Goal: Information Seeking & Learning: Learn about a topic

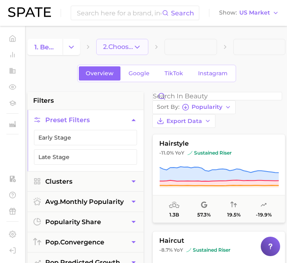
click at [139, 45] on icon "button" at bounding box center [137, 47] width 8 height 8
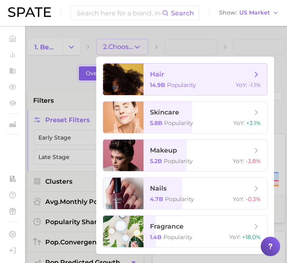
click at [172, 75] on span "hair" at bounding box center [201, 74] width 102 height 9
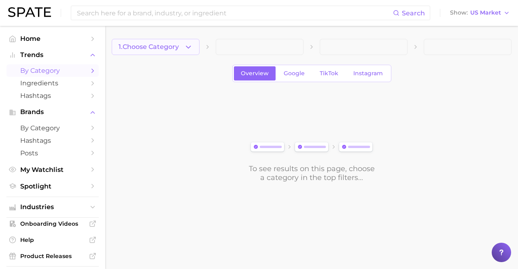
click at [188, 47] on polyline "button" at bounding box center [188, 47] width 4 height 2
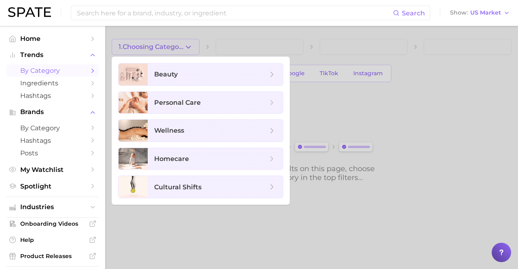
click at [188, 47] on div at bounding box center [259, 134] width 518 height 269
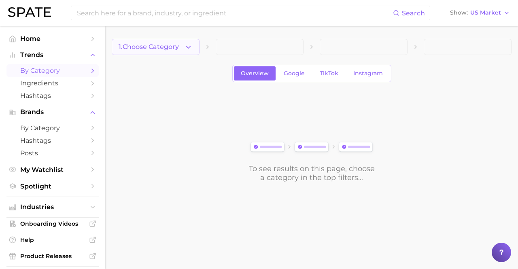
click at [192, 46] on icon "button" at bounding box center [188, 47] width 8 height 8
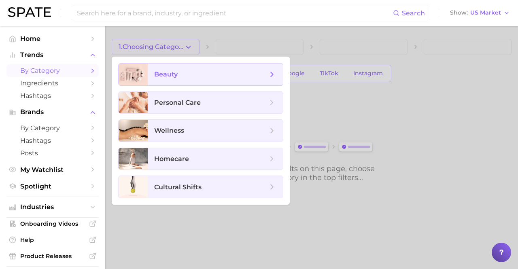
click at [188, 72] on span "beauty" at bounding box center [210, 74] width 113 height 9
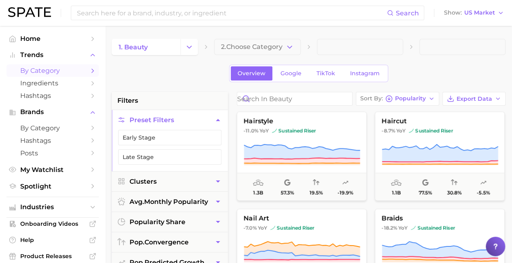
click at [190, 50] on icon "Change Category" at bounding box center [189, 47] width 8 height 8
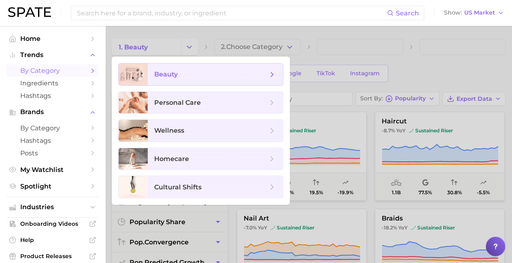
click at [190, 76] on span "beauty" at bounding box center [210, 74] width 113 height 9
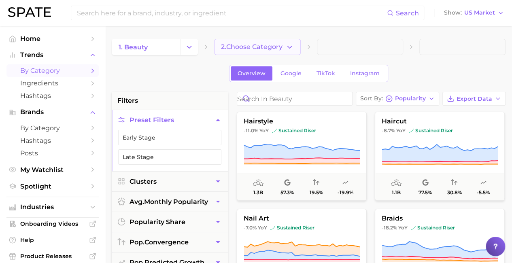
click at [296, 48] on button "2. Choose Category" at bounding box center [257, 47] width 86 height 16
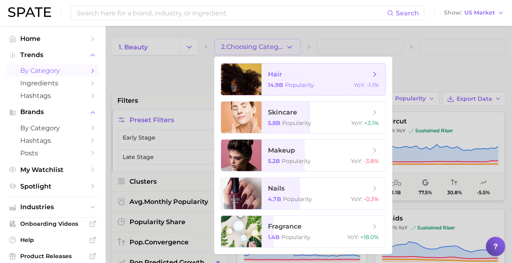
click at [294, 75] on span "hair" at bounding box center [319, 74] width 102 height 9
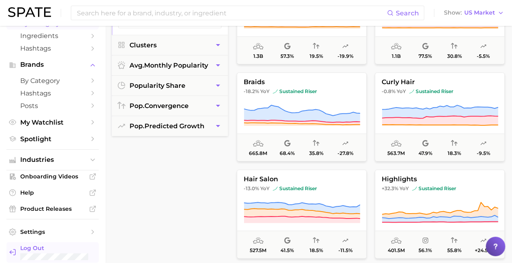
scroll to position [202, 0]
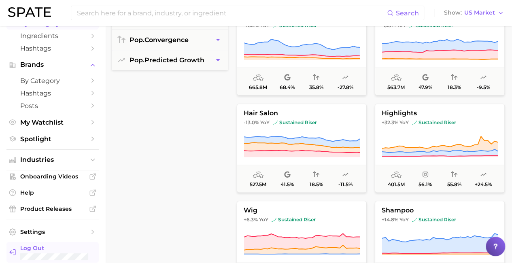
click at [47, 249] on span "Log Out" at bounding box center [56, 247] width 72 height 7
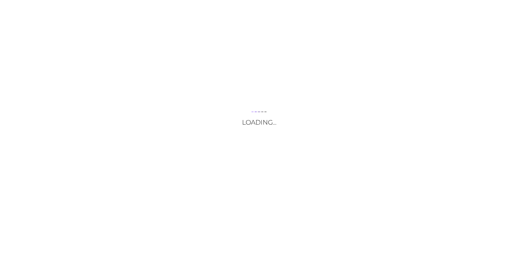
click at [438, 29] on body "Loading... Your Opt Out Preference Signal is Honored Do Not Sell or Share My Pe…" at bounding box center [259, 134] width 518 height 269
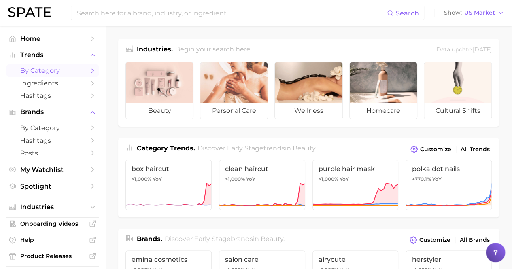
click at [49, 71] on span "by Category" at bounding box center [52, 71] width 65 height 8
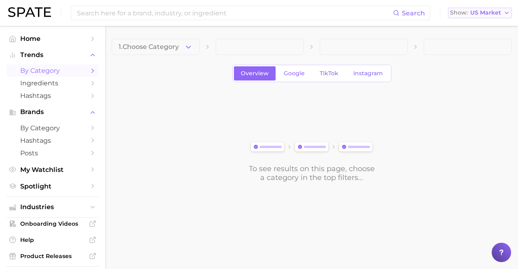
click at [507, 13] on polyline "button" at bounding box center [506, 13] width 3 height 2
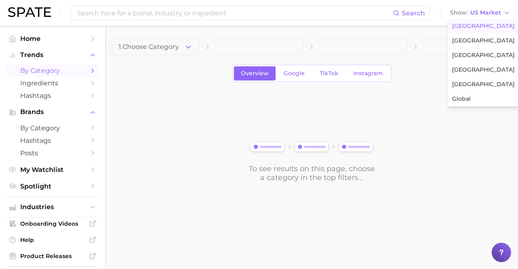
click at [473, 27] on span "United States" at bounding box center [483, 26] width 63 height 7
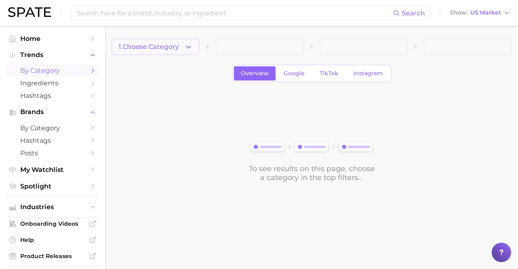
click at [156, 47] on span "1. Choose Category" at bounding box center [149, 46] width 60 height 7
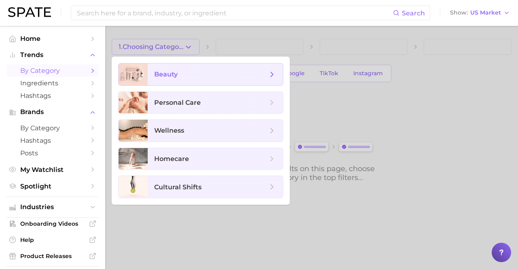
click at [215, 74] on span "beauty" at bounding box center [210, 74] width 113 height 9
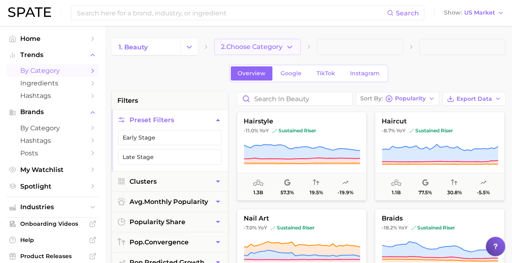
click at [258, 47] on span "2. Choose Category" at bounding box center [251, 46] width 61 height 7
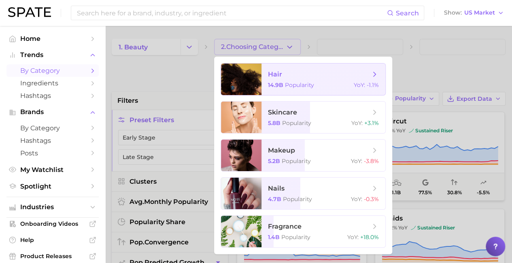
click at [319, 74] on span "hair" at bounding box center [319, 74] width 102 height 9
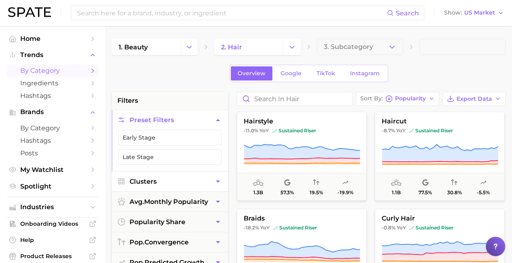
click at [170, 180] on button "Clusters" at bounding box center [170, 181] width 116 height 20
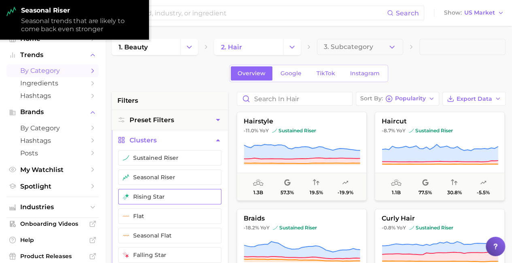
click at [170, 195] on button "rising star" at bounding box center [169, 196] width 103 height 15
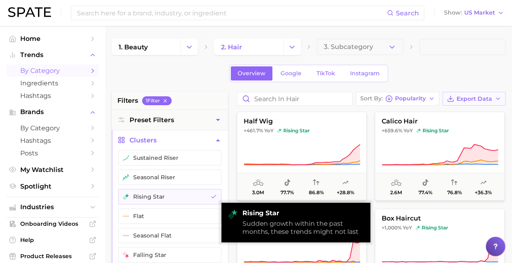
click at [474, 98] on span "Export Data" at bounding box center [474, 98] width 36 height 7
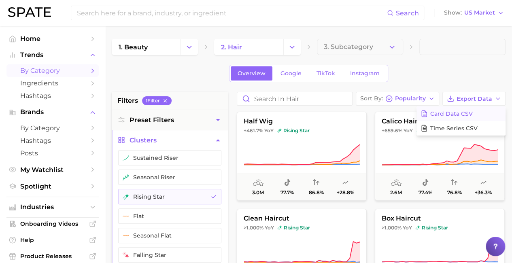
click at [461, 113] on span "Card Data CSV" at bounding box center [451, 113] width 42 height 7
click at [292, 47] on icon "Change Category" at bounding box center [292, 47] width 8 height 8
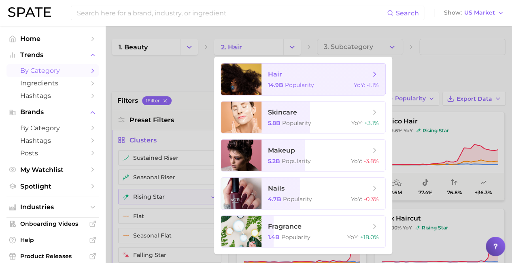
click at [319, 74] on span "hair" at bounding box center [319, 74] width 102 height 9
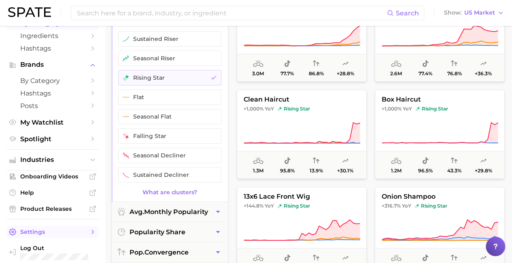
scroll to position [162, 0]
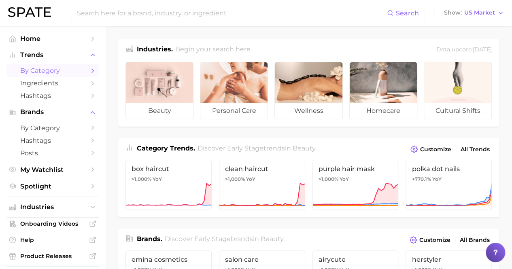
click at [49, 71] on span "by Category" at bounding box center [52, 71] width 65 height 8
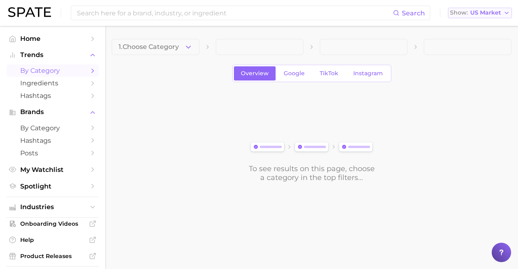
click at [507, 13] on icon "button" at bounding box center [506, 13] width 6 height 6
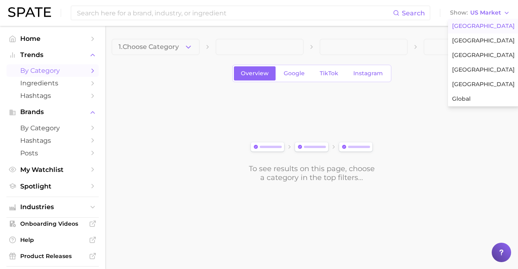
click at [473, 27] on span "[GEOGRAPHIC_DATA]" at bounding box center [483, 26] width 63 height 7
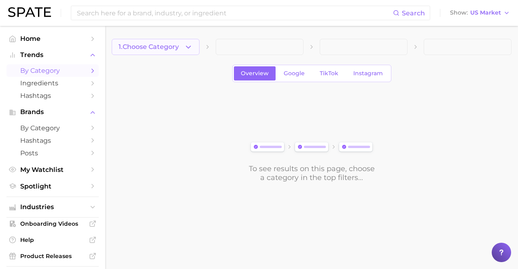
click at [156, 47] on span "1. Choose Category" at bounding box center [149, 46] width 60 height 7
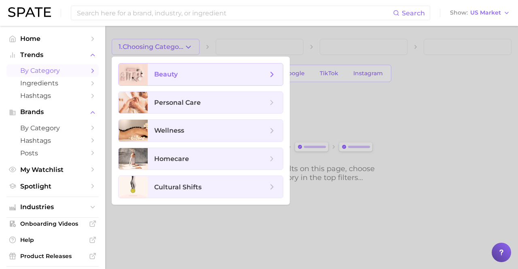
click at [215, 74] on span "beauty" at bounding box center [210, 74] width 113 height 9
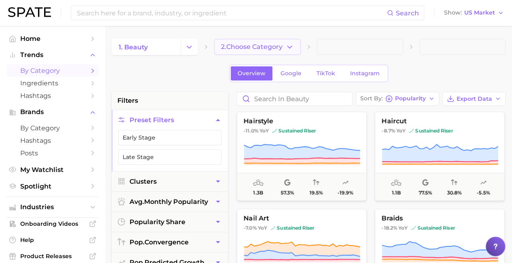
click at [258, 47] on span "2. Choose Category" at bounding box center [251, 46] width 61 height 7
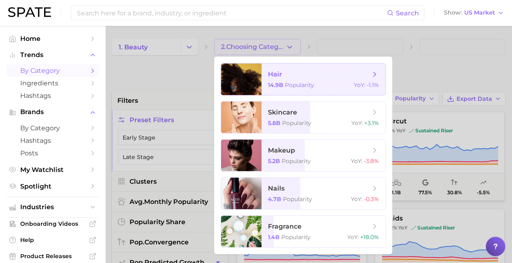
click at [275, 74] on span "hair" at bounding box center [275, 74] width 14 height 8
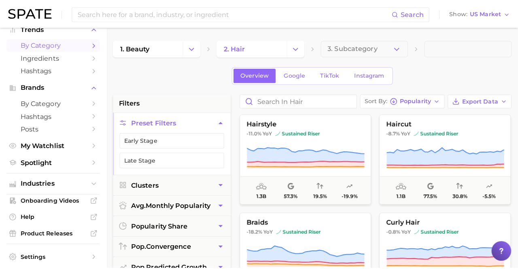
scroll to position [47, 0]
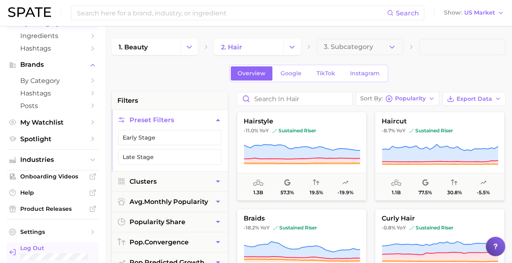
click at [34, 245] on link "Log Out" at bounding box center [52, 252] width 92 height 21
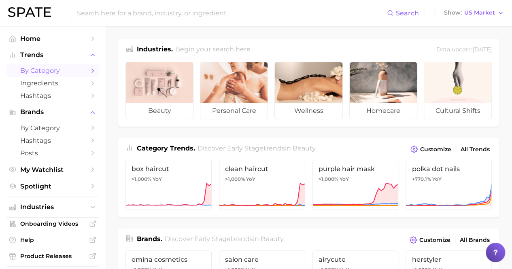
click at [49, 71] on span "by Category" at bounding box center [52, 71] width 65 height 8
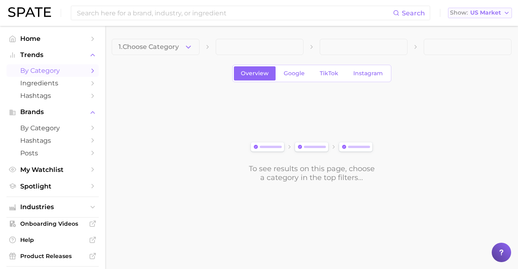
click at [507, 13] on polyline "button" at bounding box center [506, 13] width 3 height 2
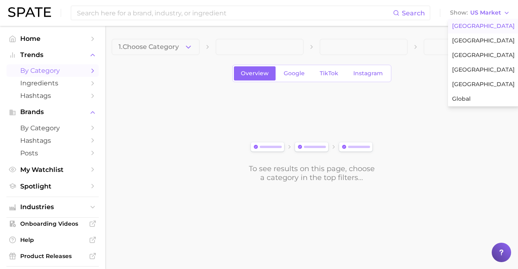
click at [473, 27] on span "[GEOGRAPHIC_DATA]" at bounding box center [483, 26] width 63 height 7
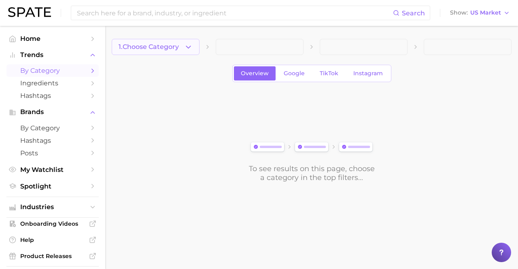
click at [156, 47] on span "1. Choose Category" at bounding box center [149, 46] width 60 height 7
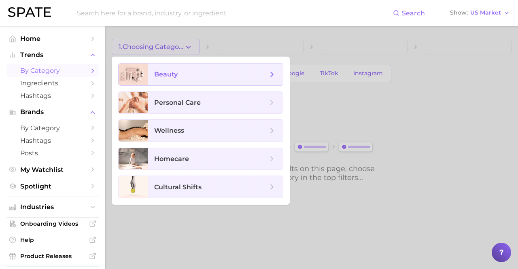
click at [215, 74] on span "beauty" at bounding box center [210, 74] width 113 height 9
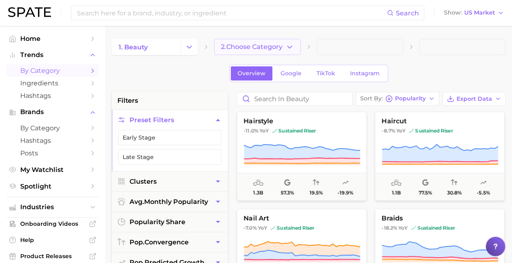
click at [258, 47] on span "2. Choose Category" at bounding box center [251, 46] width 61 height 7
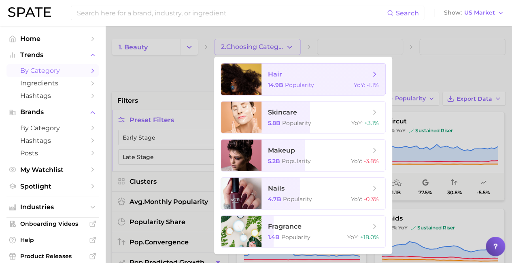
click at [319, 74] on span "hair" at bounding box center [319, 74] width 102 height 9
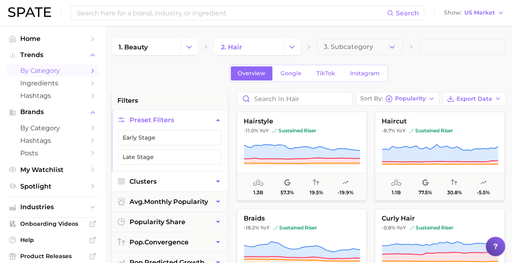
click at [170, 180] on button "Clusters" at bounding box center [170, 181] width 116 height 20
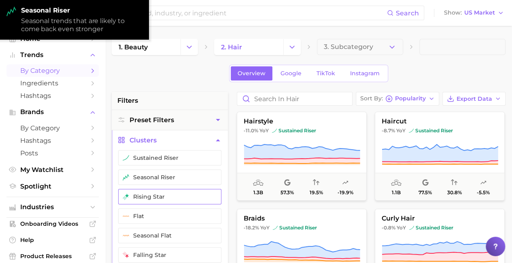
click at [170, 195] on button "rising star" at bounding box center [169, 196] width 103 height 15
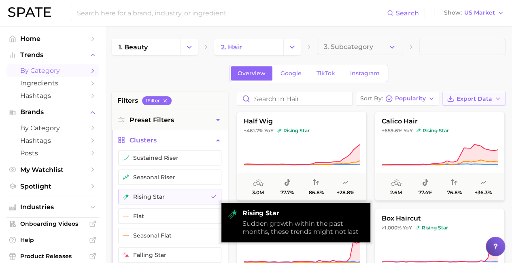
click at [474, 98] on span "Export Data" at bounding box center [474, 98] width 36 height 7
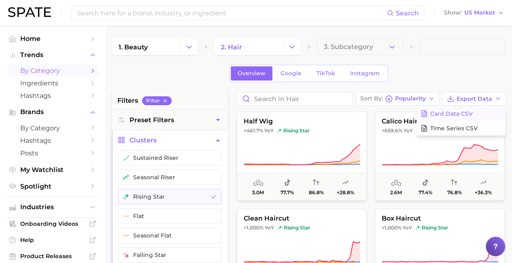
click at [461, 113] on span "Card Data CSV" at bounding box center [451, 113] width 42 height 7
click at [292, 47] on icon "Change Category" at bounding box center [292, 47] width 8 height 8
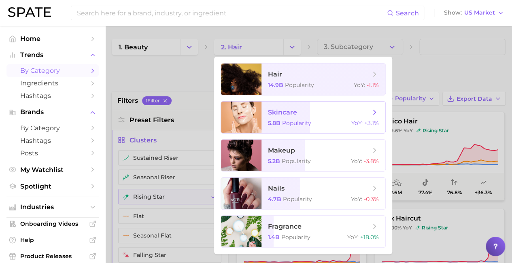
click at [319, 112] on span "skincare" at bounding box center [319, 112] width 102 height 9
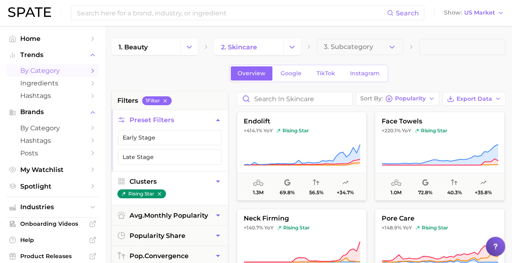
click at [170, 180] on button "Clusters" at bounding box center [170, 181] width 116 height 20
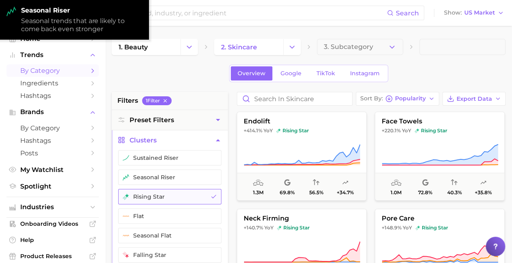
click at [170, 195] on button "rising star" at bounding box center [169, 196] width 103 height 15
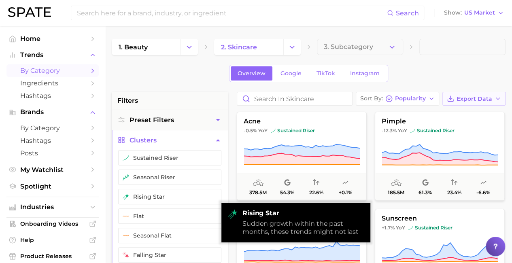
click at [474, 98] on span "Export Data" at bounding box center [474, 98] width 36 height 7
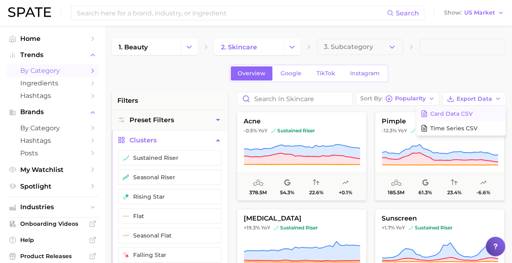
click at [461, 113] on span "Card Data CSV" at bounding box center [451, 113] width 42 height 7
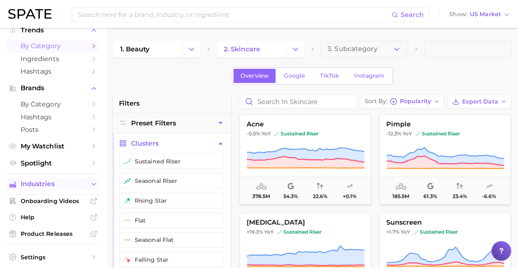
scroll to position [47, 0]
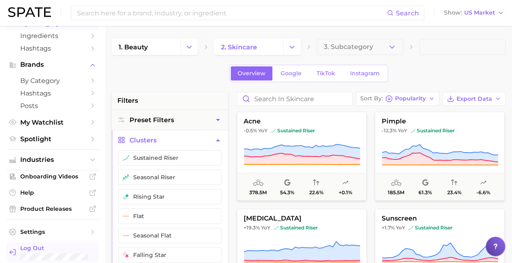
click at [54, 249] on span "Log Out" at bounding box center [56, 247] width 72 height 7
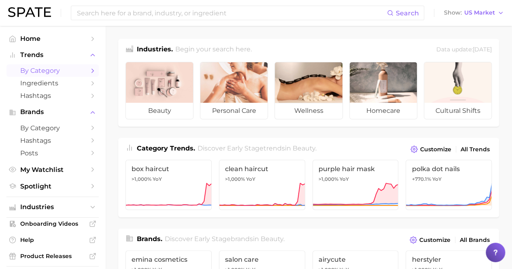
click at [49, 71] on span "by Category" at bounding box center [52, 71] width 65 height 8
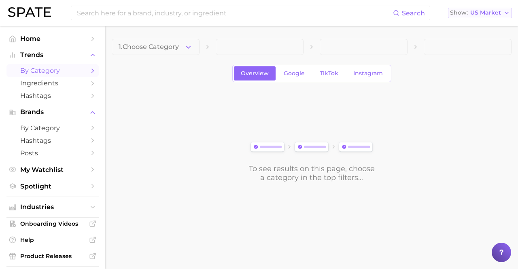
click at [507, 13] on polyline "button" at bounding box center [506, 13] width 3 height 2
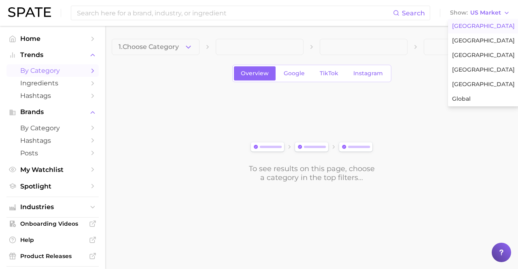
click at [473, 27] on span "United States" at bounding box center [483, 26] width 63 height 7
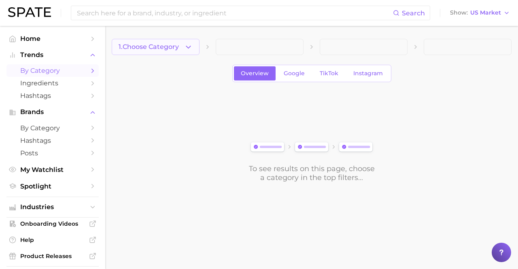
click at [156, 47] on span "1. Choose Category" at bounding box center [149, 46] width 60 height 7
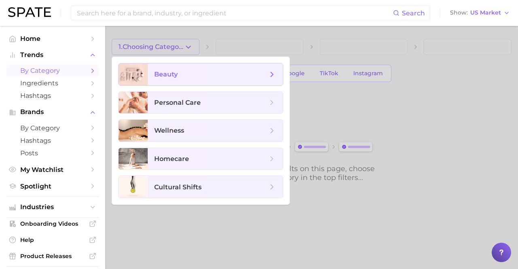
click at [215, 74] on span "beauty" at bounding box center [210, 74] width 113 height 9
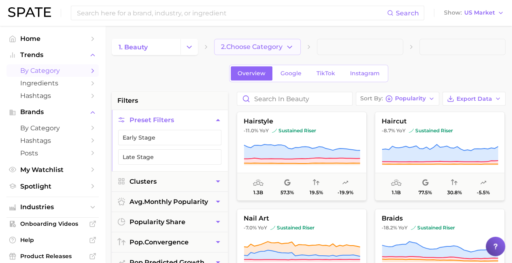
click at [258, 47] on span "2. Choose Category" at bounding box center [251, 46] width 61 height 7
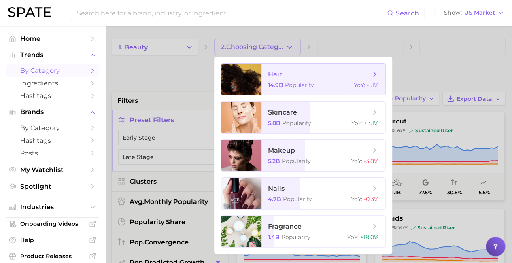
click at [319, 74] on span "hair" at bounding box center [319, 74] width 102 height 9
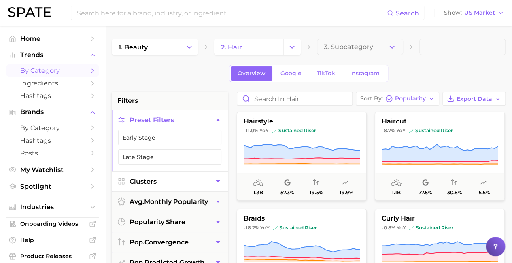
click at [170, 180] on button "Clusters" at bounding box center [170, 181] width 116 height 20
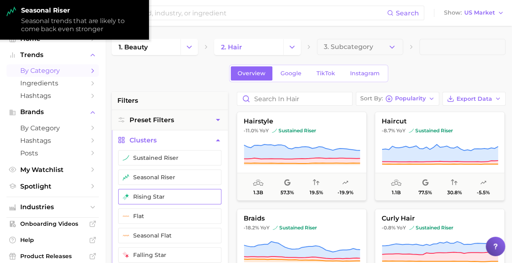
click at [170, 195] on button "rising star" at bounding box center [169, 196] width 103 height 15
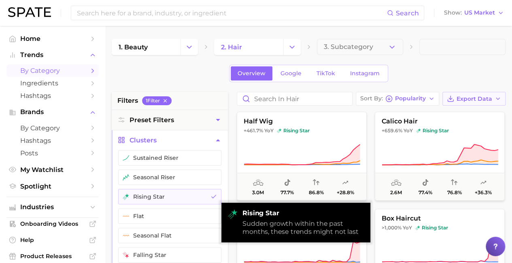
click at [474, 98] on span "Export Data" at bounding box center [474, 98] width 36 height 7
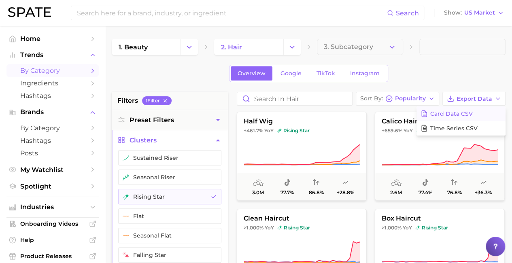
click at [461, 113] on span "Card Data CSV" at bounding box center [451, 113] width 42 height 7
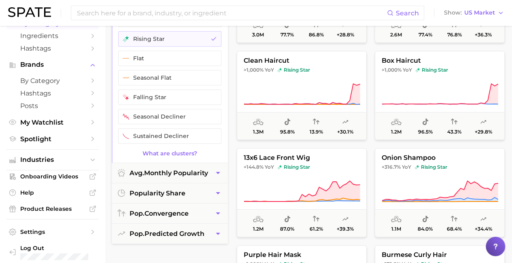
scroll to position [243, 0]
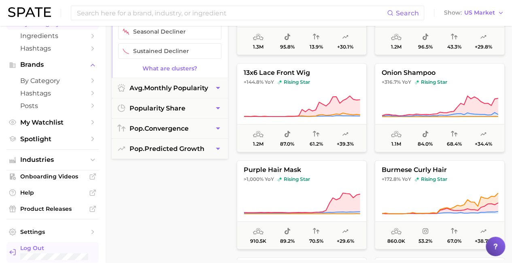
click at [58, 245] on span "Log Out" at bounding box center [56, 247] width 72 height 7
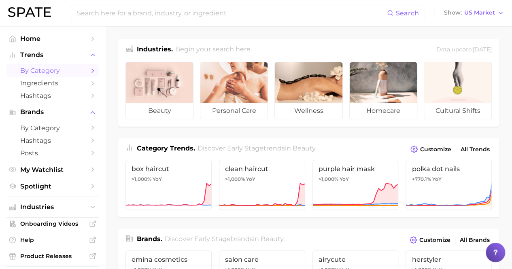
click at [49, 71] on span "by Category" at bounding box center [52, 71] width 65 height 8
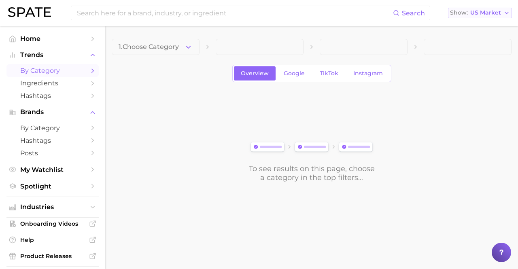
click at [507, 13] on polyline "button" at bounding box center [506, 13] width 3 height 2
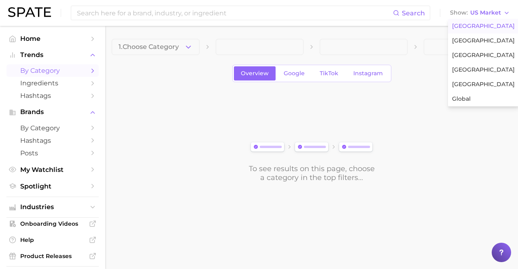
click at [473, 27] on span "[GEOGRAPHIC_DATA]" at bounding box center [483, 26] width 63 height 7
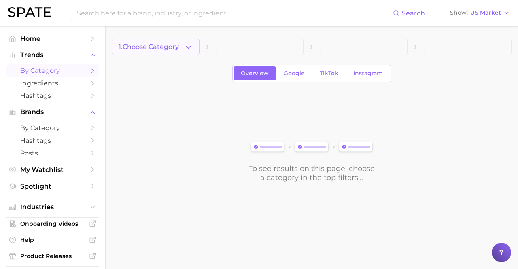
click at [156, 47] on span "1. Choose Category" at bounding box center [149, 46] width 60 height 7
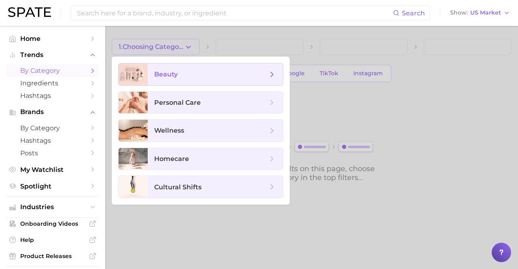
click at [215, 74] on span "beauty" at bounding box center [210, 74] width 113 height 9
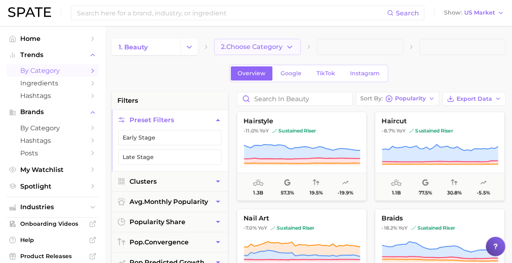
click at [258, 47] on span "2. Choose Category" at bounding box center [251, 46] width 61 height 7
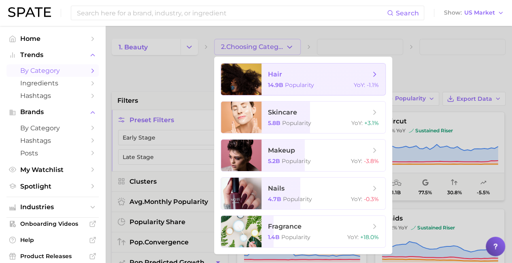
click at [319, 74] on span "hair" at bounding box center [319, 74] width 102 height 9
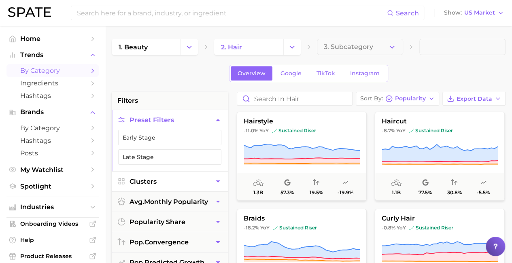
click at [170, 180] on button "Clusters" at bounding box center [170, 181] width 116 height 20
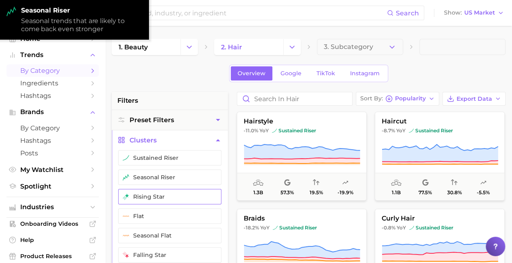
click at [170, 195] on button "rising star" at bounding box center [169, 196] width 103 height 15
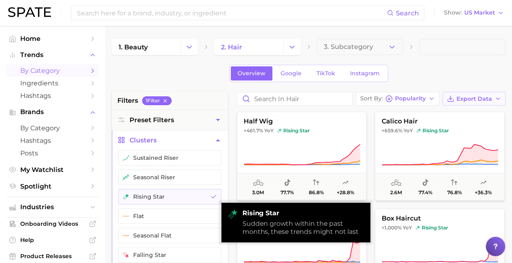
click at [474, 98] on span "Export Data" at bounding box center [474, 98] width 36 height 7
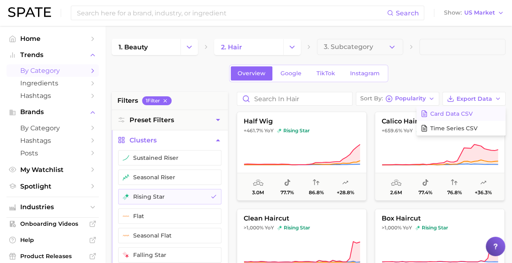
click at [461, 113] on span "Card Data CSV" at bounding box center [451, 113] width 42 height 7
click at [292, 47] on icon "Change Category" at bounding box center [292, 47] width 8 height 8
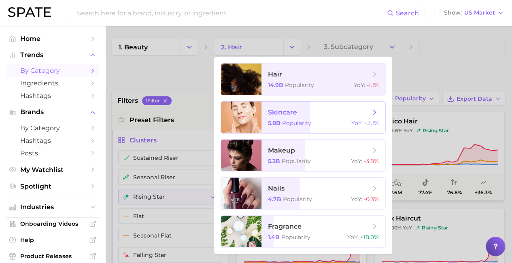
click at [319, 112] on span "skincare" at bounding box center [319, 112] width 102 height 9
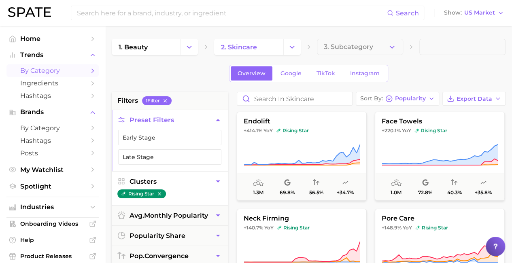
click at [170, 180] on button "Clusters" at bounding box center [170, 181] width 116 height 20
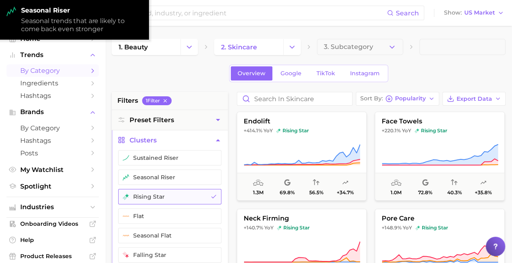
click at [170, 195] on button "rising star" at bounding box center [169, 196] width 103 height 15
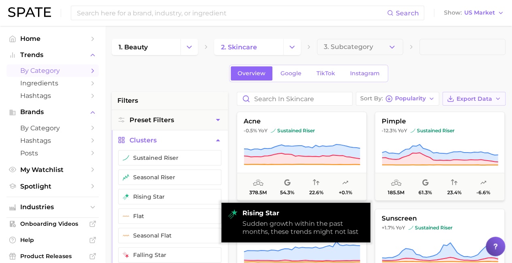
click at [474, 98] on span "Export Data" at bounding box center [474, 98] width 36 height 7
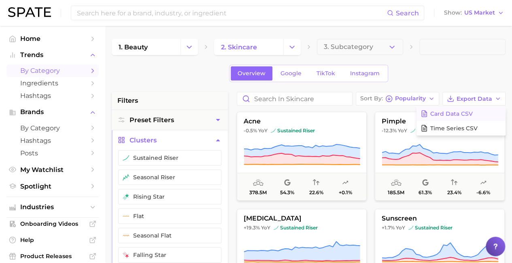
click at [461, 113] on span "Card Data CSV" at bounding box center [451, 113] width 42 height 7
click at [292, 47] on icon "Change Category" at bounding box center [292, 47] width 8 height 8
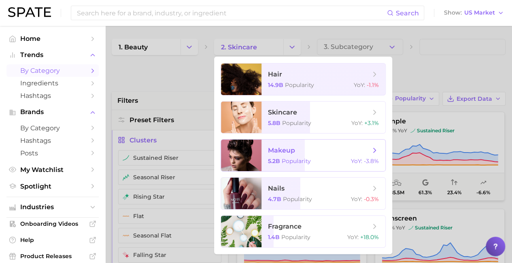
click at [319, 150] on span "makeup" at bounding box center [319, 150] width 102 height 9
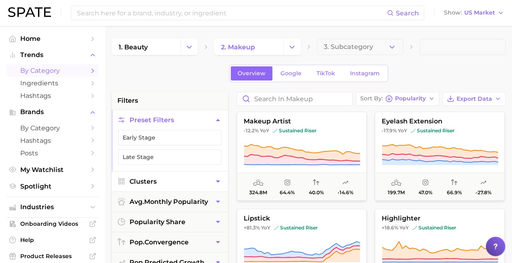
click at [170, 180] on button "Clusters" at bounding box center [170, 181] width 116 height 20
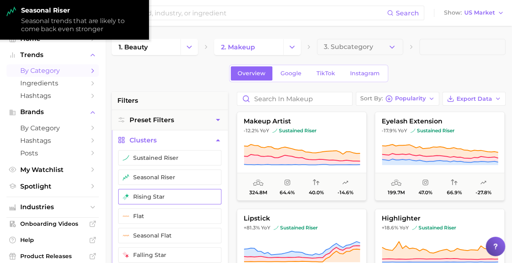
click at [170, 195] on button "rising star" at bounding box center [169, 196] width 103 height 15
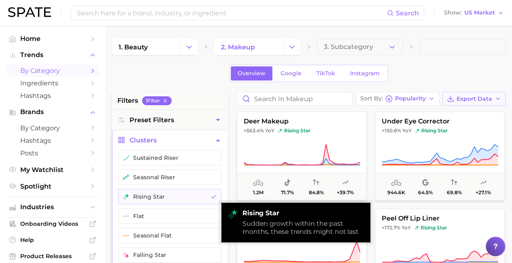
click at [474, 98] on span "Export Data" at bounding box center [474, 98] width 36 height 7
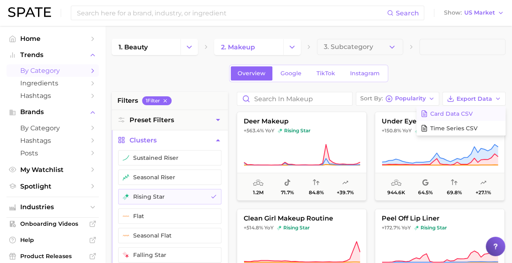
click at [461, 113] on span "Card Data CSV" at bounding box center [451, 113] width 42 height 7
click at [292, 47] on icon "Change Category" at bounding box center [292, 47] width 8 height 8
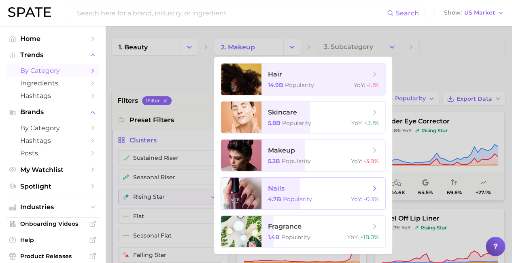
click at [319, 188] on span "nails" at bounding box center [319, 188] width 102 height 9
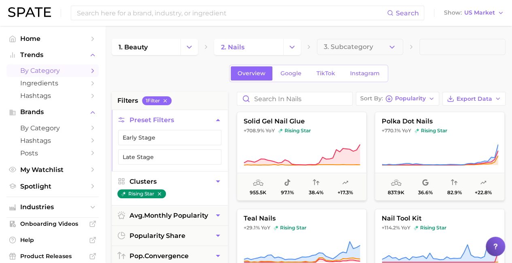
click at [170, 180] on button "Clusters" at bounding box center [170, 181] width 116 height 20
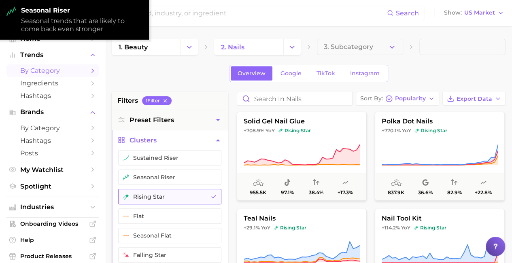
click at [170, 195] on button "rising star" at bounding box center [169, 196] width 103 height 15
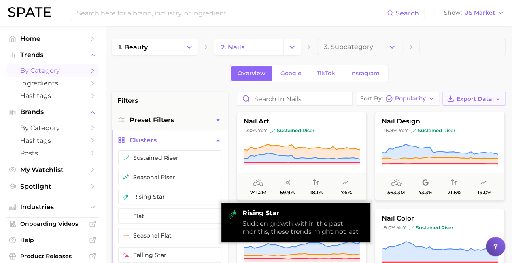
click at [474, 98] on span "Export Data" at bounding box center [474, 98] width 36 height 7
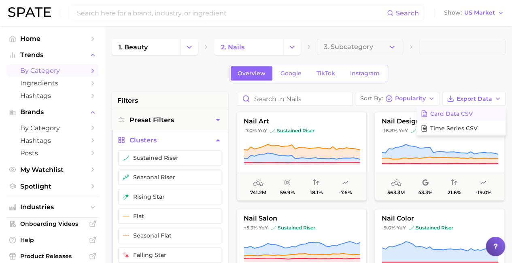
click at [461, 113] on span "Card Data CSV" at bounding box center [451, 113] width 42 height 7
click at [292, 47] on icon "Change Category" at bounding box center [292, 47] width 8 height 8
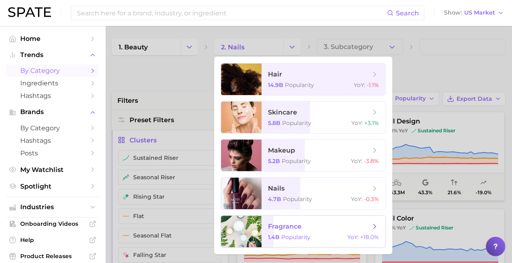
click at [319, 227] on span "fragrance" at bounding box center [319, 226] width 102 height 9
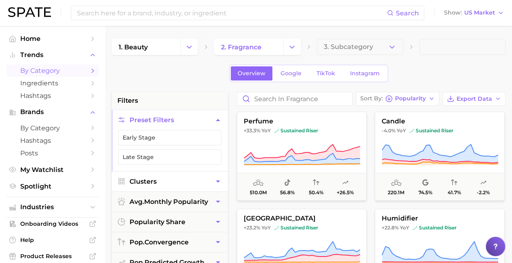
click at [170, 180] on button "Clusters" at bounding box center [170, 181] width 116 height 20
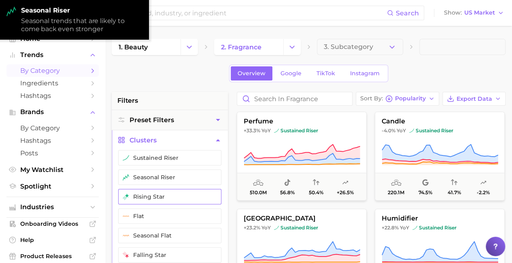
click at [170, 195] on button "rising star" at bounding box center [169, 196] width 103 height 15
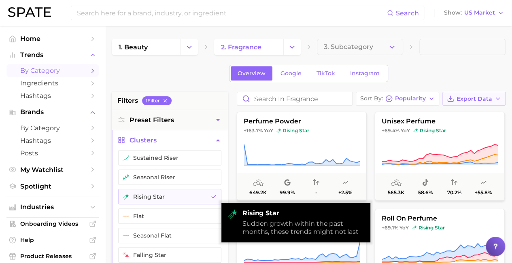
click at [474, 98] on span "Export Data" at bounding box center [474, 98] width 36 height 7
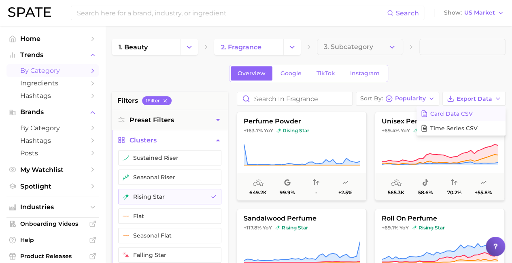
click at [461, 113] on span "Card Data CSV" at bounding box center [451, 113] width 42 height 7
click at [292, 47] on icon "Change Category" at bounding box center [292, 47] width 8 height 8
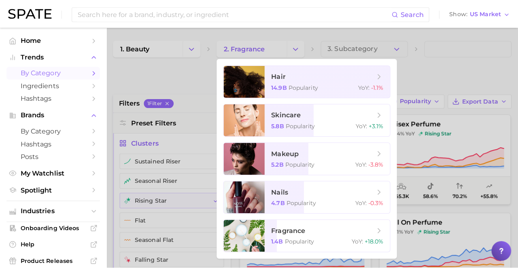
scroll to position [47, 0]
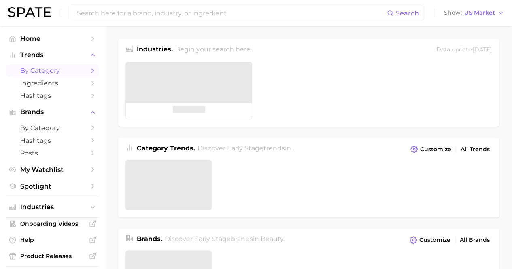
click at [49, 71] on span "by Category" at bounding box center [52, 71] width 65 height 8
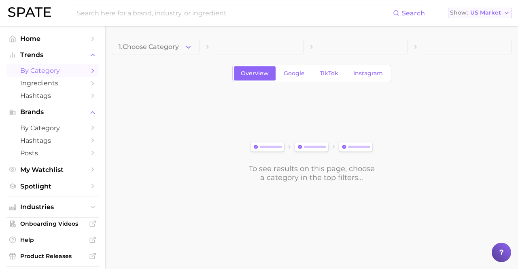
click at [506, 13] on icon "button" at bounding box center [506, 13] width 6 height 6
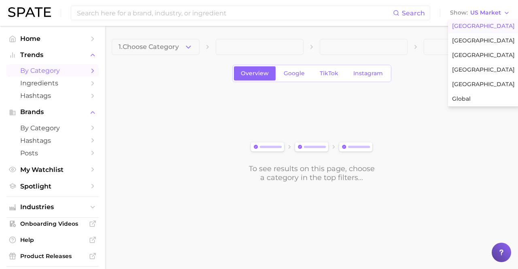
click at [473, 27] on span "[GEOGRAPHIC_DATA]" at bounding box center [483, 26] width 63 height 7
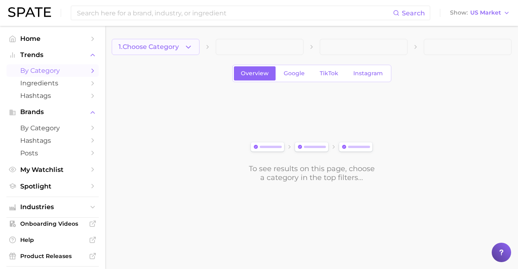
click at [156, 47] on span "1. Choose Category" at bounding box center [149, 46] width 60 height 7
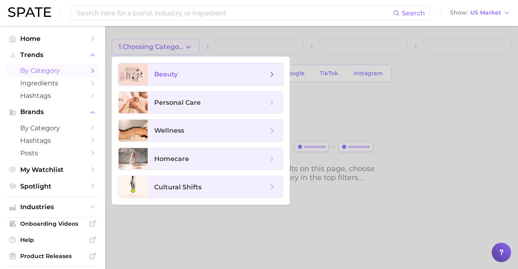
click at [215, 74] on span "beauty" at bounding box center [210, 74] width 113 height 9
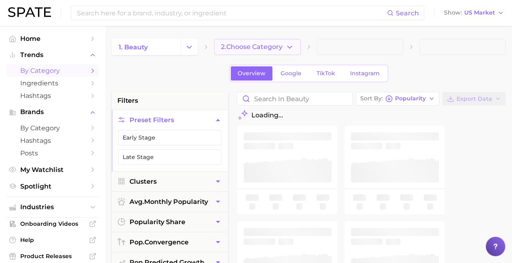
click at [258, 47] on span "2. Choose Category" at bounding box center [251, 46] width 61 height 7
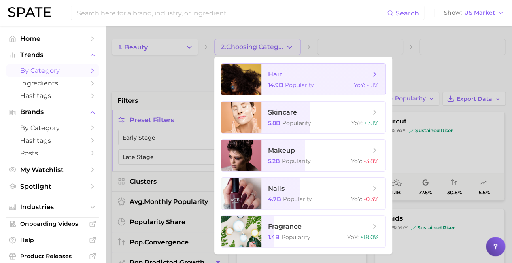
click at [319, 74] on span "hair" at bounding box center [319, 74] width 102 height 9
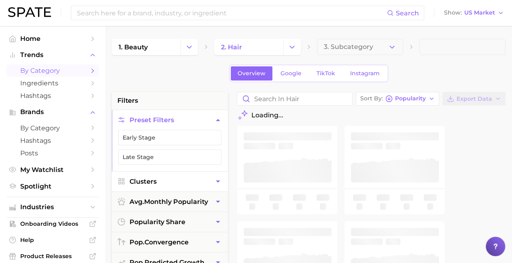
click at [170, 180] on button "Clusters" at bounding box center [170, 181] width 116 height 20
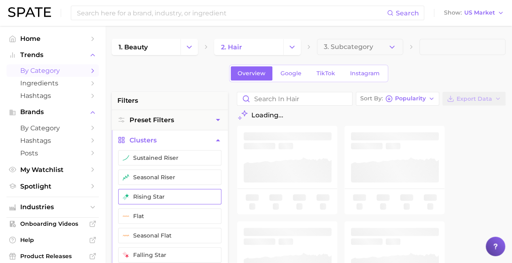
click at [170, 195] on button "rising star" at bounding box center [169, 196] width 103 height 15
click at [474, 98] on span "Export Data" at bounding box center [474, 98] width 36 height 7
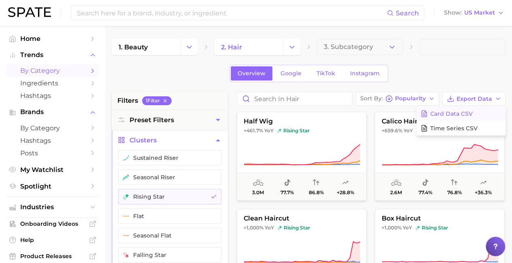
click at [461, 113] on span "Card Data CSV" at bounding box center [451, 113] width 42 height 7
click at [292, 47] on icon "Change Category" at bounding box center [292, 47] width 8 height 8
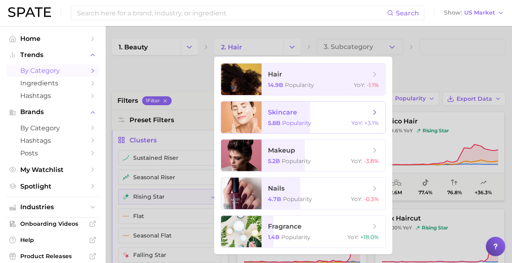
click at [319, 112] on span "skincare" at bounding box center [319, 112] width 102 height 9
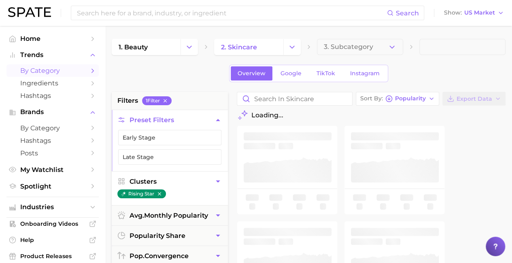
click at [170, 180] on button "Clusters" at bounding box center [170, 181] width 116 height 20
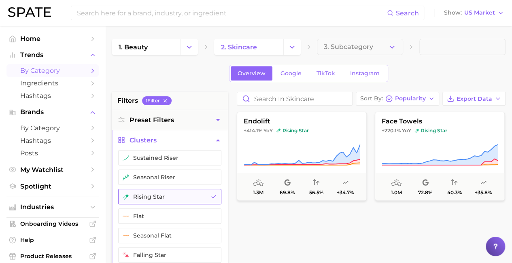
click at [170, 195] on button "rising star" at bounding box center [169, 196] width 103 height 15
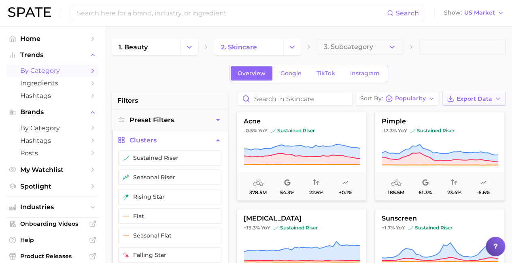
click at [474, 98] on span "Export Data" at bounding box center [474, 98] width 36 height 7
click at [461, 113] on span "Card Data CSV" at bounding box center [451, 113] width 42 height 7
click at [292, 47] on icon "Change Category" at bounding box center [292, 47] width 8 height 8
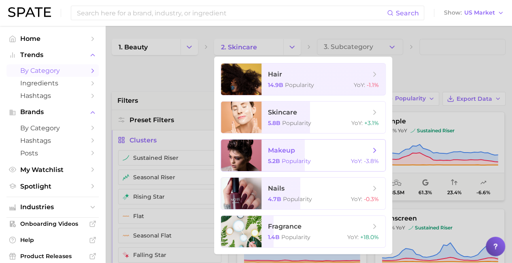
click at [319, 150] on span "makeup" at bounding box center [319, 150] width 102 height 9
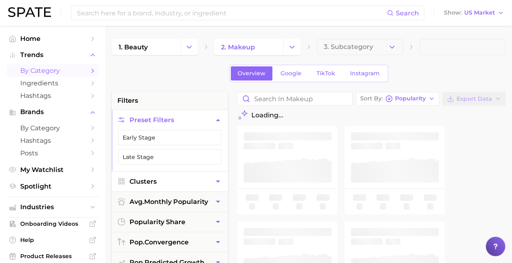
click at [170, 180] on button "Clusters" at bounding box center [170, 181] width 116 height 20
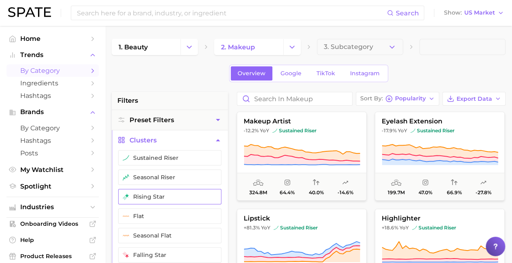
click at [170, 195] on button "rising star" at bounding box center [169, 196] width 103 height 15
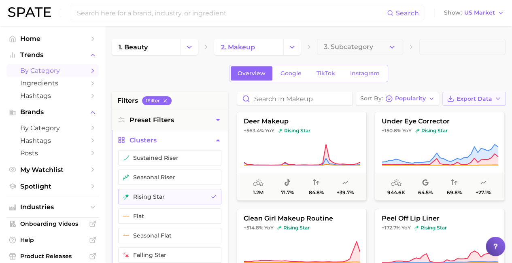
click at [474, 98] on span "Export Data" at bounding box center [474, 98] width 36 height 7
click at [461, 113] on span "Card Data CSV" at bounding box center [451, 113] width 42 height 7
click at [292, 47] on icon "Change Category" at bounding box center [292, 47] width 8 height 8
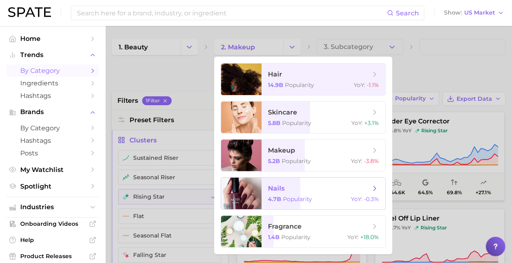
click at [319, 188] on span "nails" at bounding box center [319, 188] width 102 height 9
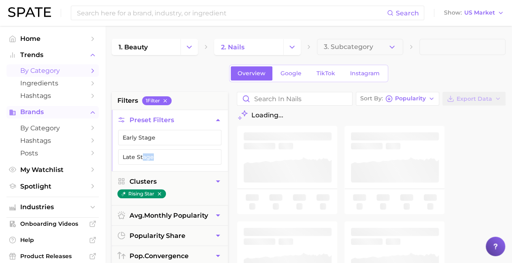
drag, startPoint x: 117, startPoint y: 129, endPoint x: 71, endPoint y: 114, distance: 48.5
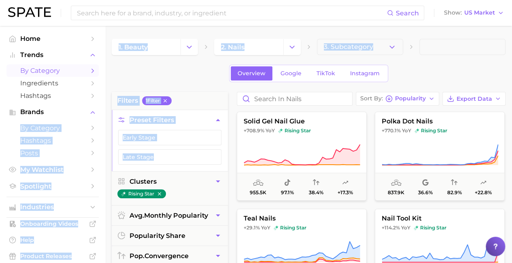
click at [444, 71] on div "Overview Google TikTok Instagram" at bounding box center [309, 73] width 394 height 17
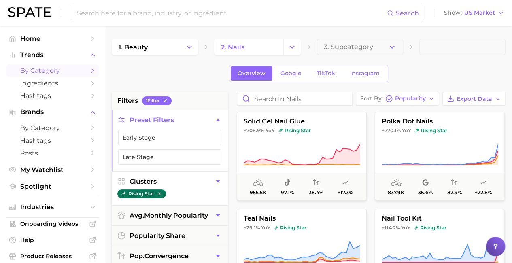
click at [142, 193] on button "rising star" at bounding box center [141, 193] width 49 height 9
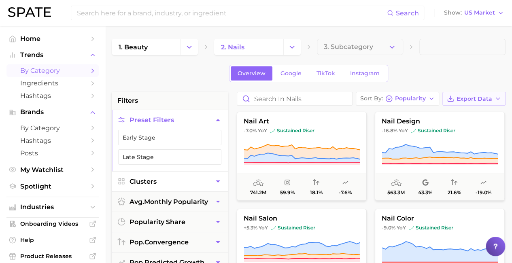
click at [474, 98] on span "Export Data" at bounding box center [474, 98] width 36 height 7
click at [461, 113] on span "Card Data CSV" at bounding box center [451, 113] width 42 height 7
click at [292, 47] on icon "Change Category" at bounding box center [292, 47] width 8 height 8
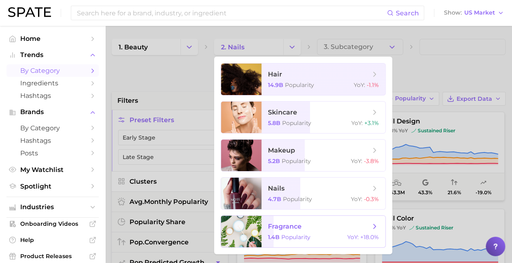
click at [319, 227] on span "fragrance" at bounding box center [319, 226] width 102 height 9
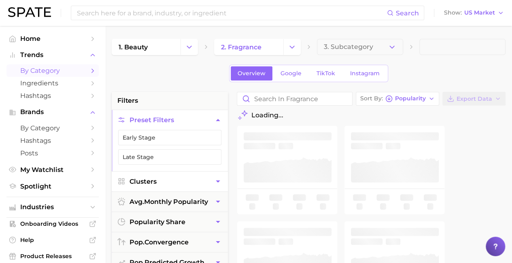
click at [170, 180] on button "Clusters" at bounding box center [170, 181] width 116 height 20
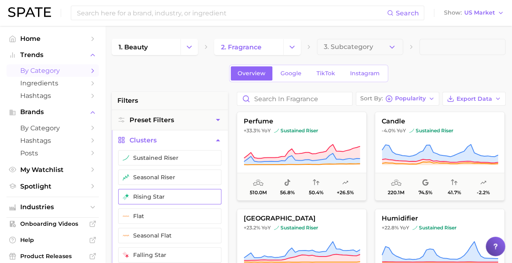
click at [170, 195] on button "rising star" at bounding box center [169, 196] width 103 height 15
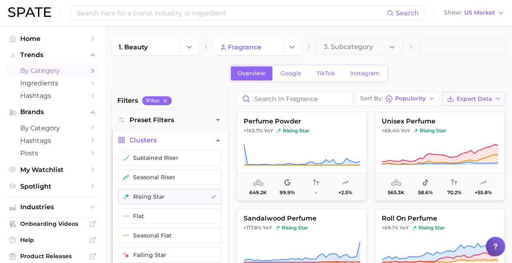
click at [474, 98] on span "Export Data" at bounding box center [474, 98] width 36 height 7
click at [461, 113] on span "Card Data CSV" at bounding box center [451, 113] width 42 height 7
click at [360, 47] on span "3. Subcategory" at bounding box center [348, 46] width 49 height 7
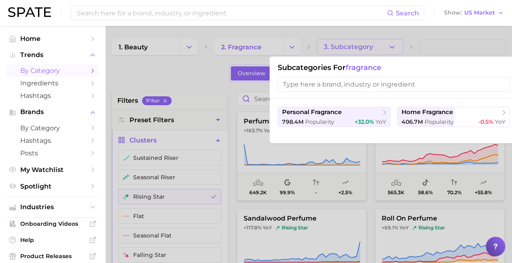
click at [433, 43] on div at bounding box center [256, 131] width 512 height 263
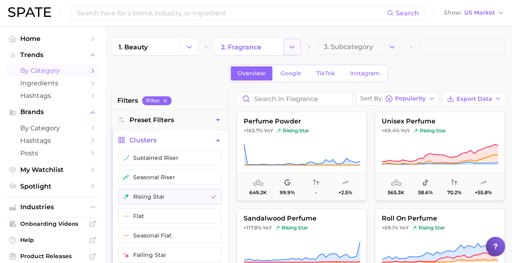
click at [291, 48] on icon "Change Category" at bounding box center [292, 47] width 8 height 8
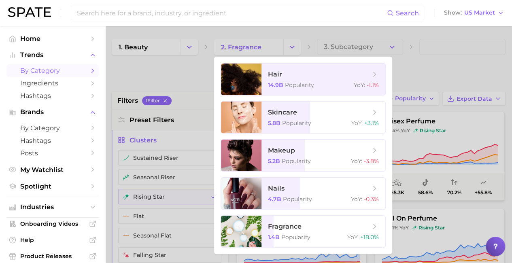
click at [425, 65] on div at bounding box center [256, 131] width 512 height 263
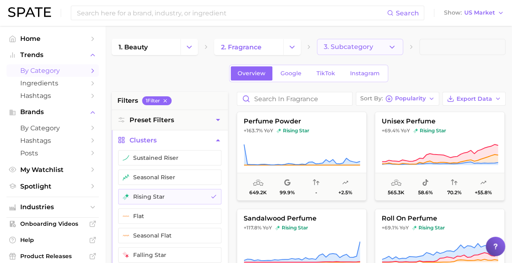
click at [399, 44] on button "3. Subcategory" at bounding box center [360, 47] width 86 height 16
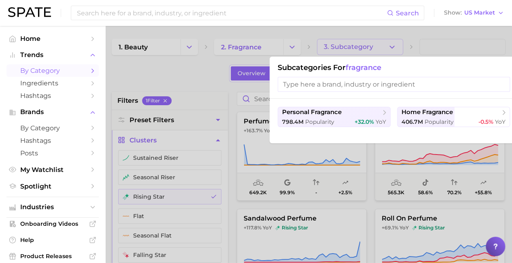
click at [399, 44] on div at bounding box center [256, 131] width 512 height 263
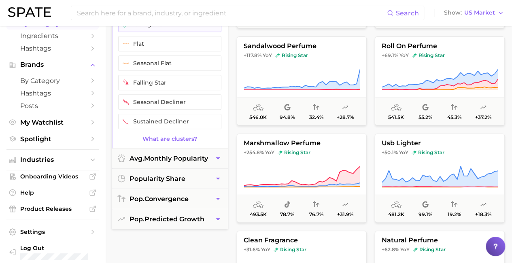
scroll to position [243, 0]
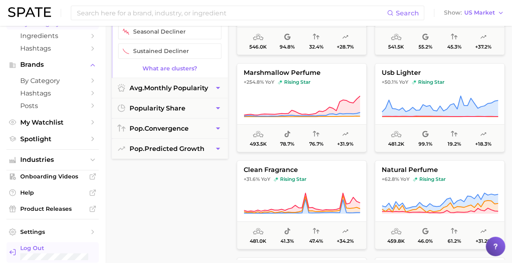
click at [44, 253] on div "Log Out" at bounding box center [56, 252] width 72 height 16
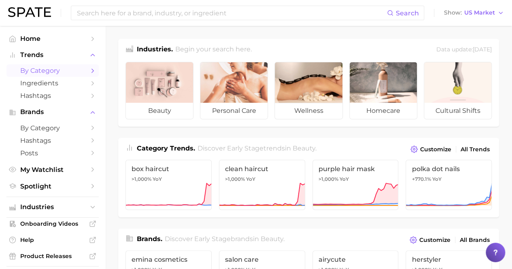
click at [49, 71] on span "by Category" at bounding box center [52, 71] width 65 height 8
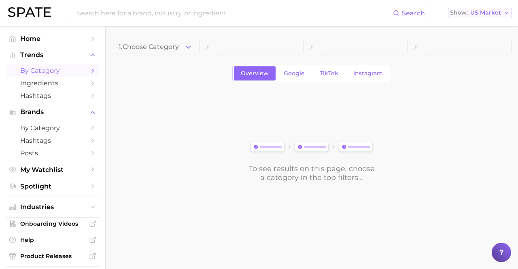
click at [507, 13] on polyline "button" at bounding box center [506, 13] width 3 height 2
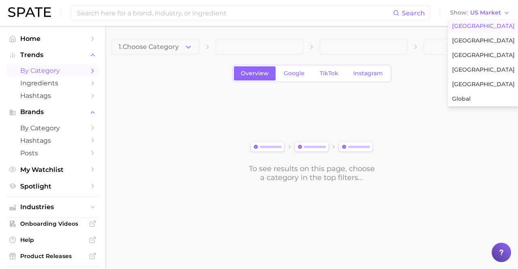
click at [473, 27] on span "[GEOGRAPHIC_DATA]" at bounding box center [483, 26] width 63 height 7
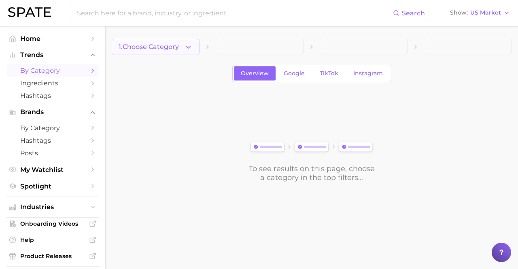
click at [156, 47] on span "1. Choose Category" at bounding box center [149, 46] width 60 height 7
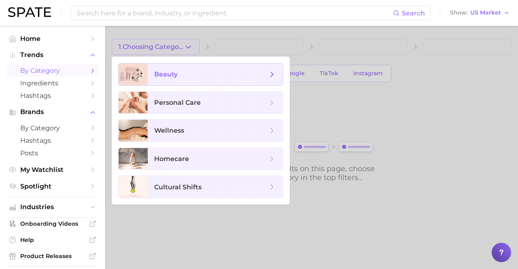
click at [215, 74] on span "beauty" at bounding box center [210, 74] width 113 height 9
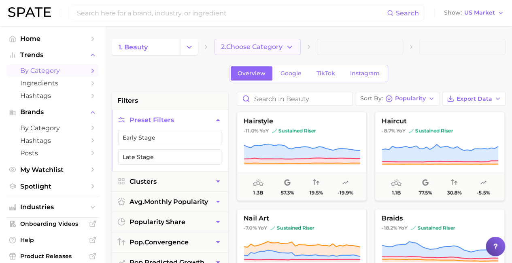
click at [258, 47] on span "2. Choose Category" at bounding box center [251, 46] width 61 height 7
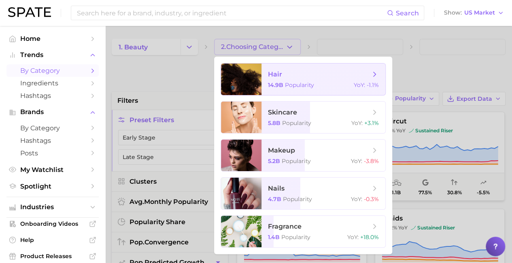
click at [319, 74] on span "hair" at bounding box center [319, 74] width 102 height 9
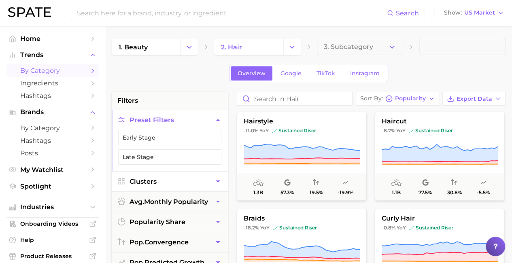
click at [170, 180] on button "Clusters" at bounding box center [170, 181] width 116 height 20
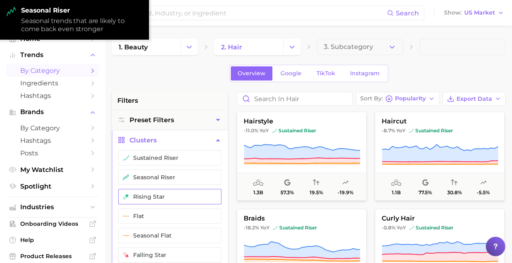
click at [170, 195] on button "rising star" at bounding box center [169, 196] width 103 height 15
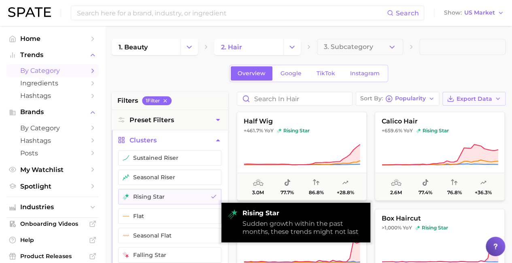
click at [474, 98] on span "Export Data" at bounding box center [474, 98] width 36 height 7
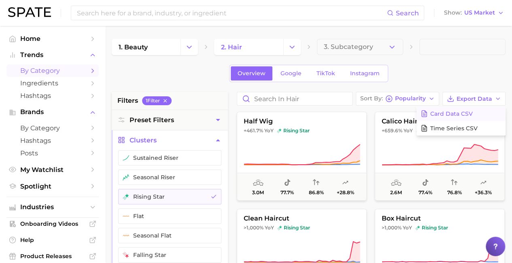
click at [461, 113] on span "Card Data CSV" at bounding box center [451, 113] width 42 height 7
click at [292, 47] on icon "Change Category" at bounding box center [292, 47] width 8 height 8
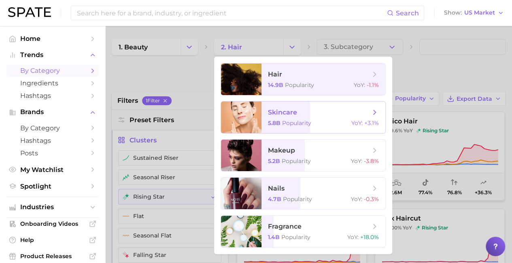
click at [319, 112] on span "skincare" at bounding box center [319, 112] width 102 height 9
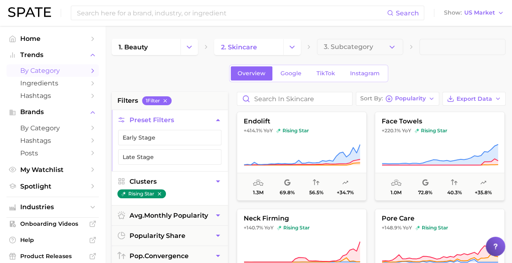
click at [170, 180] on button "Clusters" at bounding box center [170, 181] width 116 height 20
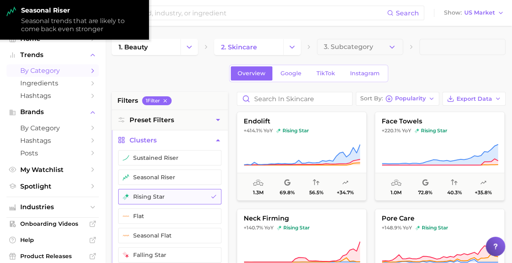
click at [170, 195] on button "rising star" at bounding box center [169, 196] width 103 height 15
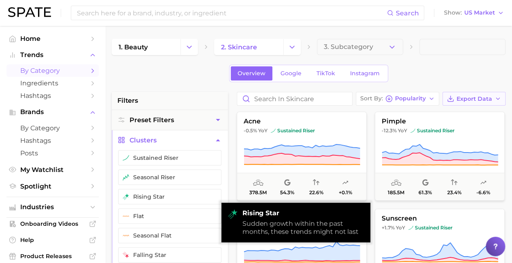
click at [474, 98] on span "Export Data" at bounding box center [474, 98] width 36 height 7
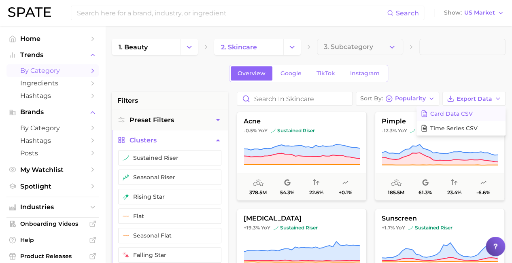
click at [461, 113] on span "Card Data CSV" at bounding box center [451, 113] width 42 height 7
click at [292, 47] on icon "Change Category" at bounding box center [292, 47] width 8 height 8
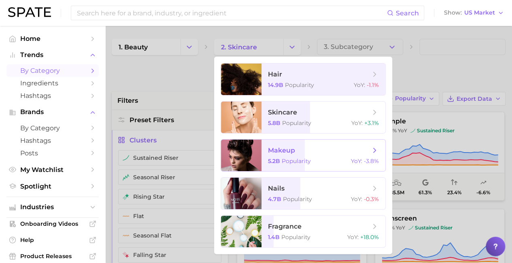
click at [319, 150] on span "makeup" at bounding box center [319, 150] width 102 height 9
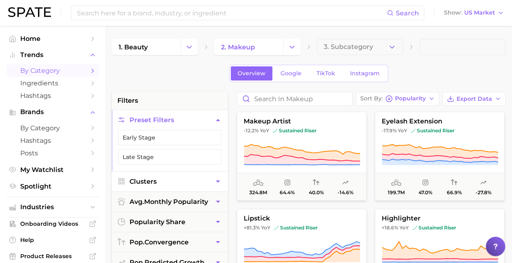
click at [170, 180] on button "Clusters" at bounding box center [170, 181] width 116 height 20
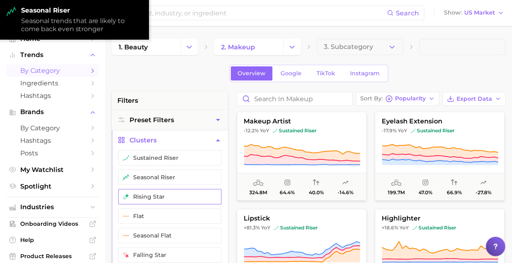
click at [170, 195] on button "rising star" at bounding box center [169, 196] width 103 height 15
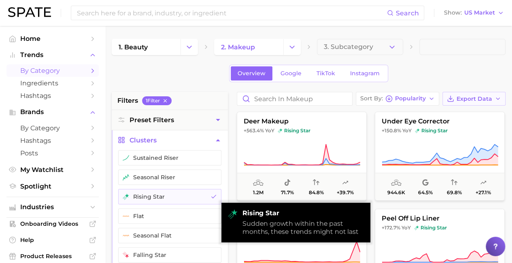
click at [474, 98] on span "Export Data" at bounding box center [474, 98] width 36 height 7
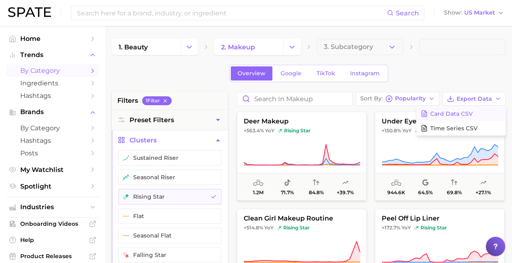
click at [461, 113] on span "Card Data CSV" at bounding box center [451, 113] width 42 height 7
click at [292, 47] on icon "Change Category" at bounding box center [292, 47] width 8 height 8
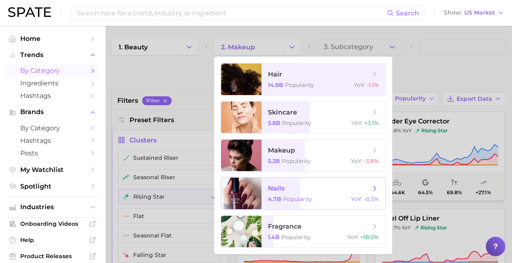
click at [319, 188] on span "nails" at bounding box center [319, 188] width 102 height 9
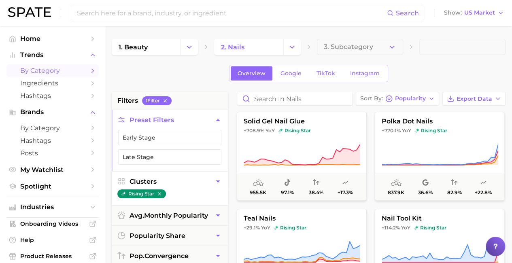
click at [170, 180] on button "Clusters" at bounding box center [170, 181] width 116 height 20
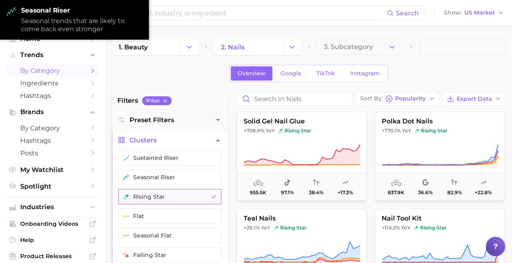
click at [170, 195] on button "rising star" at bounding box center [169, 196] width 103 height 15
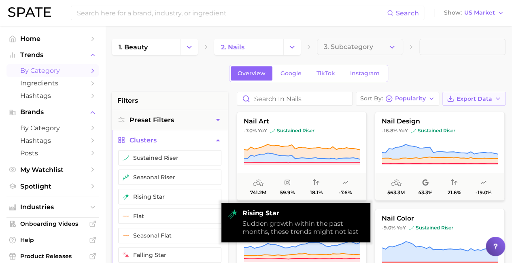
click at [474, 98] on span "Export Data" at bounding box center [474, 98] width 36 height 7
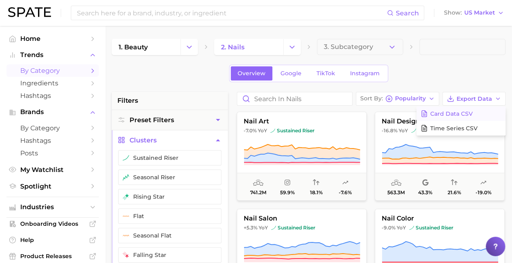
click at [461, 113] on span "Card Data CSV" at bounding box center [451, 113] width 42 height 7
click at [292, 47] on icon "Change Category" at bounding box center [292, 47] width 8 height 8
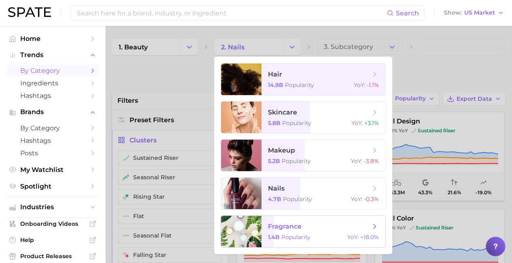
click at [319, 227] on span "fragrance" at bounding box center [319, 226] width 102 height 9
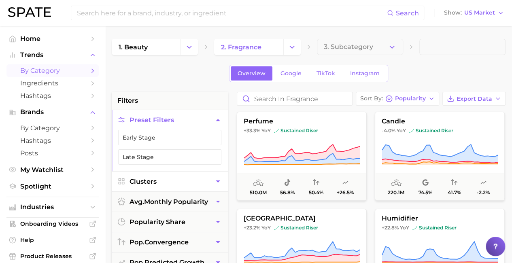
click at [170, 180] on button "Clusters" at bounding box center [170, 181] width 116 height 20
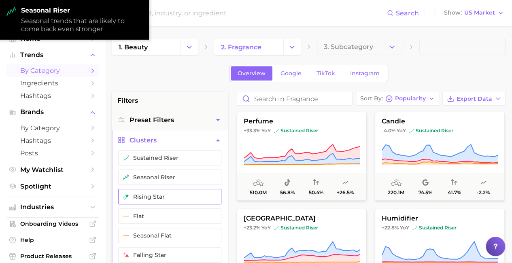
click at [170, 195] on button "rising star" at bounding box center [169, 196] width 103 height 15
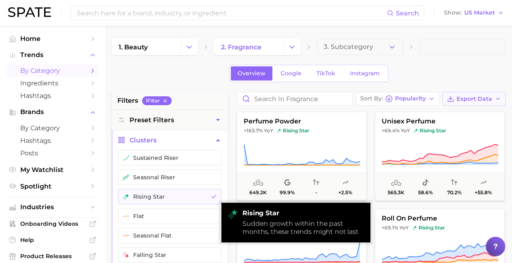
click at [474, 98] on span "Export Data" at bounding box center [474, 98] width 36 height 7
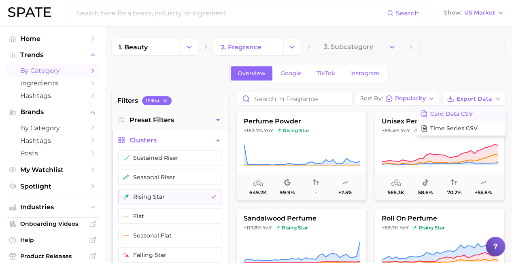
click at [461, 113] on span "Card Data CSV" at bounding box center [451, 113] width 42 height 7
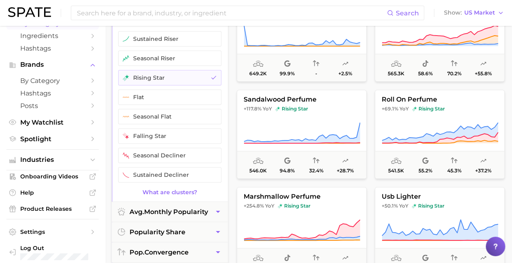
scroll to position [162, 0]
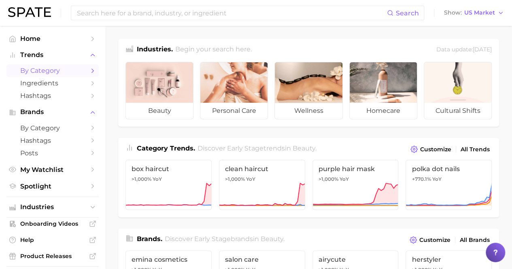
click at [49, 71] on span "by Category" at bounding box center [52, 71] width 65 height 8
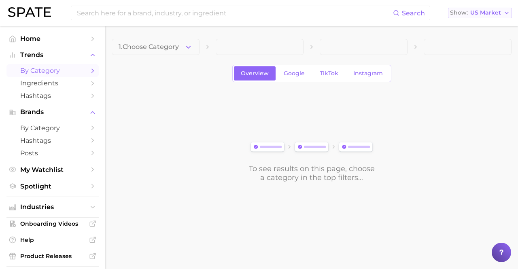
click at [507, 13] on polyline "button" at bounding box center [506, 13] width 3 height 2
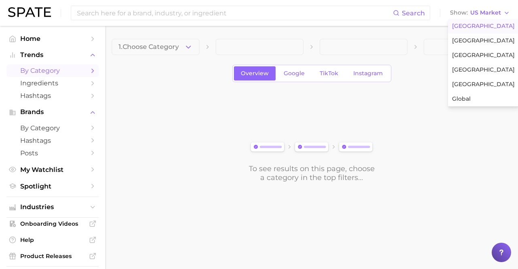
click at [473, 27] on span "[GEOGRAPHIC_DATA]" at bounding box center [483, 26] width 63 height 7
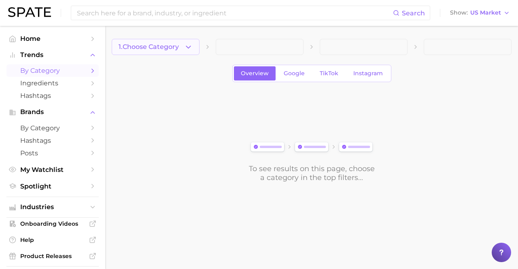
click at [156, 47] on span "1. Choose Category" at bounding box center [149, 46] width 60 height 7
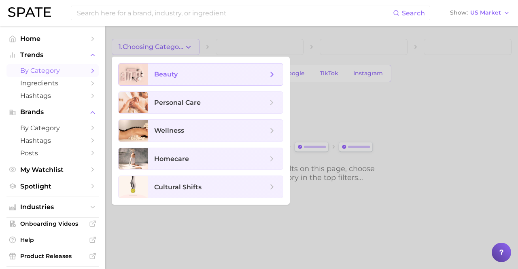
click at [215, 74] on span "beauty" at bounding box center [210, 74] width 113 height 9
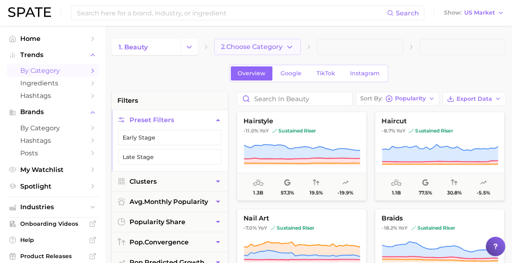
click at [258, 47] on span "2. Choose Category" at bounding box center [251, 46] width 61 height 7
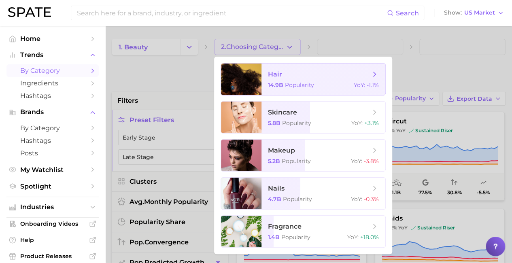
click at [319, 74] on span "hair" at bounding box center [319, 74] width 102 height 9
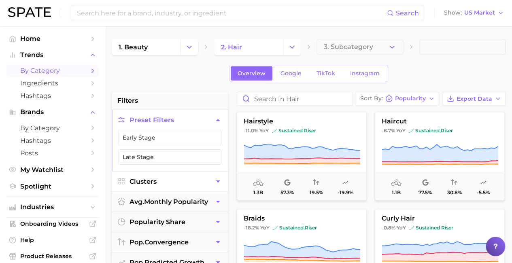
click at [170, 180] on button "Clusters" at bounding box center [170, 181] width 116 height 20
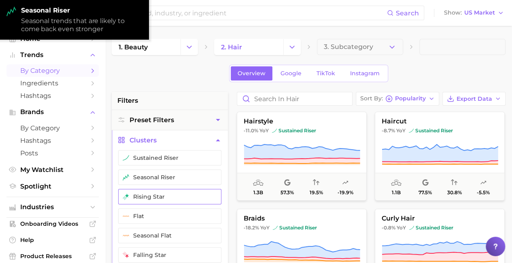
click at [170, 195] on button "rising star" at bounding box center [169, 196] width 103 height 15
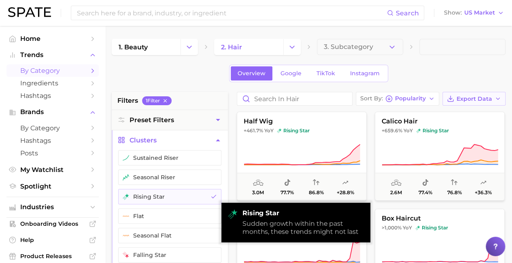
click at [474, 98] on span "Export Data" at bounding box center [474, 98] width 36 height 7
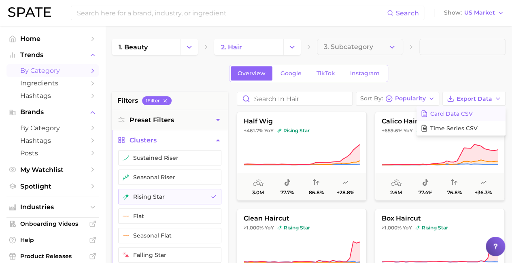
click at [461, 113] on span "Card Data CSV" at bounding box center [451, 113] width 42 height 7
click at [292, 47] on icon "Change Category" at bounding box center [292, 47] width 8 height 8
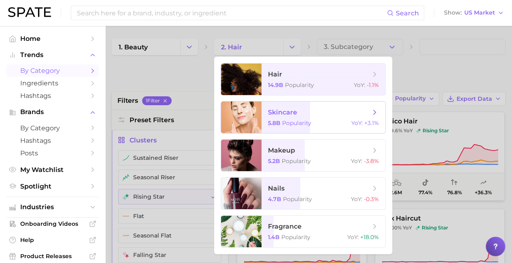
click at [319, 112] on span "skincare" at bounding box center [319, 112] width 102 height 9
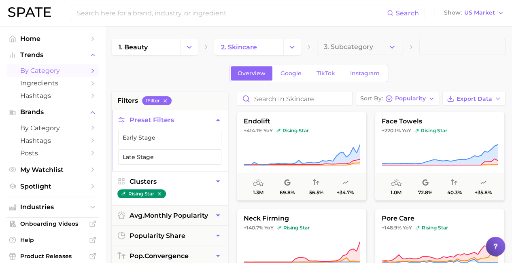
click at [170, 180] on button "Clusters" at bounding box center [170, 181] width 116 height 20
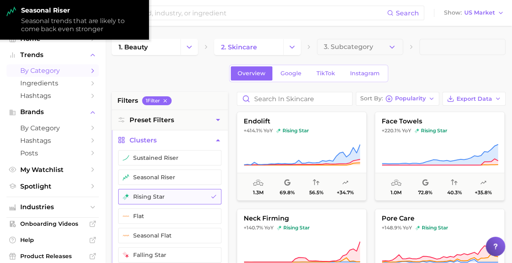
click at [170, 195] on button "rising star" at bounding box center [169, 196] width 103 height 15
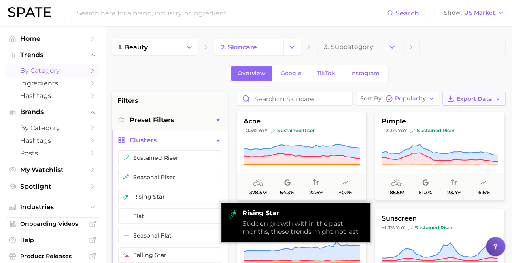
click at [474, 98] on span "Export Data" at bounding box center [474, 98] width 36 height 7
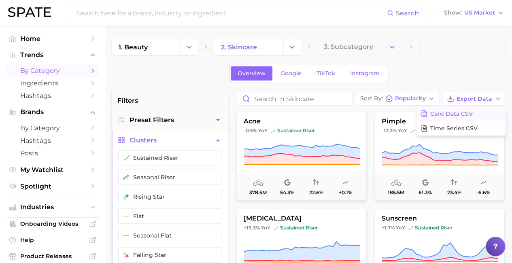
click at [461, 113] on span "Card Data CSV" at bounding box center [451, 113] width 42 height 7
click at [292, 47] on icon "Change Category" at bounding box center [292, 47] width 8 height 8
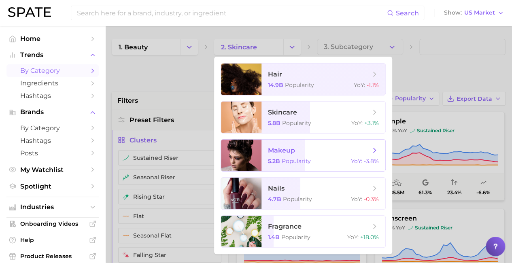
click at [319, 150] on span "makeup" at bounding box center [319, 150] width 102 height 9
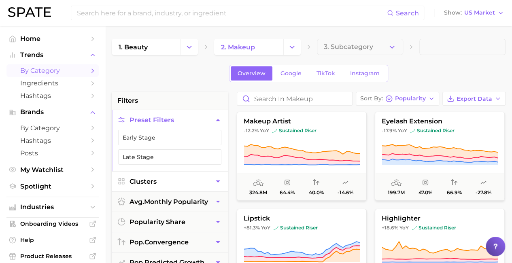
click at [170, 180] on button "Clusters" at bounding box center [170, 181] width 116 height 20
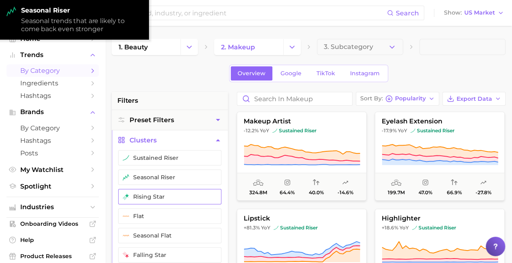
click at [170, 195] on button "rising star" at bounding box center [169, 196] width 103 height 15
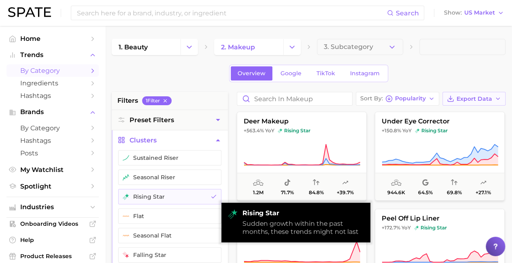
click at [474, 98] on span "Export Data" at bounding box center [474, 98] width 36 height 7
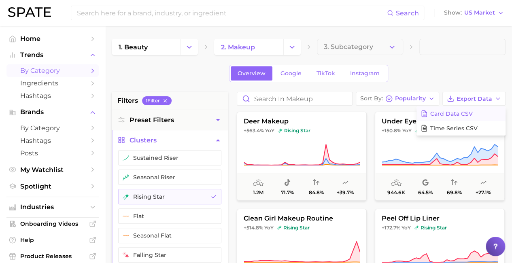
click at [461, 113] on span "Card Data CSV" at bounding box center [451, 113] width 42 height 7
click at [292, 47] on icon "Change Category" at bounding box center [292, 47] width 8 height 8
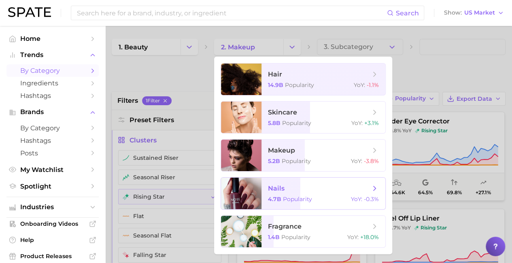
click at [319, 188] on span "nails" at bounding box center [319, 188] width 102 height 9
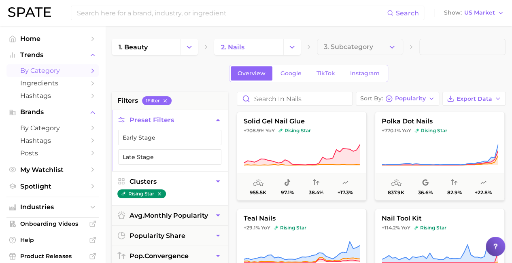
click at [170, 180] on button "Clusters" at bounding box center [170, 181] width 116 height 20
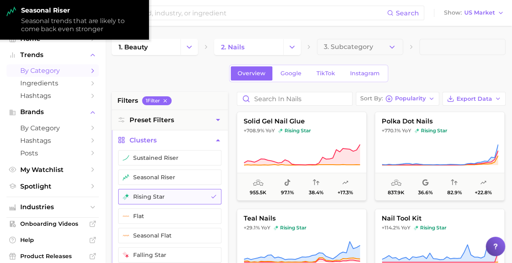
click at [170, 195] on button "rising star" at bounding box center [169, 196] width 103 height 15
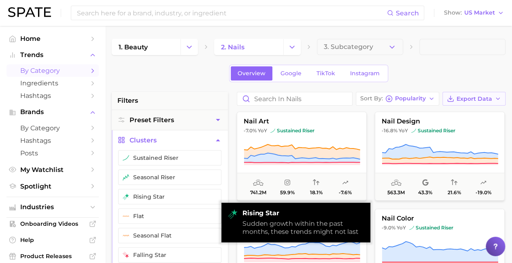
click at [474, 98] on span "Export Data" at bounding box center [474, 98] width 36 height 7
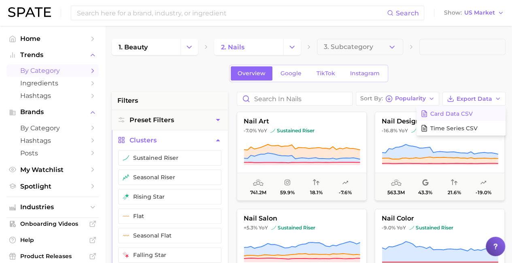
click at [461, 113] on span "Card Data CSV" at bounding box center [451, 113] width 42 height 7
click at [292, 47] on icon "Change Category" at bounding box center [292, 47] width 8 height 8
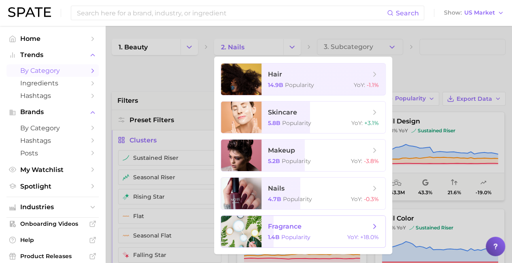
click at [319, 227] on span "fragrance" at bounding box center [319, 226] width 102 height 9
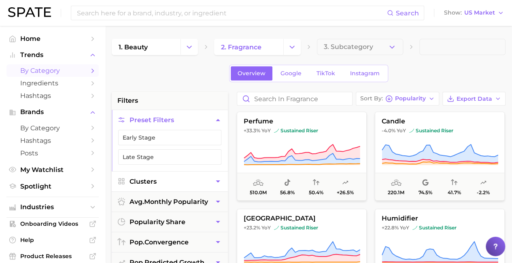
click at [170, 180] on button "Clusters" at bounding box center [170, 181] width 116 height 20
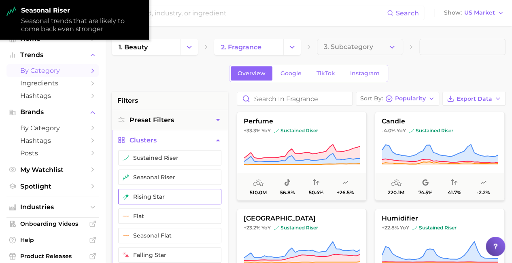
click at [170, 195] on button "rising star" at bounding box center [169, 196] width 103 height 15
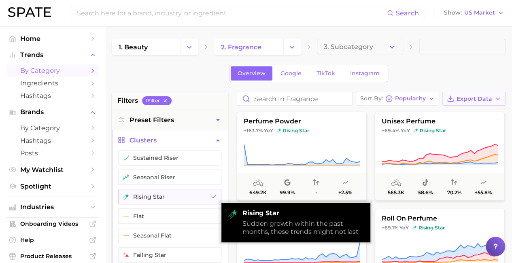
click at [474, 98] on span "Export Data" at bounding box center [474, 98] width 36 height 7
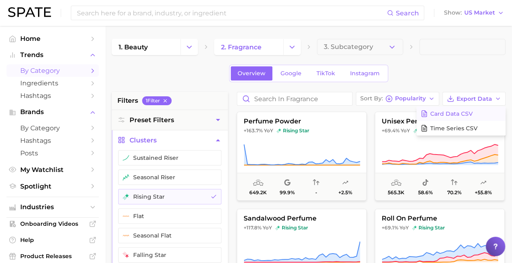
click at [461, 113] on span "Card Data CSV" at bounding box center [451, 113] width 42 height 7
click at [189, 47] on icon "Change Category" at bounding box center [189, 47] width 8 height 8
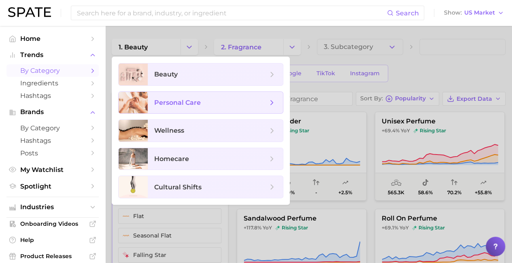
click at [215, 102] on span "personal care" at bounding box center [210, 102] width 113 height 9
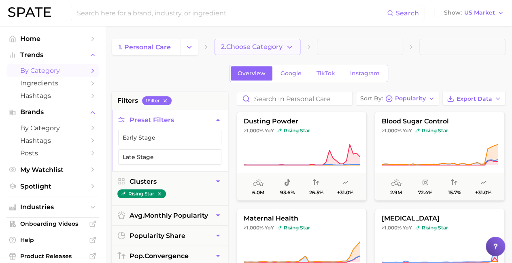
click at [258, 47] on span "2. Choose Category" at bounding box center [251, 46] width 61 height 7
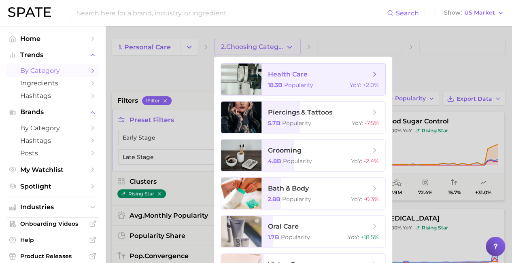
click at [319, 74] on span "health care" at bounding box center [319, 74] width 102 height 9
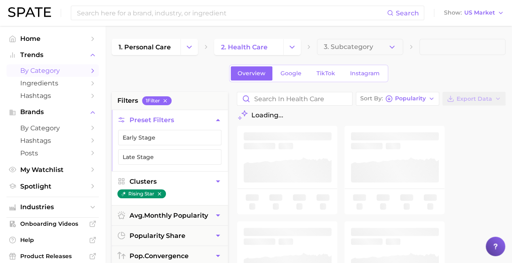
click at [170, 180] on button "Clusters" at bounding box center [170, 181] width 116 height 20
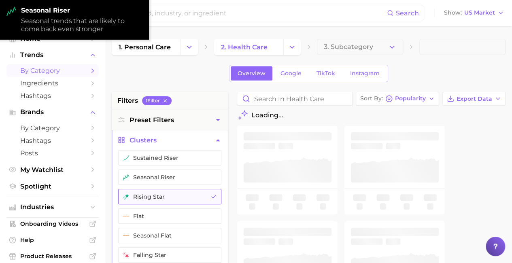
click at [170, 195] on button "rising star" at bounding box center [169, 196] width 103 height 15
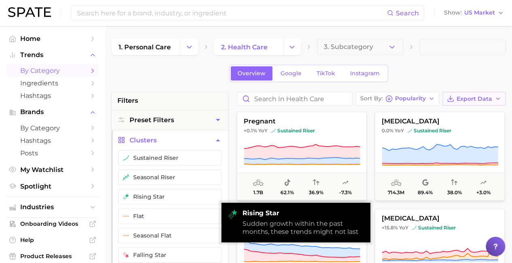
click at [474, 98] on span "Export Data" at bounding box center [474, 98] width 36 height 7
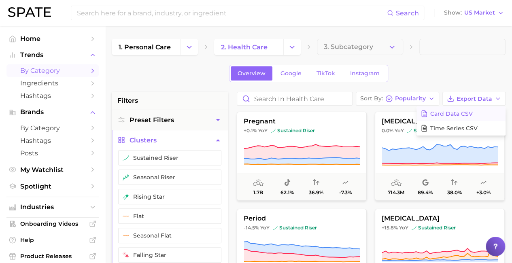
click at [461, 113] on span "Card Data CSV" at bounding box center [451, 113] width 42 height 7
click at [292, 47] on icon "Change Category" at bounding box center [292, 47] width 8 height 8
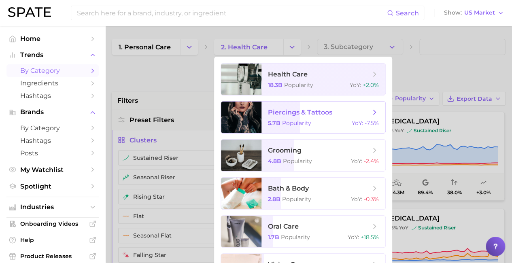
click at [259, 117] on div at bounding box center [241, 118] width 40 height 32
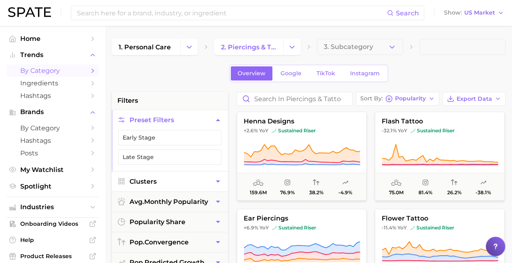
click at [170, 180] on button "Clusters" at bounding box center [170, 181] width 116 height 20
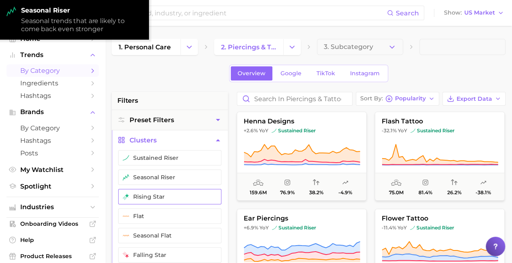
click at [170, 195] on button "rising star" at bounding box center [169, 196] width 103 height 15
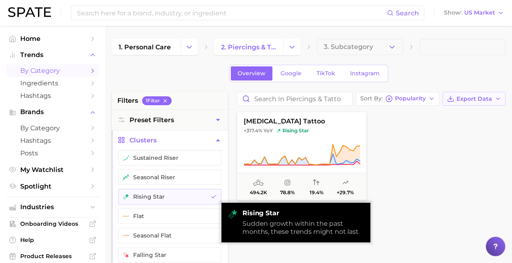
click at [474, 98] on span "Export Data" at bounding box center [474, 98] width 36 height 7
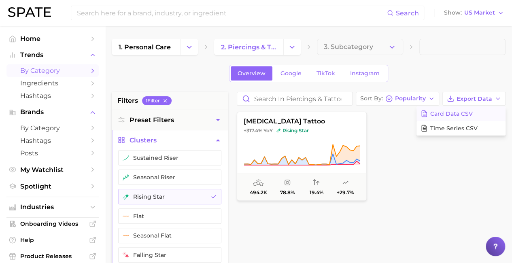
click at [461, 113] on span "Card Data CSV" at bounding box center [451, 113] width 42 height 7
click at [292, 47] on icon "Change Category" at bounding box center [292, 47] width 8 height 8
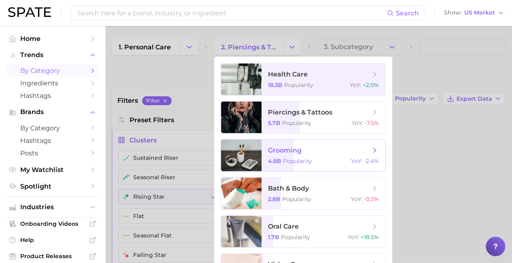
click at [319, 150] on span "grooming" at bounding box center [319, 150] width 102 height 9
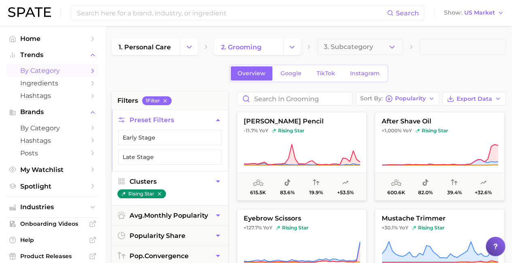
click at [170, 180] on button "Clusters" at bounding box center [170, 181] width 116 height 20
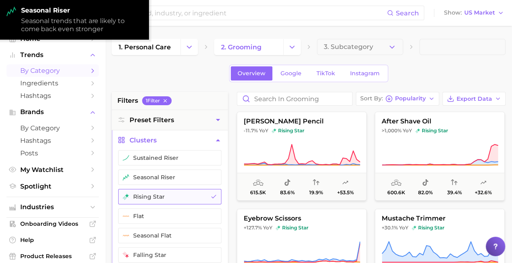
click at [170, 195] on button "rising star" at bounding box center [169, 196] width 103 height 15
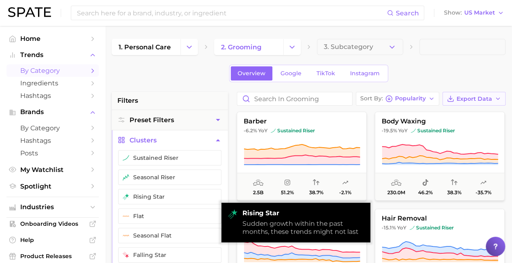
click at [474, 98] on span "Export Data" at bounding box center [474, 98] width 36 height 7
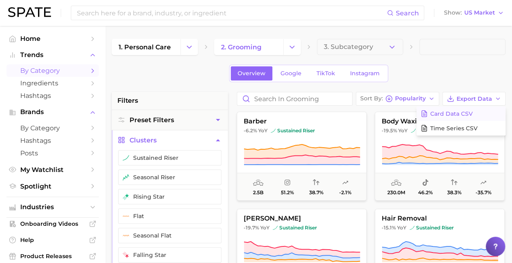
click at [461, 113] on span "Card Data CSV" at bounding box center [451, 113] width 42 height 7
click at [292, 47] on icon "Change Category" at bounding box center [292, 47] width 8 height 8
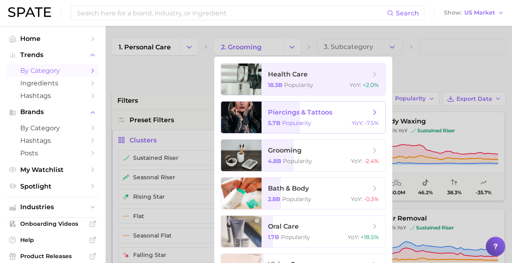
click at [259, 117] on div at bounding box center [241, 118] width 40 height 32
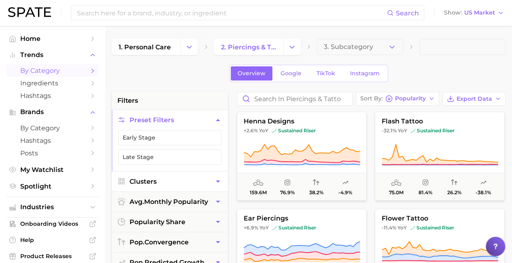
click at [170, 180] on button "Clusters" at bounding box center [170, 181] width 116 height 20
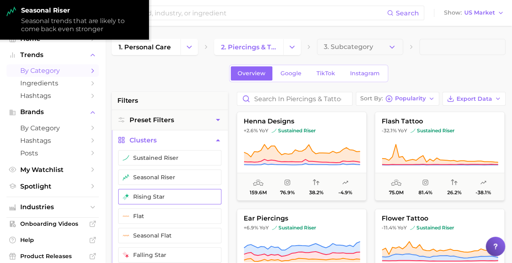
click at [170, 195] on button "rising star" at bounding box center [169, 196] width 103 height 15
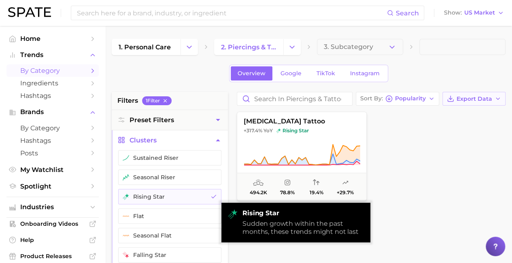
click at [474, 98] on span "Export Data" at bounding box center [474, 98] width 36 height 7
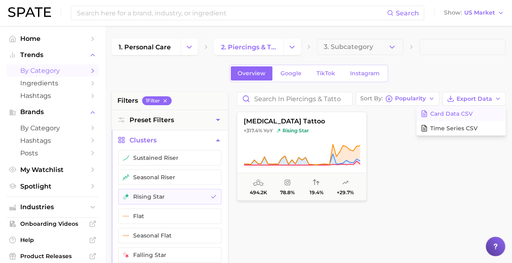
click at [461, 113] on span "Card Data CSV" at bounding box center [451, 113] width 42 height 7
click at [292, 47] on icon "Change Category" at bounding box center [292, 47] width 8 height 8
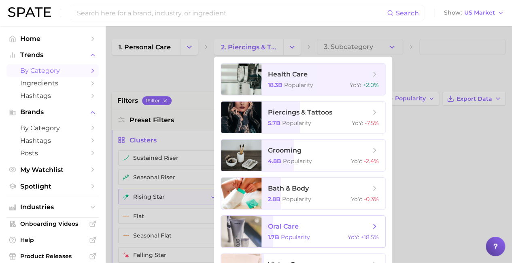
click at [319, 227] on span "oral care" at bounding box center [319, 226] width 102 height 9
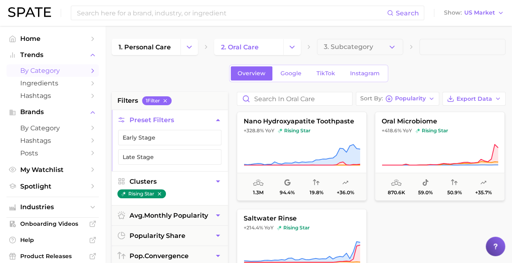
click at [170, 180] on button "Clusters" at bounding box center [170, 181] width 116 height 20
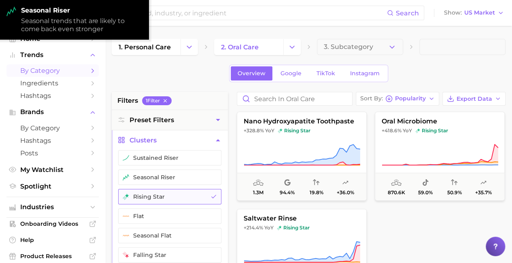
click at [170, 195] on button "rising star" at bounding box center [169, 196] width 103 height 15
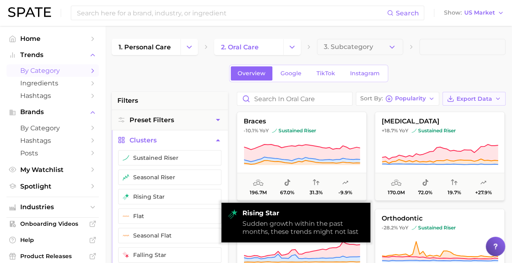
click at [474, 98] on span "Export Data" at bounding box center [474, 98] width 36 height 7
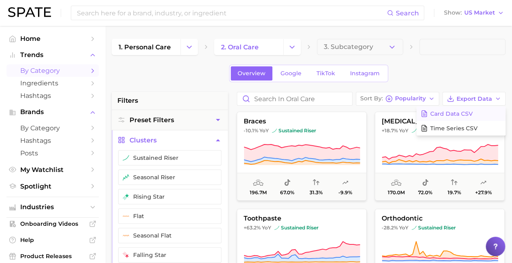
click at [461, 113] on span "Card Data CSV" at bounding box center [451, 113] width 42 height 7
click at [292, 47] on icon "Change Category" at bounding box center [292, 47] width 8 height 8
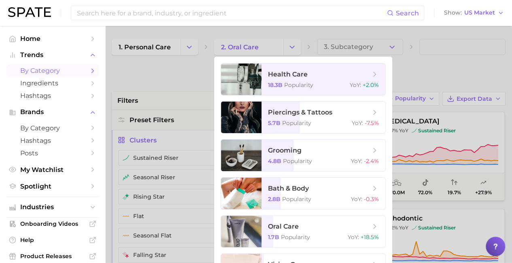
scroll to position [8, 0]
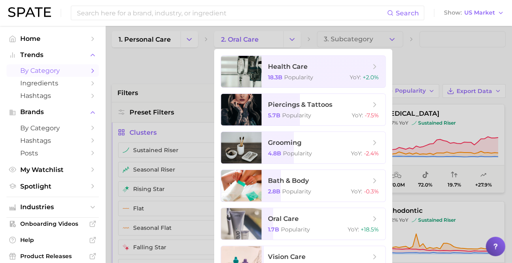
click at [170, 131] on div at bounding box center [256, 131] width 512 height 263
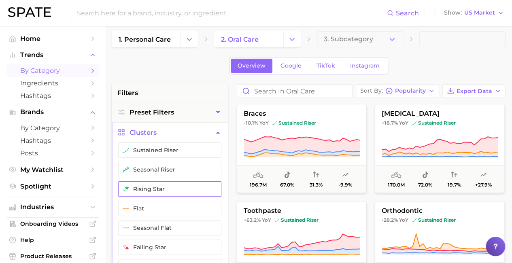
click at [170, 187] on button "rising star" at bounding box center [169, 188] width 103 height 15
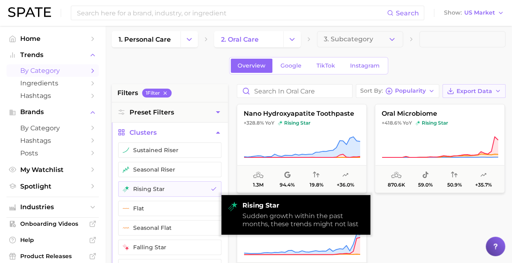
click at [474, 90] on span "Export Data" at bounding box center [474, 91] width 36 height 7
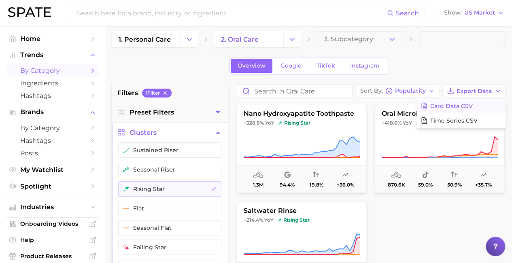
click at [461, 105] on span "Card Data CSV" at bounding box center [451, 106] width 42 height 7
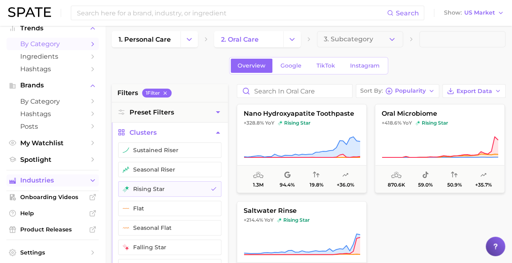
scroll to position [47, 0]
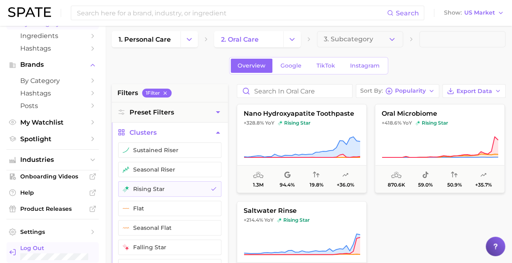
click at [42, 250] on span "Log Out" at bounding box center [56, 247] width 72 height 7
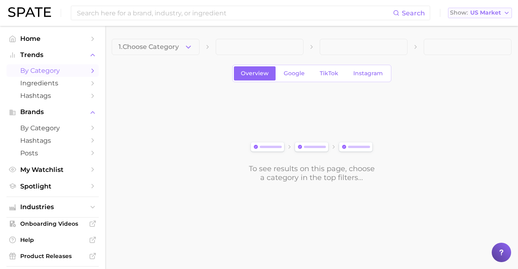
click at [506, 13] on icon "button" at bounding box center [506, 13] width 6 height 6
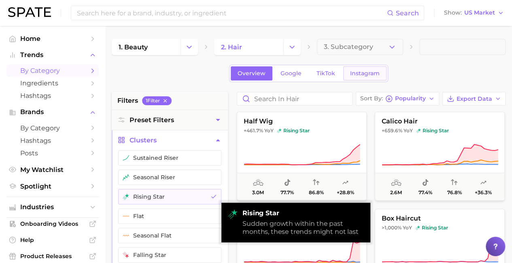
click at [346, 73] on link "Instagram" at bounding box center [364, 73] width 43 height 14
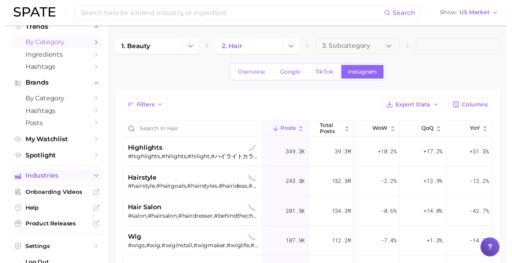
scroll to position [47, 0]
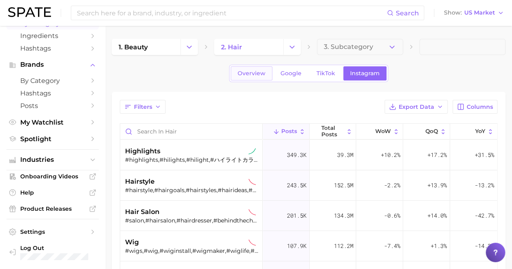
click at [243, 72] on span "Overview" at bounding box center [251, 73] width 28 height 7
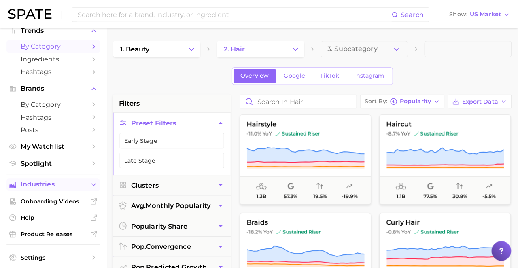
scroll to position [47, 0]
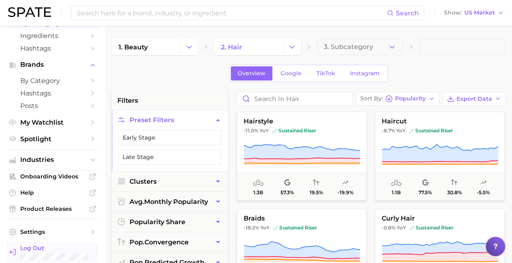
click at [48, 247] on span "Log Out" at bounding box center [56, 247] width 72 height 7
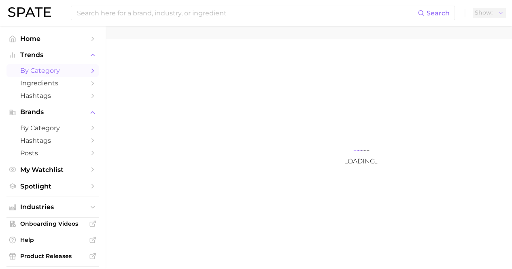
click at [49, 71] on span "by Category" at bounding box center [52, 71] width 65 height 8
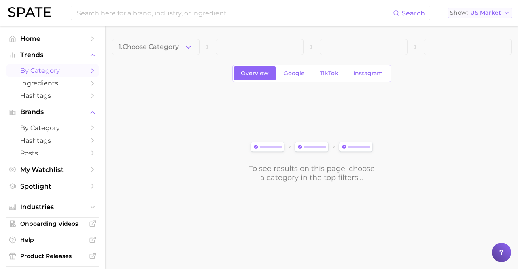
click at [507, 13] on icon "button" at bounding box center [506, 13] width 6 height 6
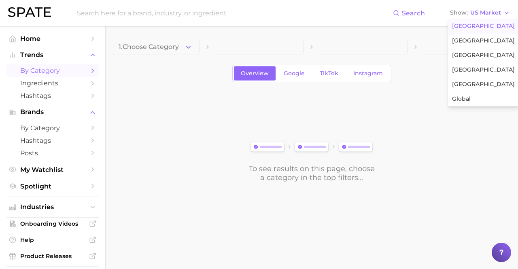
click at [473, 27] on span "United States" at bounding box center [483, 26] width 63 height 7
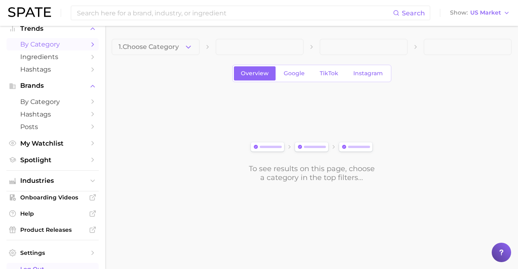
scroll to position [47, 0]
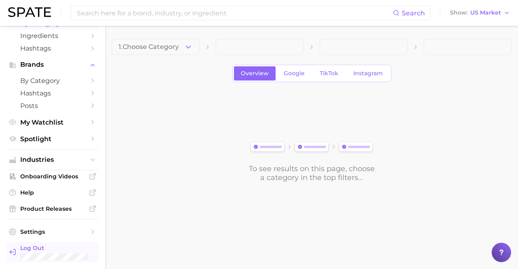
click span "Log Out"
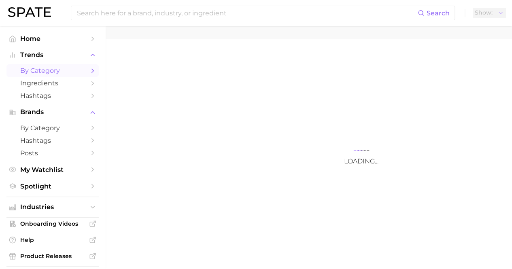
click at [49, 71] on span "by Category" at bounding box center [52, 71] width 65 height 8
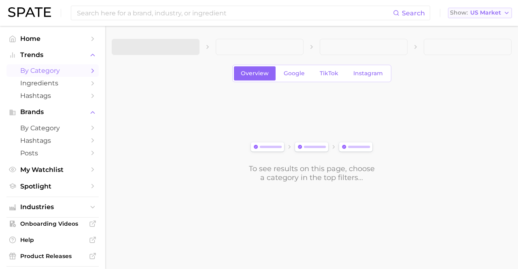
click at [507, 13] on polyline "button" at bounding box center [506, 13] width 3 height 2
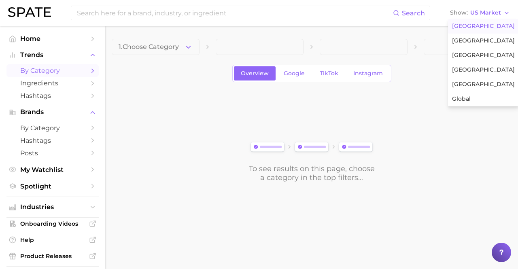
click at [473, 27] on span "[GEOGRAPHIC_DATA]" at bounding box center [483, 26] width 63 height 7
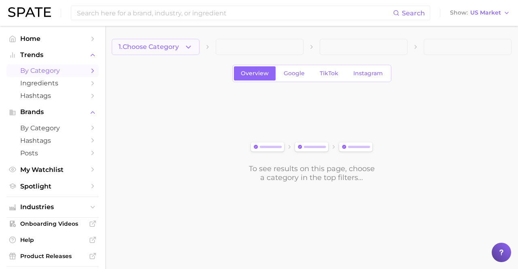
click at [156, 47] on span "1. Choose Category" at bounding box center [149, 46] width 60 height 7
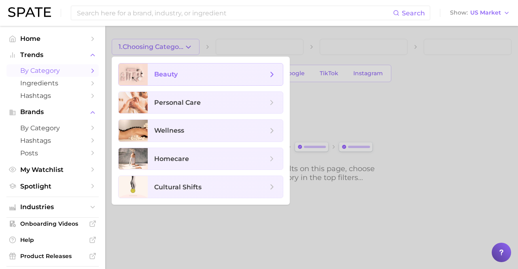
click at [215, 74] on span "beauty" at bounding box center [210, 74] width 113 height 9
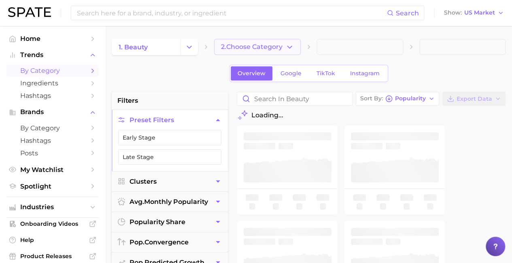
click at [258, 47] on span "2. Choose Category" at bounding box center [251, 46] width 61 height 7
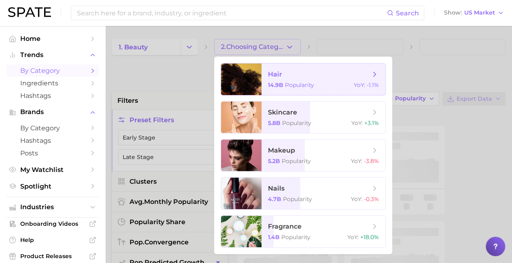
click at [319, 74] on span "hair" at bounding box center [319, 74] width 102 height 9
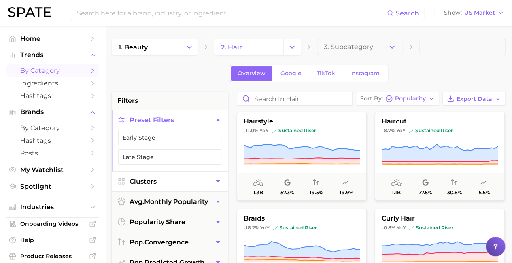
click at [169, 180] on button "Clusters" at bounding box center [170, 181] width 116 height 20
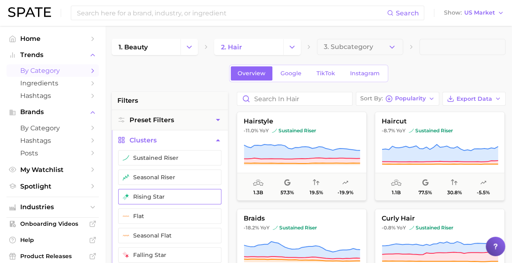
click at [169, 195] on button "rising star" at bounding box center [169, 196] width 103 height 15
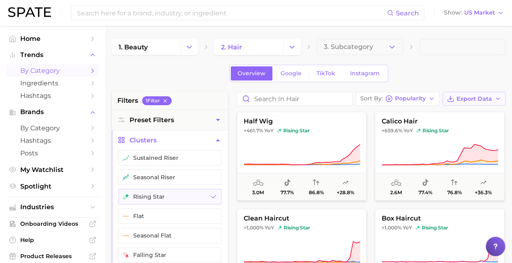
click at [474, 98] on span "Export Data" at bounding box center [474, 98] width 36 height 7
click at [461, 113] on span "Card Data CSV" at bounding box center [451, 113] width 42 height 7
click at [292, 47] on icon "Change Category" at bounding box center [292, 47] width 8 height 8
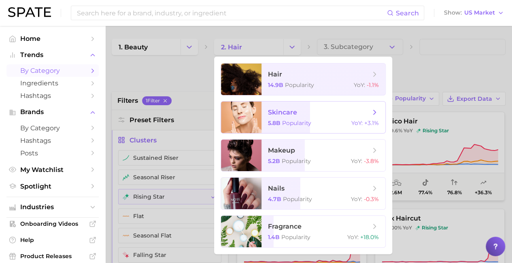
click at [319, 112] on span "skincare" at bounding box center [319, 112] width 102 height 9
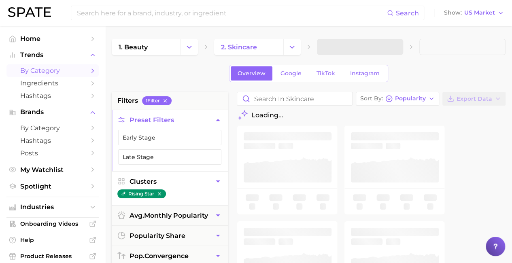
click at [169, 180] on button "Clusters" at bounding box center [170, 181] width 116 height 20
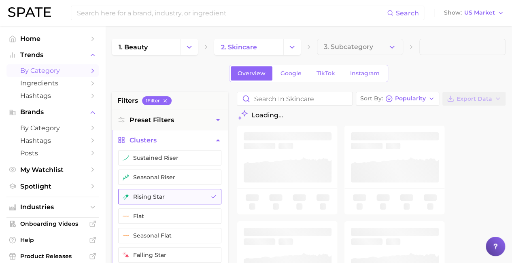
click at [169, 195] on button "rising star" at bounding box center [169, 196] width 103 height 15
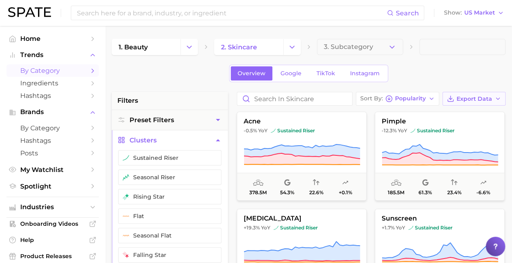
click at [474, 98] on span "Export Data" at bounding box center [474, 98] width 36 height 7
click at [461, 113] on span "Card Data CSV" at bounding box center [451, 113] width 42 height 7
click at [292, 47] on icon "Change Category" at bounding box center [292, 47] width 8 height 8
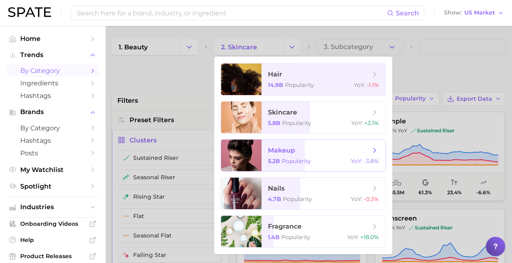
click at [319, 150] on span "makeup" at bounding box center [319, 150] width 102 height 9
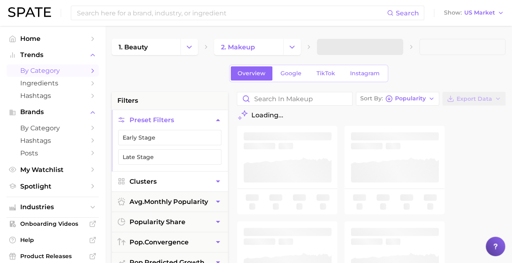
click at [169, 180] on button "Clusters" at bounding box center [170, 181] width 116 height 20
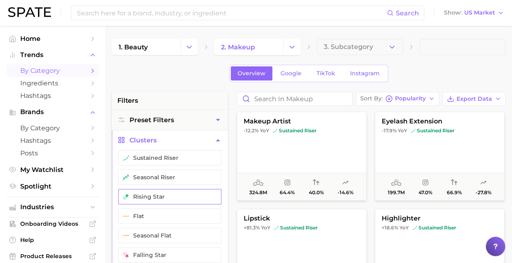
click at [169, 195] on button "rising star" at bounding box center [169, 196] width 103 height 15
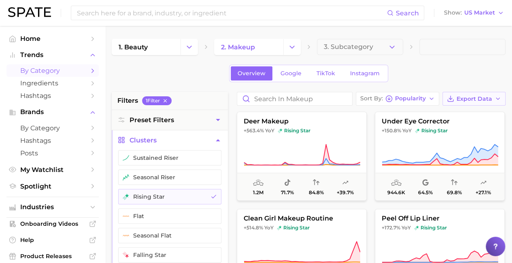
click at [474, 98] on span "Export Data" at bounding box center [474, 98] width 36 height 7
click at [461, 113] on span "Card Data CSV" at bounding box center [451, 113] width 42 height 7
click at [292, 47] on icon "Change Category" at bounding box center [292, 47] width 8 height 8
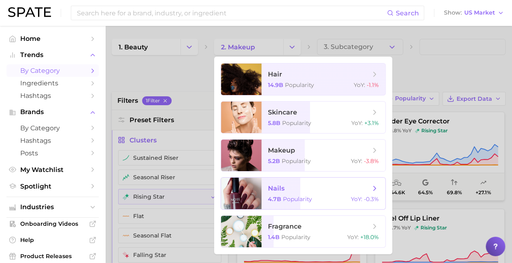
click at [319, 188] on span "nails" at bounding box center [319, 188] width 102 height 9
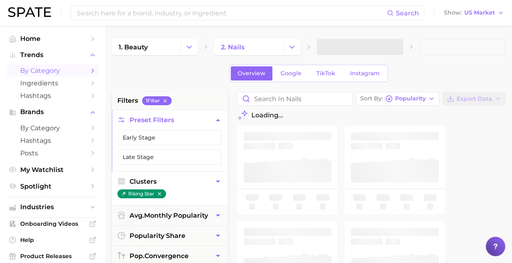
click at [169, 180] on button "Clusters" at bounding box center [170, 181] width 116 height 20
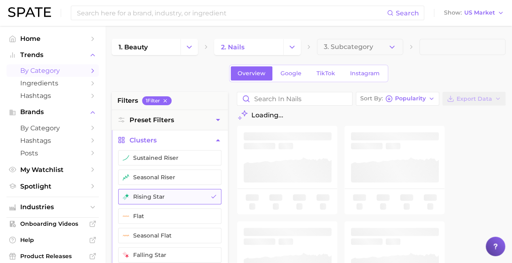
click at [169, 195] on button "rising star" at bounding box center [169, 196] width 103 height 15
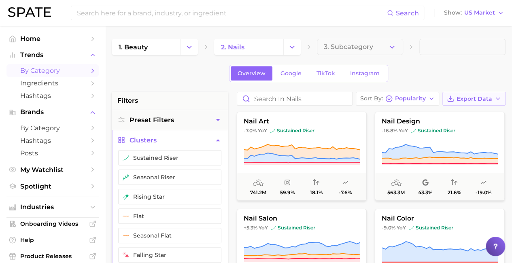
click at [474, 98] on span "Export Data" at bounding box center [474, 98] width 36 height 7
click at [461, 113] on span "Card Data CSV" at bounding box center [451, 113] width 42 height 7
click at [292, 47] on icon "Change Category" at bounding box center [292, 47] width 8 height 8
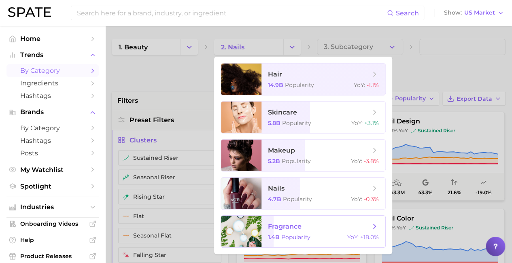
click at [319, 227] on span "fragrance" at bounding box center [319, 226] width 102 height 9
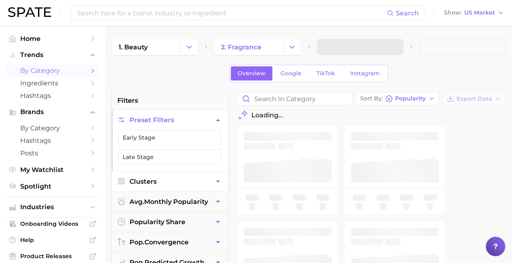
click at [169, 180] on button "Clusters" at bounding box center [170, 181] width 116 height 20
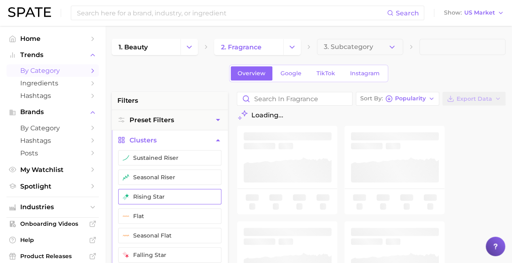
click at [169, 195] on button "rising star" at bounding box center [169, 196] width 103 height 15
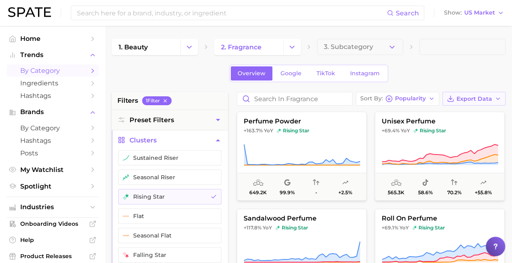
click at [474, 98] on span "Export Data" at bounding box center [474, 98] width 36 height 7
click at [461, 113] on span "Card Data CSV" at bounding box center [451, 113] width 42 height 7
click at [189, 47] on icon "Change Category" at bounding box center [189, 47] width 8 height 8
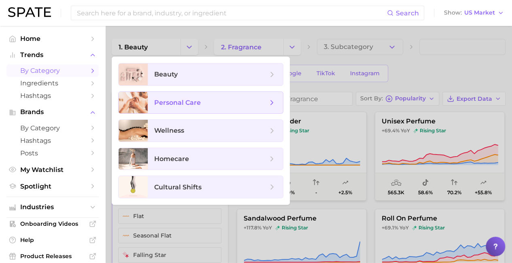
click at [215, 102] on span "personal care" at bounding box center [210, 102] width 113 height 9
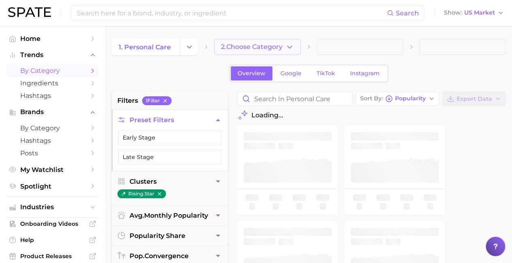
click at [258, 47] on span "2. Choose Category" at bounding box center [251, 46] width 61 height 7
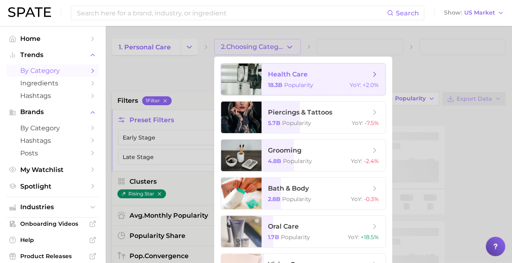
click at [319, 74] on span "health care" at bounding box center [319, 74] width 102 height 9
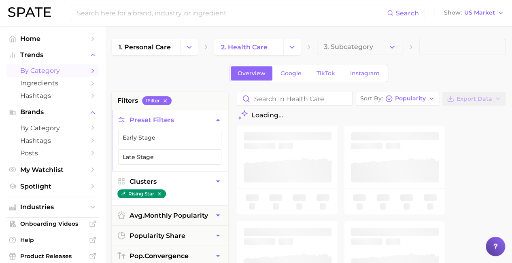
click at [169, 180] on button "Clusters" at bounding box center [170, 181] width 116 height 20
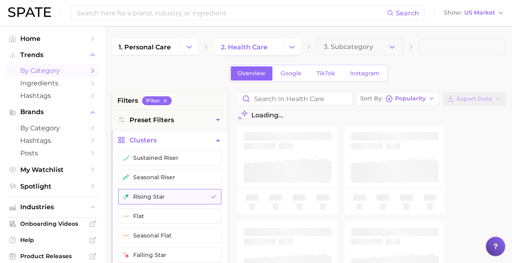
click at [169, 195] on button "rising star" at bounding box center [169, 196] width 103 height 15
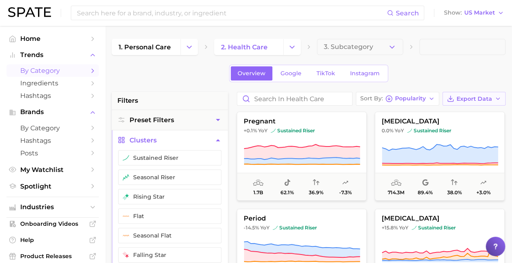
click at [474, 98] on span "Export Data" at bounding box center [474, 98] width 36 height 7
click at [461, 113] on span "Card Data CSV" at bounding box center [451, 113] width 42 height 7
click at [292, 47] on icon "Change Category" at bounding box center [292, 47] width 8 height 8
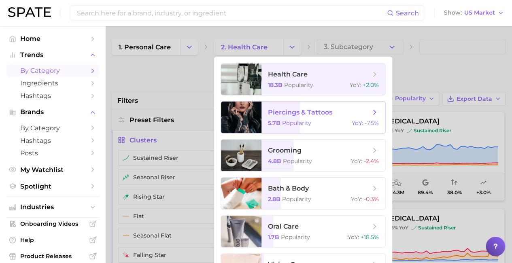
click at [259, 117] on div at bounding box center [241, 118] width 40 height 32
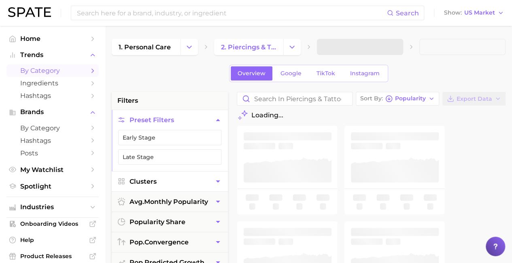
click at [169, 180] on button "Clusters" at bounding box center [170, 181] width 116 height 20
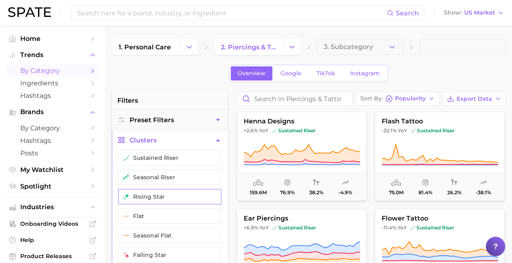
click at [169, 195] on button "rising star" at bounding box center [169, 196] width 103 height 15
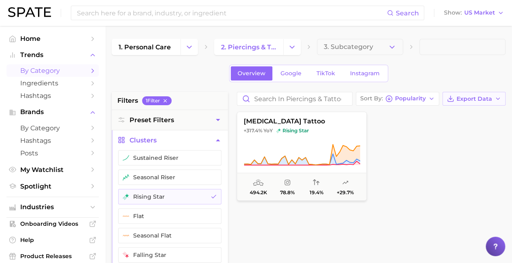
click at [474, 98] on span "Export Data" at bounding box center [474, 98] width 36 height 7
click at [461, 113] on span "Card Data CSV" at bounding box center [451, 113] width 42 height 7
click at [292, 47] on icon "Change Category" at bounding box center [292, 47] width 8 height 8
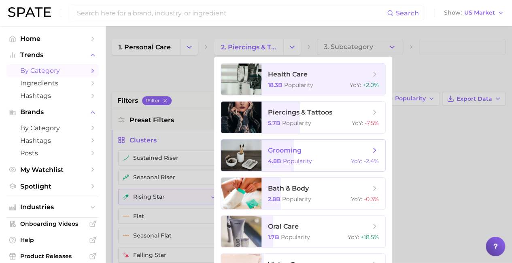
click at [319, 150] on span "grooming" at bounding box center [319, 150] width 102 height 9
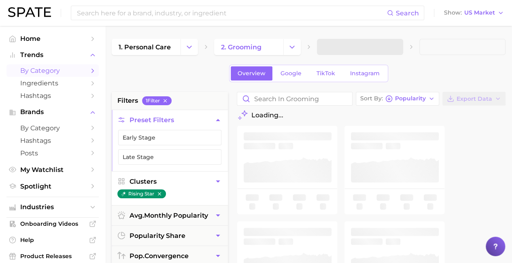
click at [169, 180] on button "Clusters" at bounding box center [170, 181] width 116 height 20
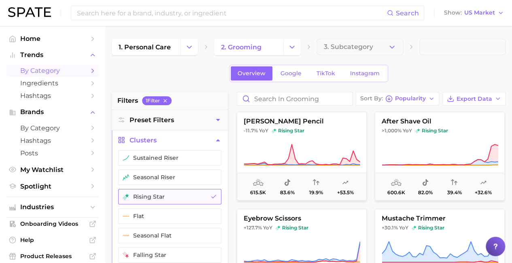
click at [169, 195] on button "rising star" at bounding box center [169, 196] width 103 height 15
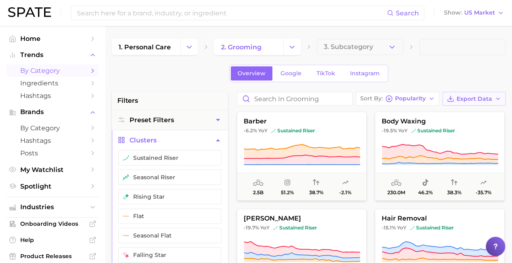
click at [474, 98] on span "Export Data" at bounding box center [474, 98] width 36 height 7
click at [461, 113] on span "Card Data CSV" at bounding box center [451, 113] width 42 height 7
click at [292, 47] on icon "Change Category" at bounding box center [292, 47] width 8 height 8
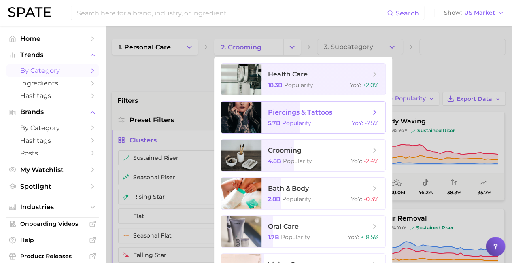
click at [259, 117] on div at bounding box center [241, 118] width 40 height 32
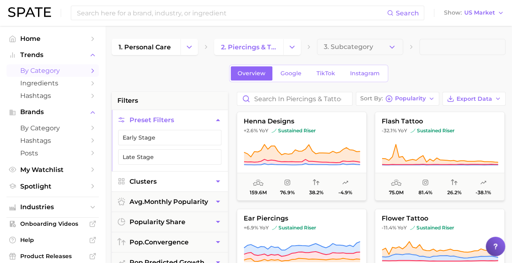
click at [169, 180] on button "Clusters" at bounding box center [170, 181] width 116 height 20
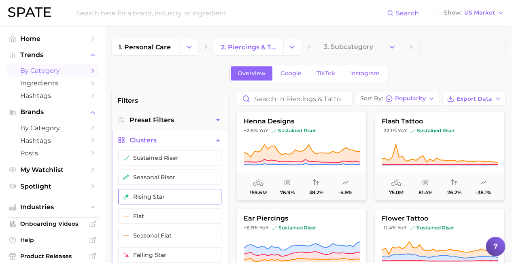
click at [169, 195] on button "rising star" at bounding box center [169, 196] width 103 height 15
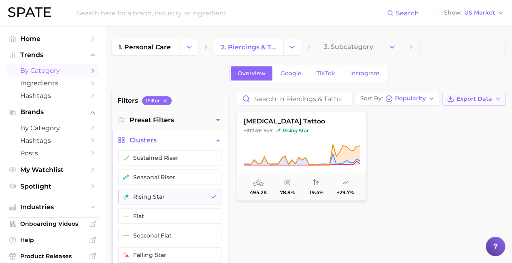
click at [474, 98] on span "Export Data" at bounding box center [474, 98] width 36 height 7
click at [461, 113] on span "Card Data CSV" at bounding box center [451, 113] width 42 height 7
click at [292, 47] on icon "Change Category" at bounding box center [292, 47] width 8 height 8
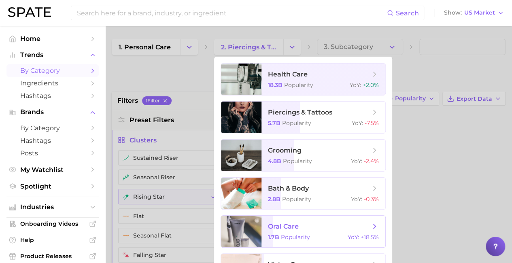
click at [319, 227] on span "oral care" at bounding box center [319, 226] width 102 height 9
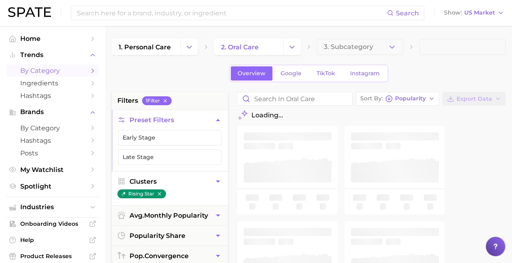
click at [169, 180] on button "Clusters" at bounding box center [170, 181] width 116 height 20
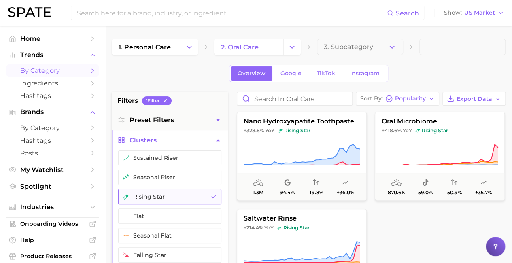
click at [169, 195] on button "rising star" at bounding box center [169, 196] width 103 height 15
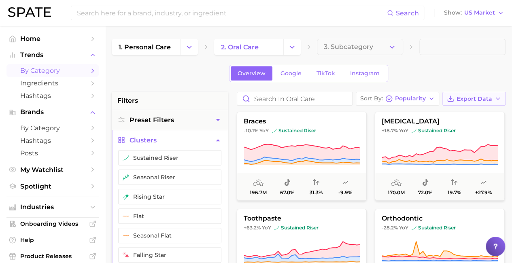
click at [474, 98] on span "Export Data" at bounding box center [474, 98] width 36 height 7
click at [461, 113] on span "Card Data CSV" at bounding box center [451, 113] width 42 height 7
click at [292, 47] on icon "Change Category" at bounding box center [292, 47] width 8 height 8
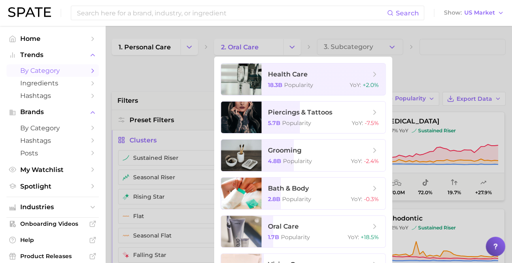
click at [169, 131] on div at bounding box center [256, 131] width 512 height 263
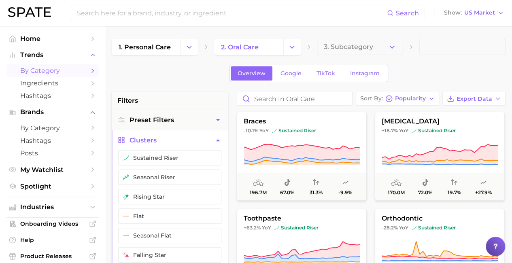
scroll to position [8, 0]
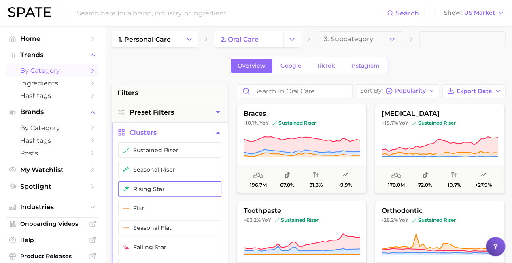
click at [169, 188] on button "rising star" at bounding box center [169, 188] width 103 height 15
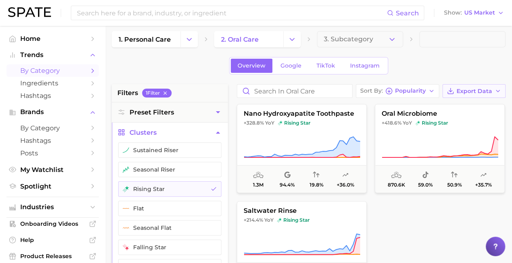
click at [474, 91] on span "Export Data" at bounding box center [474, 91] width 36 height 7
click at [461, 106] on span "Card Data CSV" at bounding box center [451, 106] width 42 height 7
click at [189, 39] on icon "Change Category" at bounding box center [189, 39] width 8 height 8
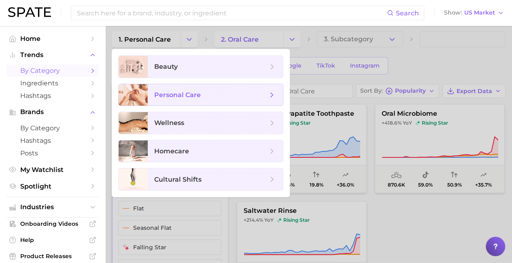
click at [208, 98] on span "personal care" at bounding box center [210, 95] width 113 height 9
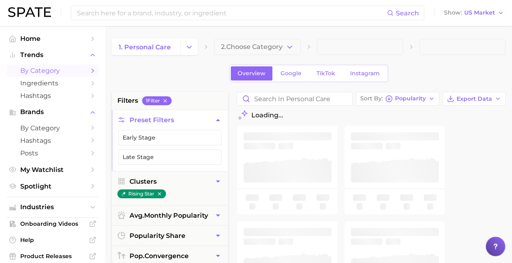
click at [256, 43] on span "2. Choose Category" at bounding box center [251, 46] width 61 height 7
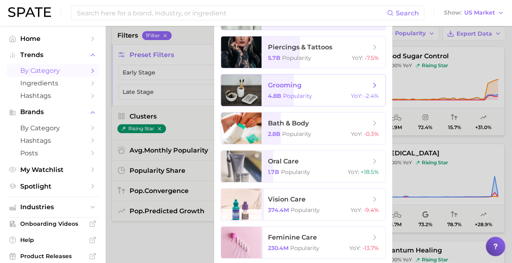
scroll to position [81, 0]
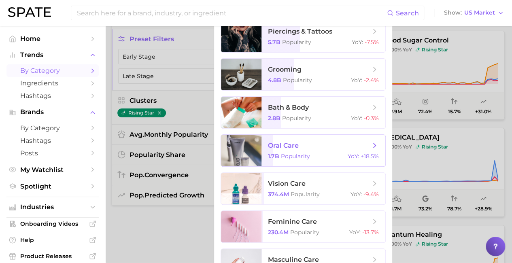
click at [297, 150] on span "oral care 1.7b Popularity YoY : +18.5%" at bounding box center [323, 151] width 124 height 32
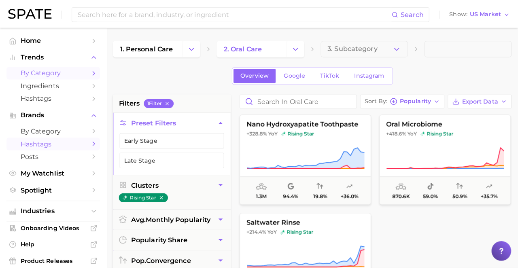
scroll to position [47, 0]
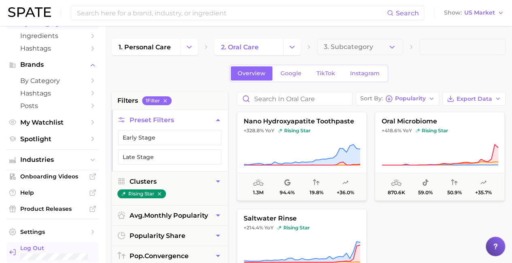
click at [37, 252] on div "Log Out" at bounding box center [56, 252] width 72 height 16
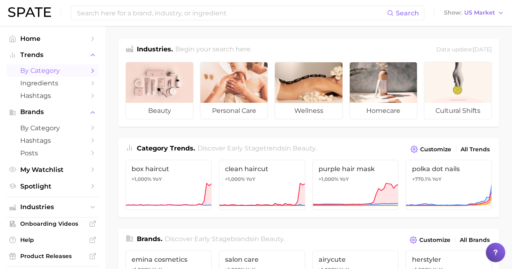
click at [49, 71] on span "by Category" at bounding box center [52, 71] width 65 height 8
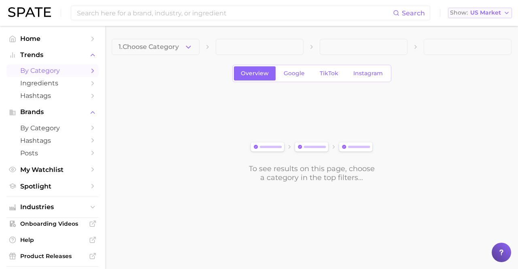
click at [507, 13] on polyline "button" at bounding box center [506, 13] width 3 height 2
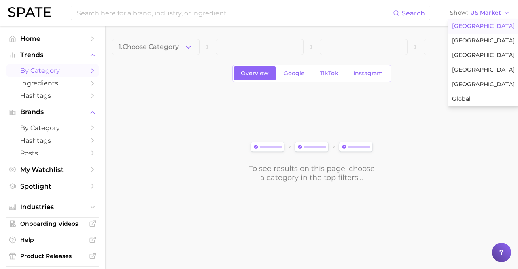
click at [473, 27] on span "[GEOGRAPHIC_DATA]" at bounding box center [483, 26] width 63 height 7
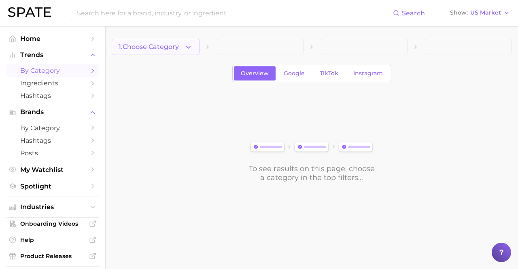
click at [156, 47] on span "1. Choose Category" at bounding box center [149, 46] width 60 height 7
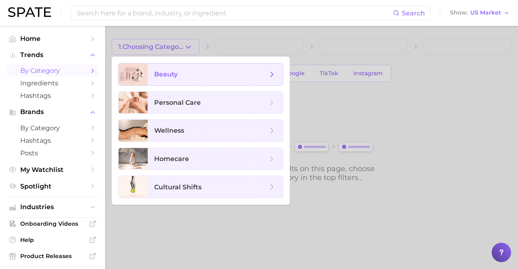
click at [215, 74] on span "beauty" at bounding box center [210, 74] width 113 height 9
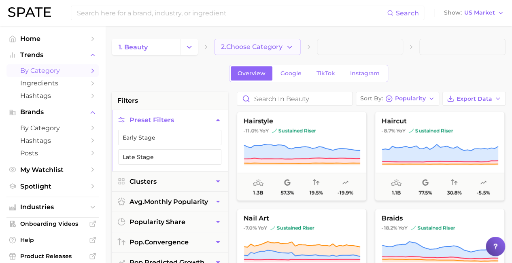
click at [258, 47] on span "2. Choose Category" at bounding box center [251, 46] width 61 height 7
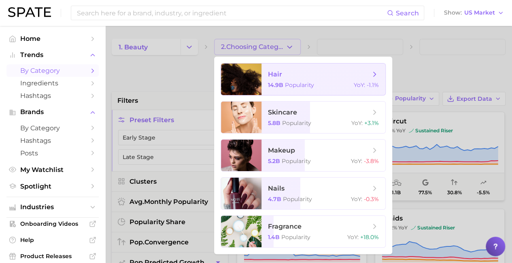
click at [319, 74] on span "hair" at bounding box center [319, 74] width 102 height 9
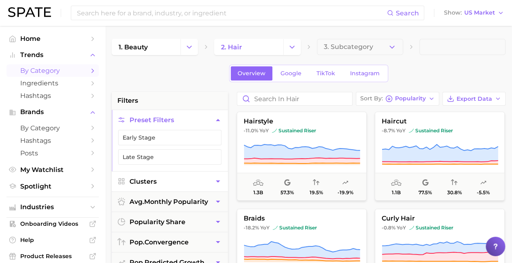
click at [169, 180] on button "Clusters" at bounding box center [170, 181] width 116 height 20
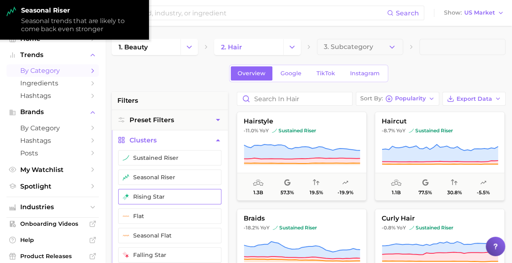
click at [169, 195] on button "rising star" at bounding box center [169, 196] width 103 height 15
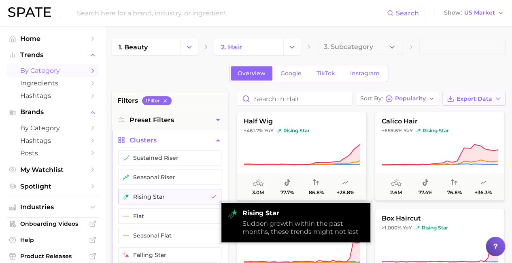
click at [474, 98] on span "Export Data" at bounding box center [474, 98] width 36 height 7
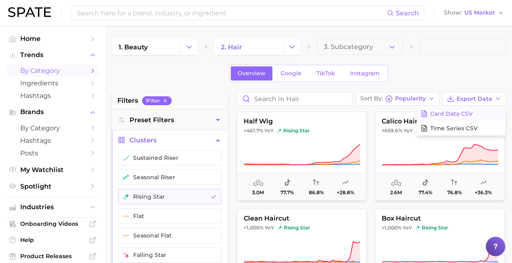
click at [461, 113] on span "Card Data CSV" at bounding box center [451, 113] width 42 height 7
click at [292, 47] on icon "Change Category" at bounding box center [292, 47] width 8 height 8
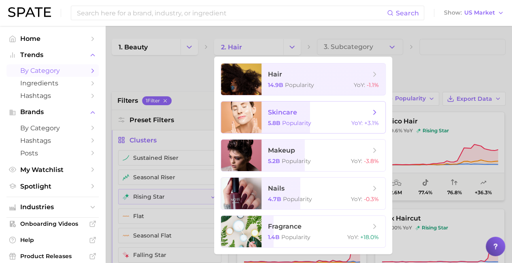
click at [319, 112] on span "skincare" at bounding box center [319, 112] width 102 height 9
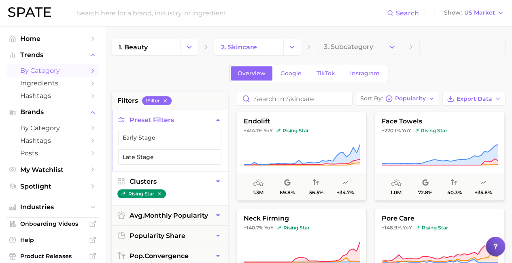
click at [169, 180] on button "Clusters" at bounding box center [170, 181] width 116 height 20
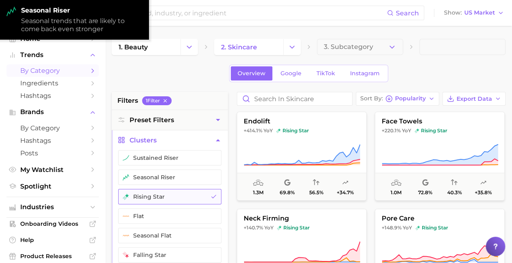
click at [169, 195] on button "rising star" at bounding box center [169, 196] width 103 height 15
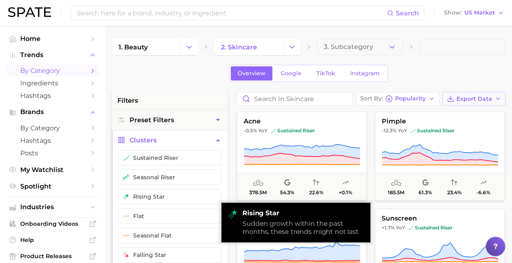
click at [474, 98] on span "Export Data" at bounding box center [474, 98] width 36 height 7
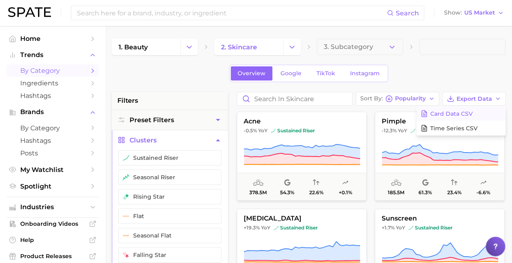
click at [461, 113] on span "Card Data CSV" at bounding box center [451, 113] width 42 height 7
click at [292, 47] on icon "Change Category" at bounding box center [292, 47] width 8 height 8
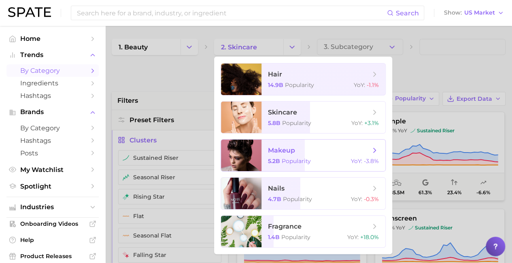
click at [319, 150] on span "makeup" at bounding box center [319, 150] width 102 height 9
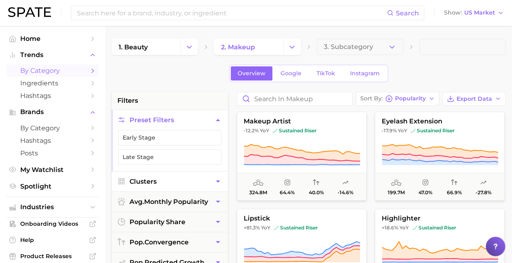
click at [169, 180] on button "Clusters" at bounding box center [170, 181] width 116 height 20
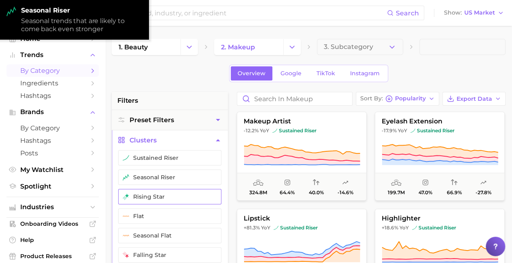
click at [169, 195] on button "rising star" at bounding box center [169, 196] width 103 height 15
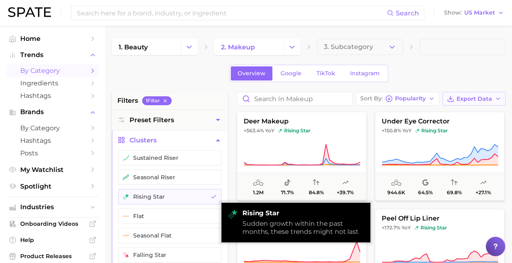
click at [474, 98] on span "Export Data" at bounding box center [474, 98] width 36 height 7
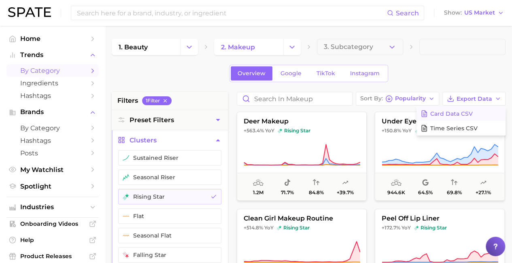
click at [461, 113] on span "Card Data CSV" at bounding box center [451, 113] width 42 height 7
click at [292, 47] on icon "Change Category" at bounding box center [292, 47] width 8 height 8
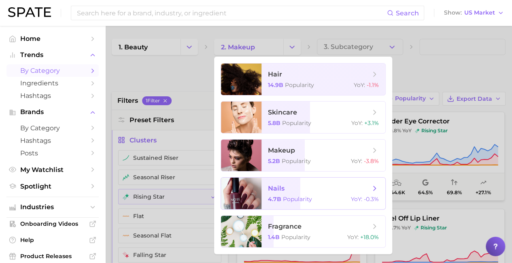
click at [319, 188] on span "nails" at bounding box center [319, 188] width 102 height 9
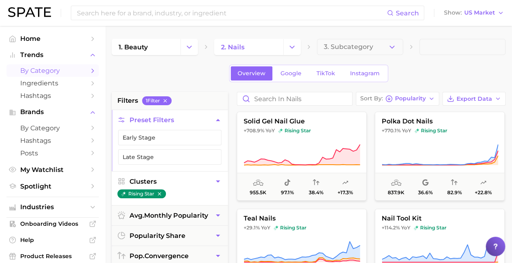
click at [169, 180] on button "Clusters" at bounding box center [170, 181] width 116 height 20
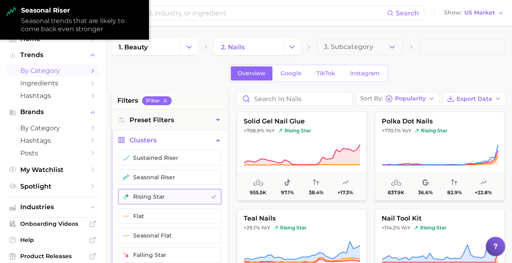
click at [169, 195] on button "rising star" at bounding box center [169, 196] width 103 height 15
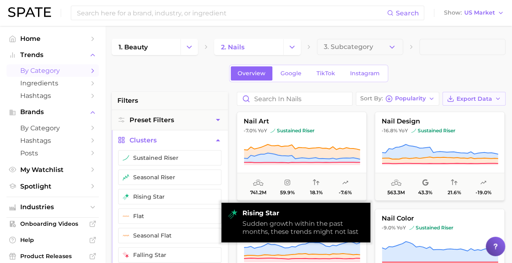
click at [474, 98] on span "Export Data" at bounding box center [474, 98] width 36 height 7
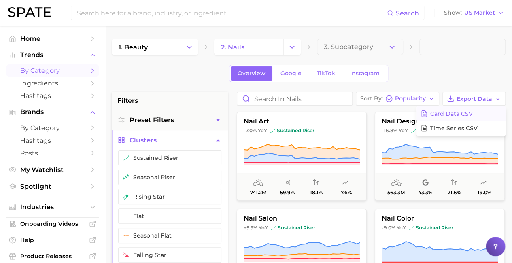
click at [461, 113] on span "Card Data CSV" at bounding box center [451, 113] width 42 height 7
click at [292, 47] on icon "Change Category" at bounding box center [292, 47] width 8 height 8
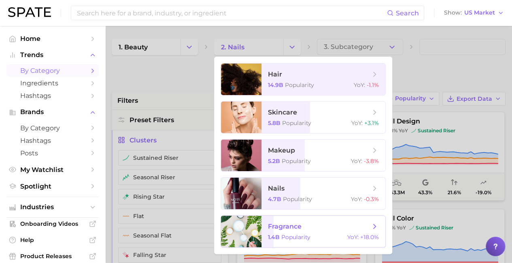
click at [319, 227] on span "fragrance" at bounding box center [319, 226] width 102 height 9
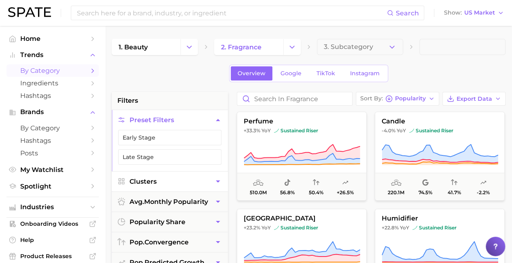
click at [169, 180] on button "Clusters" at bounding box center [170, 181] width 116 height 20
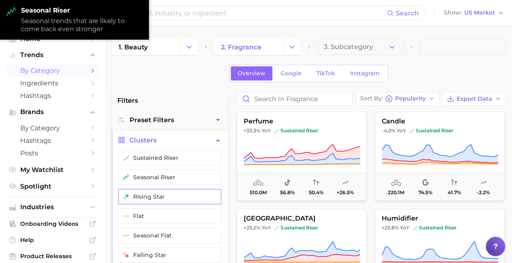
click at [169, 195] on button "rising star" at bounding box center [169, 196] width 103 height 15
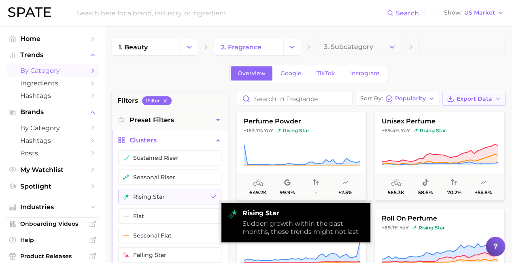
click at [474, 98] on span "Export Data" at bounding box center [474, 98] width 36 height 7
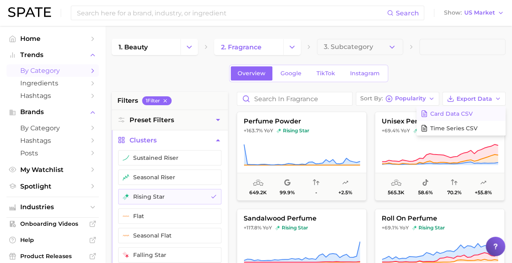
click at [461, 113] on span "Card Data CSV" at bounding box center [451, 113] width 42 height 7
click at [189, 47] on icon "Change Category" at bounding box center [189, 47] width 8 height 8
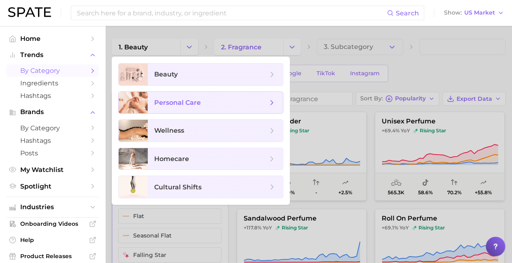
click at [215, 102] on span "personal care" at bounding box center [210, 102] width 113 height 9
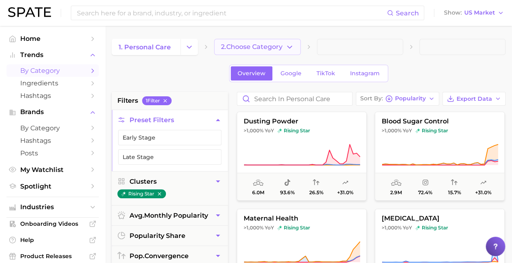
click at [258, 47] on span "2. Choose Category" at bounding box center [251, 46] width 61 height 7
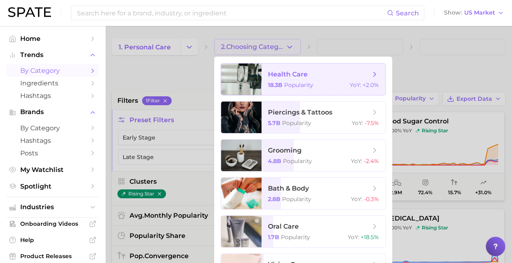
click at [319, 74] on span "health care" at bounding box center [319, 74] width 102 height 9
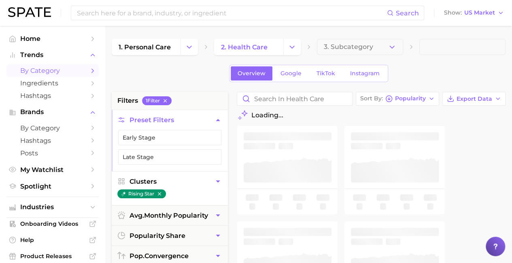
click at [169, 180] on button "Clusters" at bounding box center [170, 181] width 116 height 20
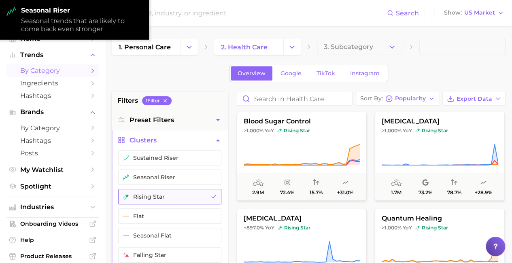
click at [169, 195] on button "rising star" at bounding box center [169, 196] width 103 height 15
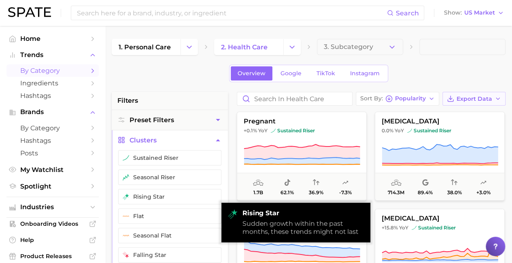
click at [474, 98] on span "Export Data" at bounding box center [474, 98] width 36 height 7
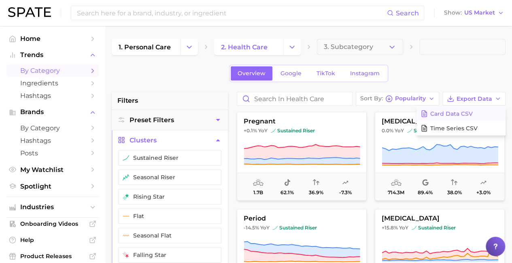
click at [461, 113] on span "Card Data CSV" at bounding box center [451, 113] width 42 height 7
click at [292, 47] on icon "Change Category" at bounding box center [292, 47] width 8 height 8
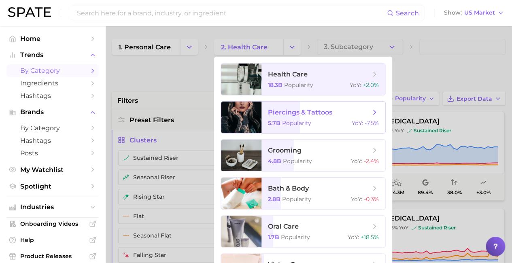
click at [259, 117] on div at bounding box center [241, 118] width 40 height 32
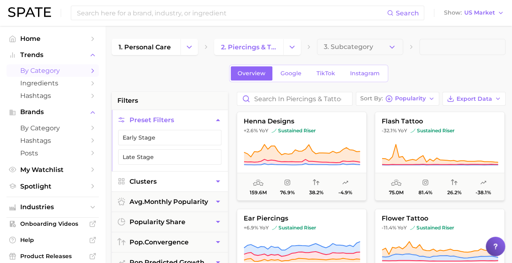
click at [169, 180] on button "Clusters" at bounding box center [170, 181] width 116 height 20
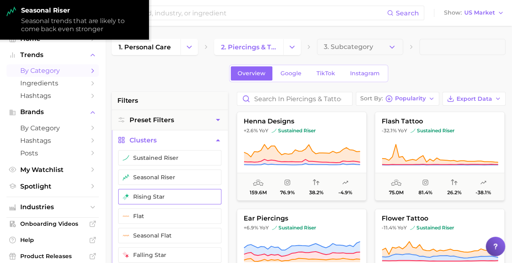
click at [169, 195] on button "rising star" at bounding box center [169, 196] width 103 height 15
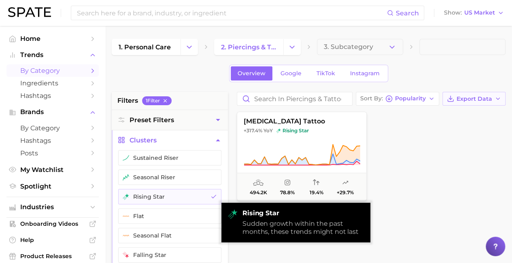
click at [474, 98] on span "Export Data" at bounding box center [474, 98] width 36 height 7
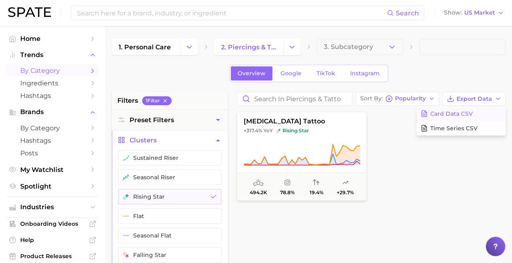
click at [461, 113] on span "Card Data CSV" at bounding box center [451, 113] width 42 height 7
click at [292, 47] on icon "Change Category" at bounding box center [292, 47] width 8 height 8
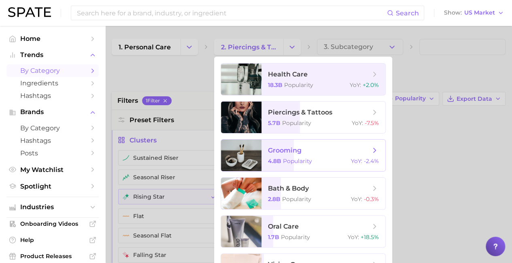
click at [319, 150] on span "grooming" at bounding box center [319, 150] width 102 height 9
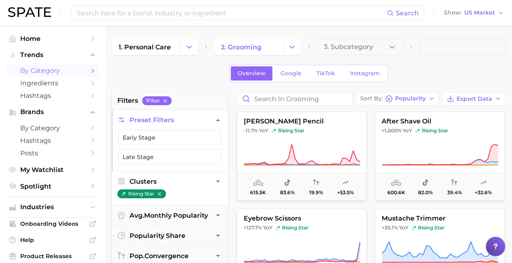
click at [169, 180] on button "Clusters" at bounding box center [170, 181] width 116 height 20
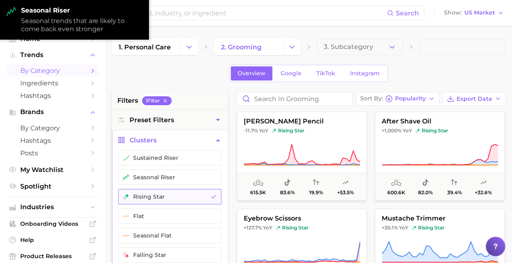
click at [169, 195] on button "rising star" at bounding box center [169, 196] width 103 height 15
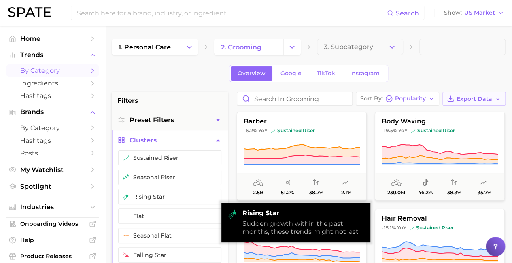
click at [474, 98] on span "Export Data" at bounding box center [474, 98] width 36 height 7
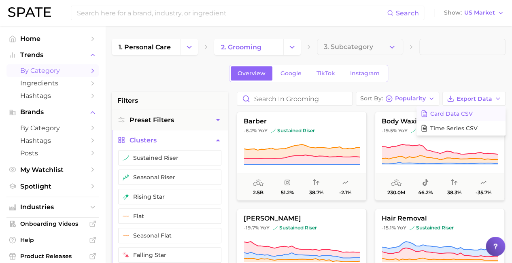
click at [461, 113] on span "Card Data CSV" at bounding box center [451, 113] width 42 height 7
click at [292, 47] on icon "Change Category" at bounding box center [292, 47] width 8 height 8
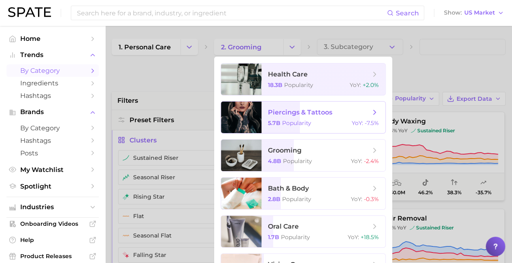
click at [259, 117] on div at bounding box center [241, 118] width 40 height 32
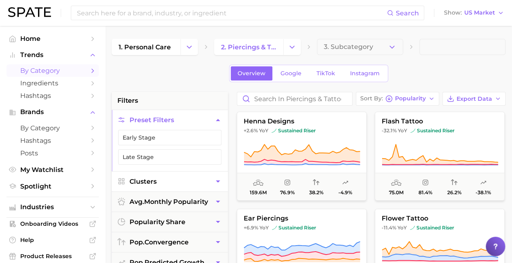
click at [169, 180] on button "Clusters" at bounding box center [170, 181] width 116 height 20
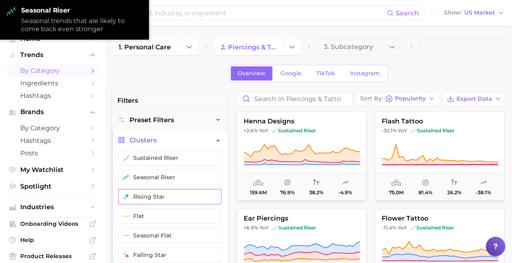
click at [169, 195] on button "rising star" at bounding box center [169, 196] width 103 height 15
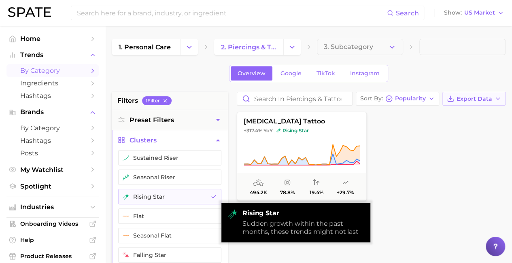
click at [474, 98] on span "Export Data" at bounding box center [474, 98] width 36 height 7
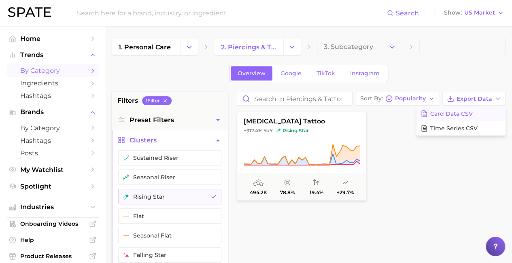
click at [461, 113] on span "Card Data CSV" at bounding box center [451, 113] width 42 height 7
click at [292, 47] on icon "Change Category" at bounding box center [292, 47] width 8 height 8
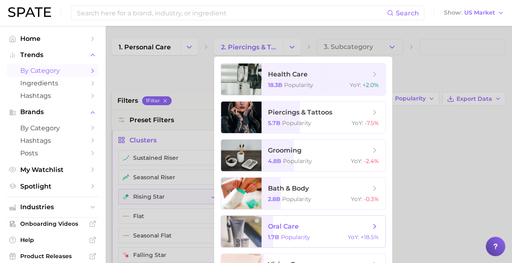
click at [319, 227] on span "oral care" at bounding box center [319, 226] width 102 height 9
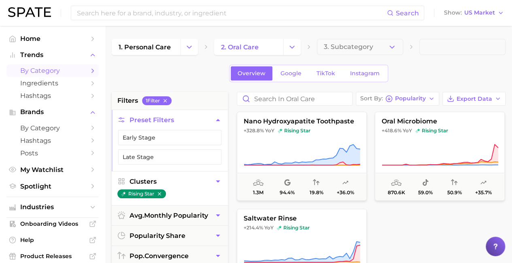
click at [169, 180] on button "Clusters" at bounding box center [170, 181] width 116 height 20
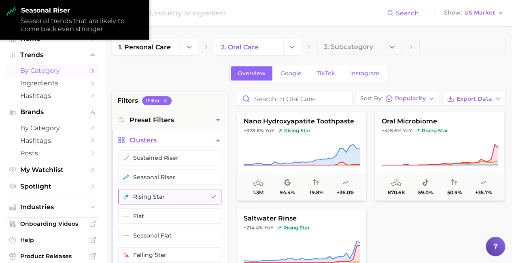
click at [169, 195] on button "rising star" at bounding box center [169, 196] width 103 height 15
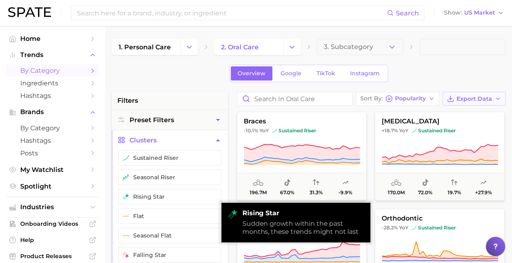
click at [474, 98] on span "Export Data" at bounding box center [474, 98] width 36 height 7
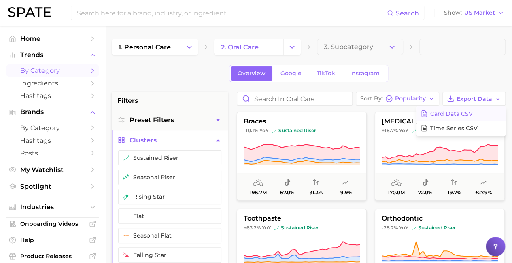
click at [461, 113] on span "Card Data CSV" at bounding box center [451, 113] width 42 height 7
click at [292, 47] on icon "Change Category" at bounding box center [292, 47] width 8 height 8
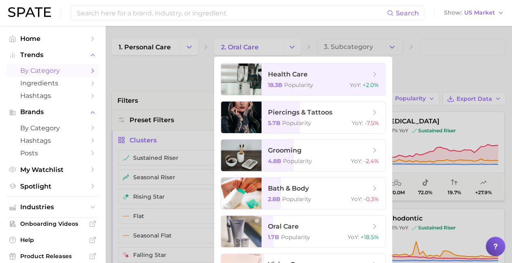
click at [169, 131] on div at bounding box center [256, 131] width 512 height 263
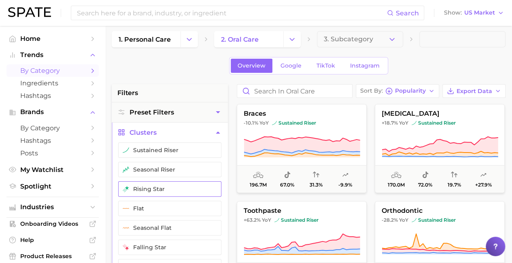
click at [169, 188] on button "rising star" at bounding box center [169, 188] width 103 height 15
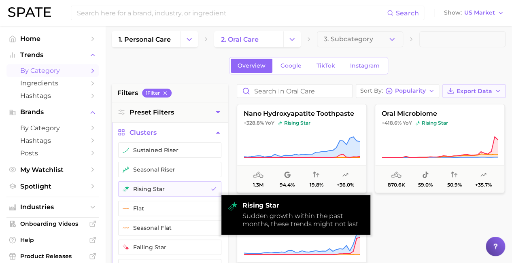
click at [474, 91] on span "Export Data" at bounding box center [474, 91] width 36 height 7
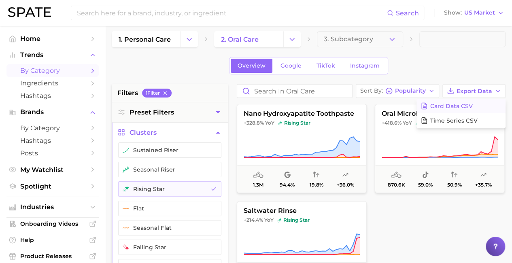
click at [461, 106] on span "Card Data CSV" at bounding box center [451, 106] width 42 height 7
click at [189, 39] on icon "Change Category" at bounding box center [189, 39] width 8 height 8
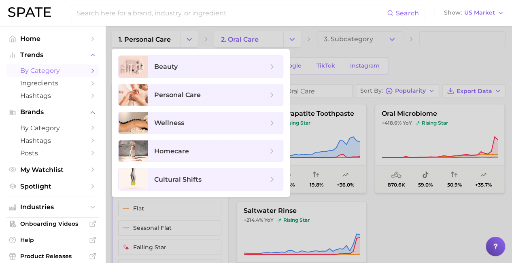
click at [420, 60] on div at bounding box center [256, 131] width 512 height 263
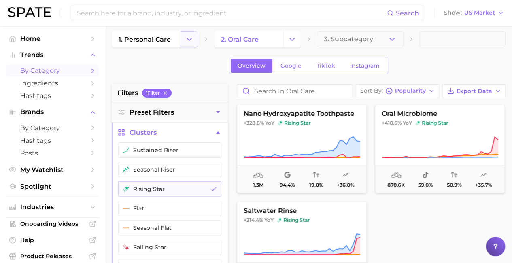
drag, startPoint x: 193, startPoint y: 40, endPoint x: 187, endPoint y: 44, distance: 7.4
click at [193, 40] on icon "Change Category" at bounding box center [189, 39] width 8 height 8
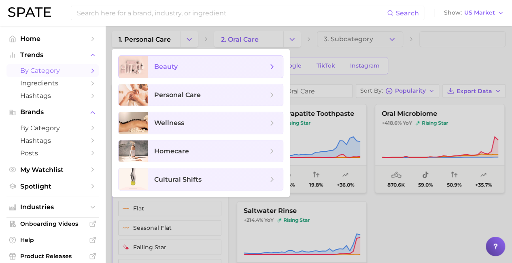
click at [160, 65] on span "beauty" at bounding box center [165, 67] width 23 height 8
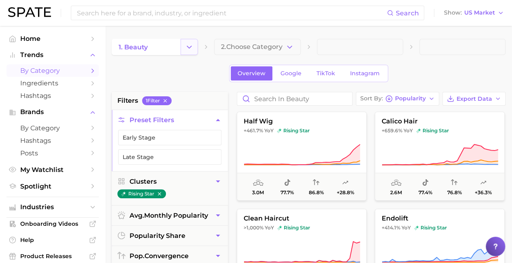
click at [188, 47] on icon "Change Category" at bounding box center [189, 47] width 8 height 8
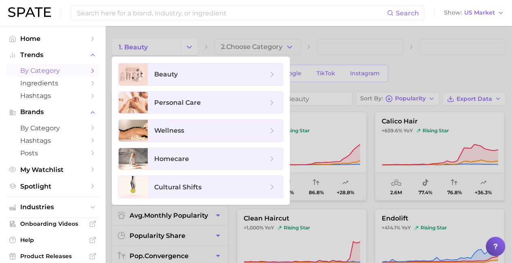
click at [292, 53] on div at bounding box center [256, 131] width 512 height 263
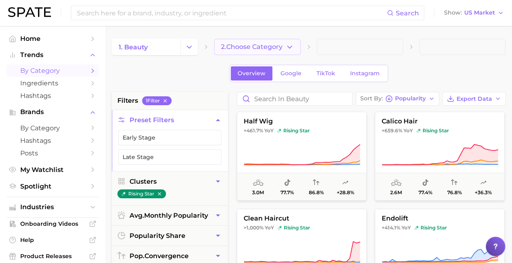
click at [291, 49] on icon "button" at bounding box center [289, 47] width 8 height 8
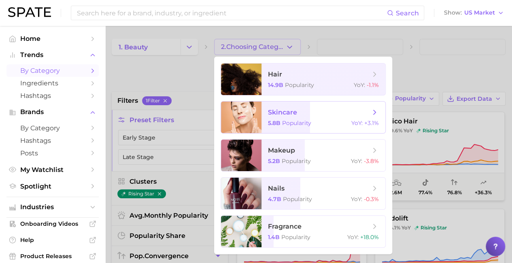
click at [288, 114] on span "skincare" at bounding box center [282, 112] width 29 height 8
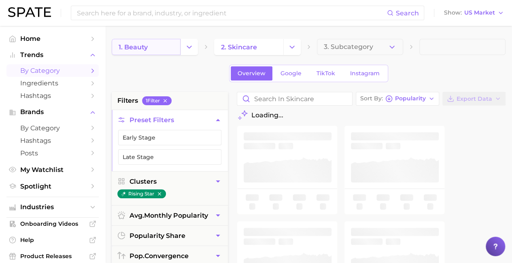
click at [178, 44] on link "1. beauty" at bounding box center [146, 47] width 69 height 16
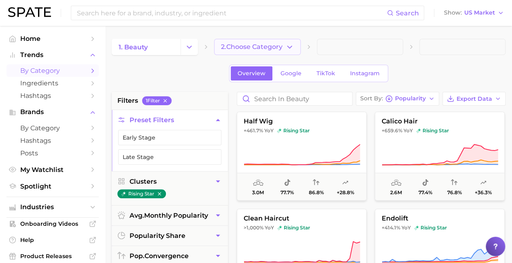
click at [296, 51] on button "2. Choose Category" at bounding box center [257, 47] width 86 height 16
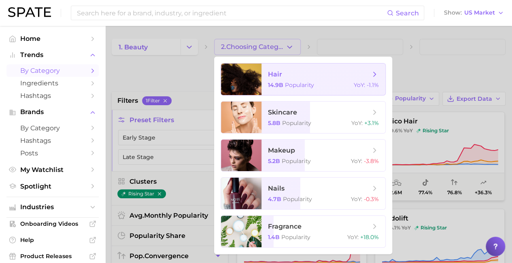
click at [290, 84] on span "Popularity" at bounding box center [299, 84] width 29 height 7
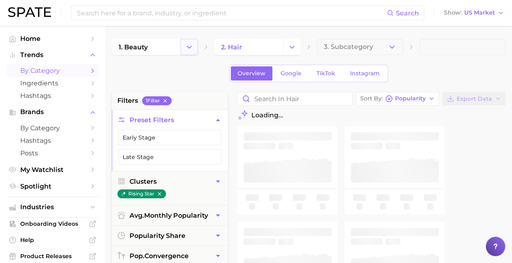
click at [191, 47] on icon "Change Category" at bounding box center [189, 47] width 8 height 8
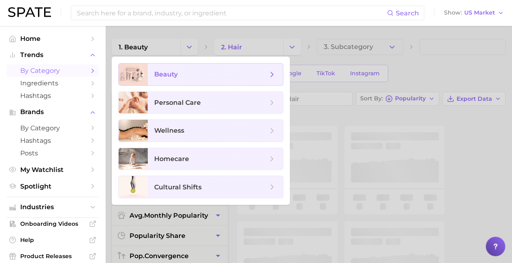
click at [180, 71] on span "beauty" at bounding box center [210, 74] width 113 height 9
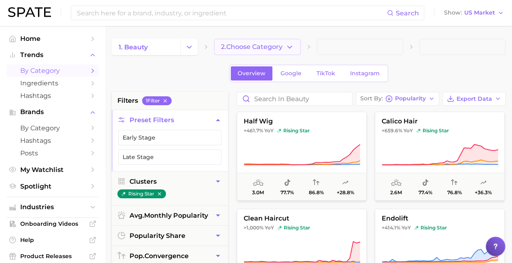
click at [257, 52] on button "2. Choose Category" at bounding box center [257, 47] width 86 height 16
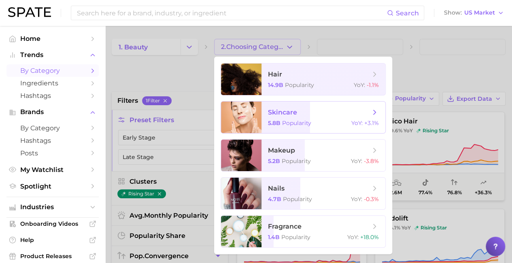
click at [276, 124] on span "5.8b" at bounding box center [274, 122] width 13 height 7
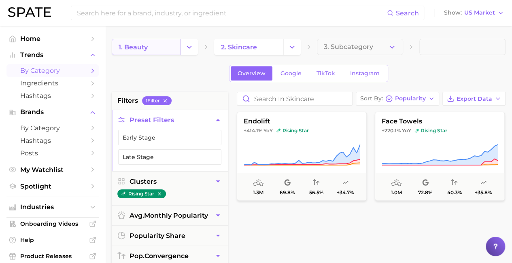
click at [155, 44] on link "1. beauty" at bounding box center [146, 47] width 69 height 16
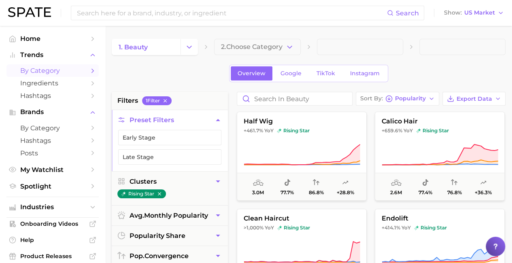
click at [48, 72] on span "by Category" at bounding box center [52, 71] width 65 height 8
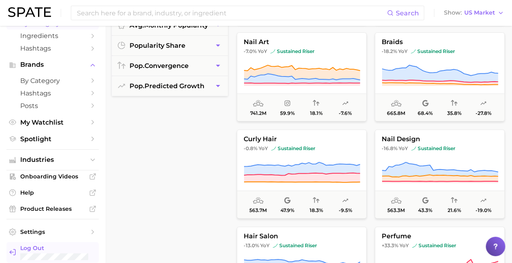
scroll to position [202, 0]
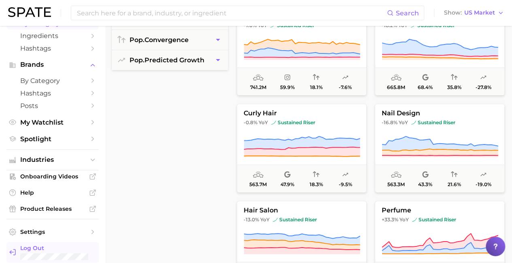
click at [62, 252] on div "Log Out" at bounding box center [56, 252] width 72 height 16
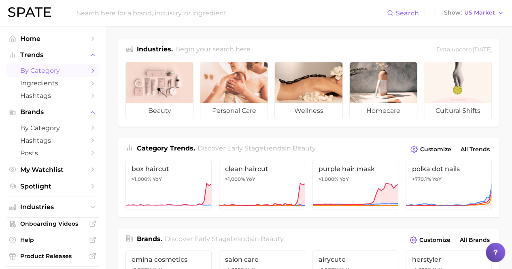
click at [49, 71] on span "by Category" at bounding box center [52, 71] width 65 height 8
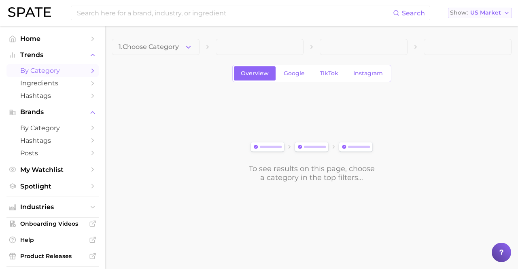
click at [507, 13] on polyline "button" at bounding box center [506, 13] width 3 height 2
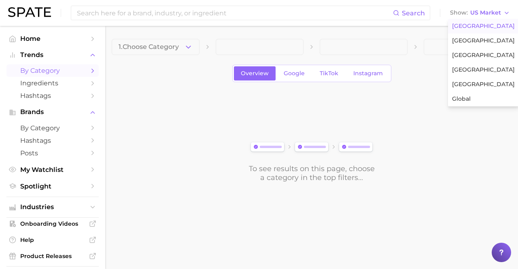
click at [473, 27] on span "[GEOGRAPHIC_DATA]" at bounding box center [483, 26] width 63 height 7
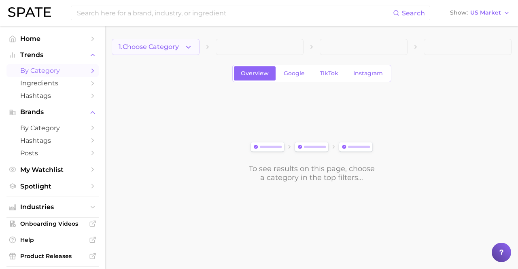
click at [156, 47] on span "1. Choose Category" at bounding box center [149, 46] width 60 height 7
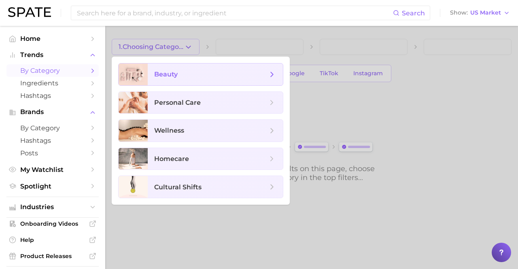
click at [215, 74] on span "beauty" at bounding box center [210, 74] width 113 height 9
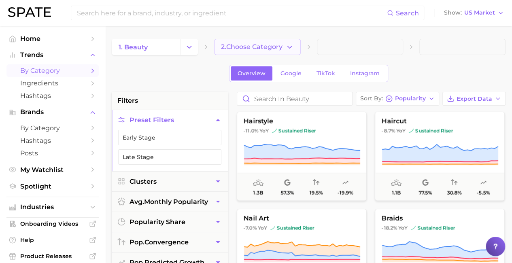
click at [258, 47] on span "2. Choose Category" at bounding box center [251, 46] width 61 height 7
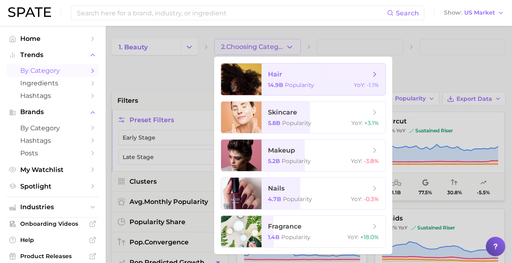
click at [319, 74] on span "hair" at bounding box center [319, 74] width 102 height 9
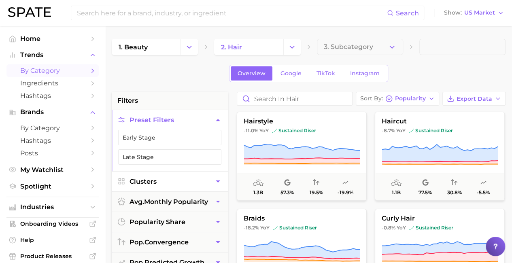
click at [169, 180] on button "Clusters" at bounding box center [170, 181] width 116 height 20
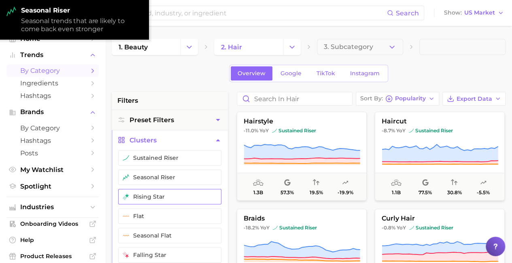
click at [169, 195] on button "rising star" at bounding box center [169, 196] width 103 height 15
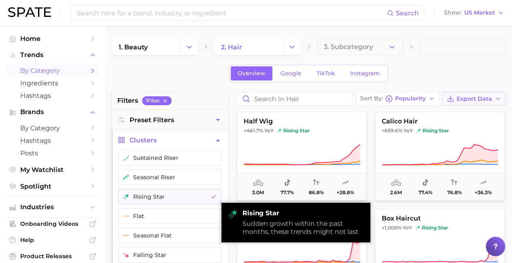
click at [474, 98] on span "Export Data" at bounding box center [474, 98] width 36 height 7
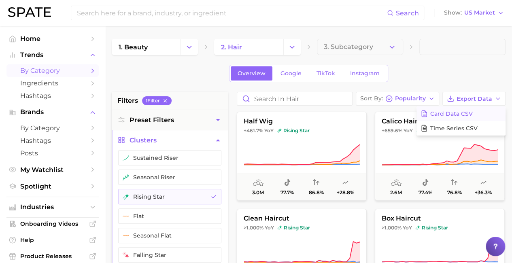
click at [461, 113] on span "Card Data CSV" at bounding box center [451, 113] width 42 height 7
click at [292, 47] on icon "Change Category" at bounding box center [292, 47] width 8 height 8
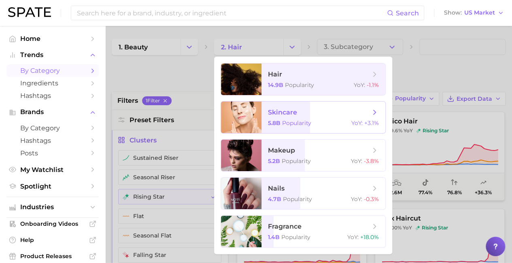
click at [319, 112] on span "skincare" at bounding box center [319, 112] width 102 height 9
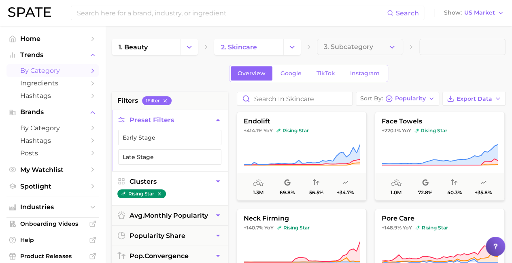
click at [169, 180] on button "Clusters" at bounding box center [170, 181] width 116 height 20
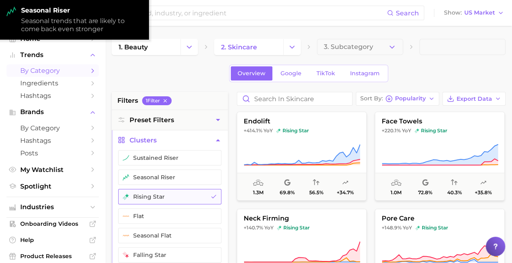
click at [169, 195] on button "rising star" at bounding box center [169, 196] width 103 height 15
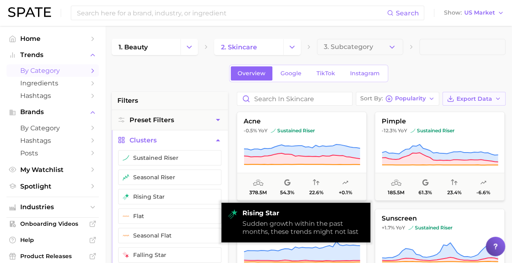
click at [474, 98] on span "Export Data" at bounding box center [474, 98] width 36 height 7
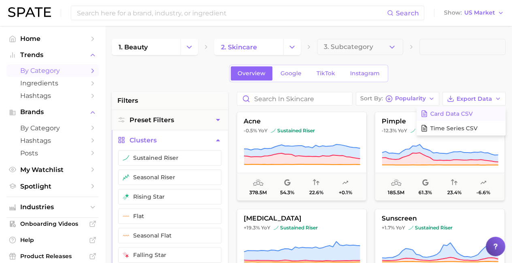
click at [461, 113] on span "Card Data CSV" at bounding box center [451, 113] width 42 height 7
click at [292, 47] on icon "Change Category" at bounding box center [292, 47] width 8 height 8
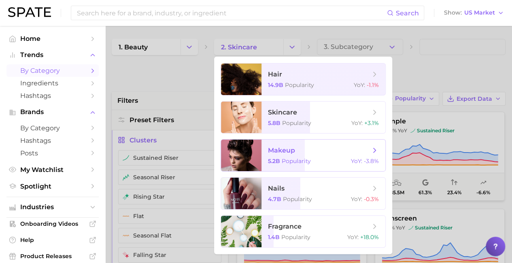
click at [319, 150] on span "makeup" at bounding box center [319, 150] width 102 height 9
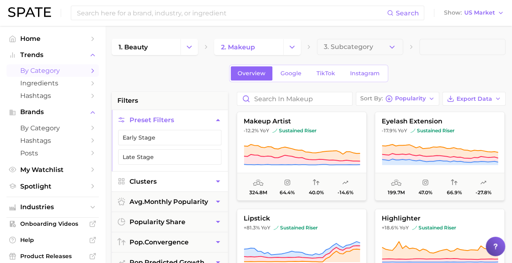
click at [169, 180] on button "Clusters" at bounding box center [170, 181] width 116 height 20
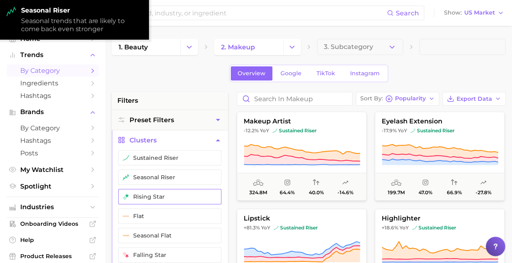
click at [169, 195] on button "rising star" at bounding box center [169, 196] width 103 height 15
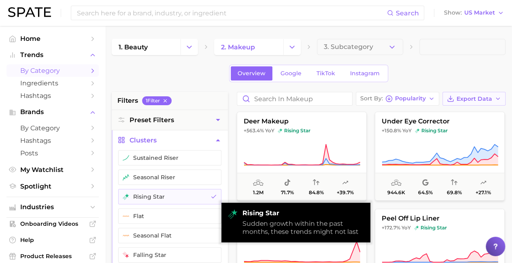
click at [474, 98] on span "Export Data" at bounding box center [474, 98] width 36 height 7
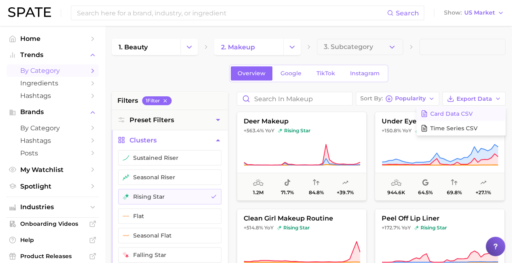
click at [461, 113] on span "Card Data CSV" at bounding box center [451, 113] width 42 height 7
click at [292, 47] on icon "Change Category" at bounding box center [292, 47] width 8 height 8
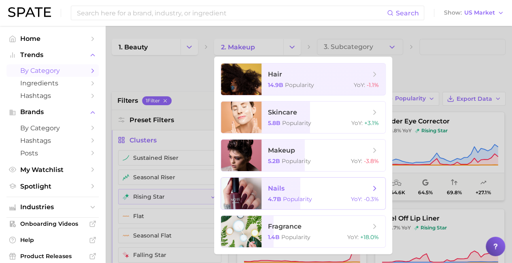
click at [319, 188] on span "nails" at bounding box center [319, 188] width 102 height 9
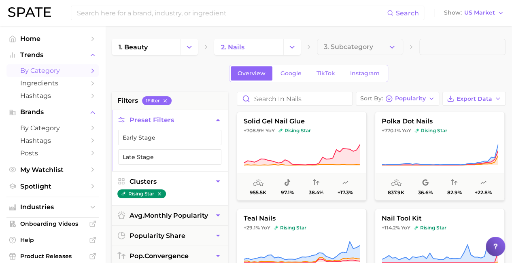
click at [169, 180] on button "Clusters" at bounding box center [170, 181] width 116 height 20
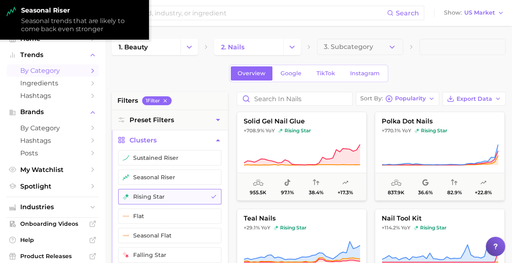
click at [169, 195] on button "rising star" at bounding box center [169, 196] width 103 height 15
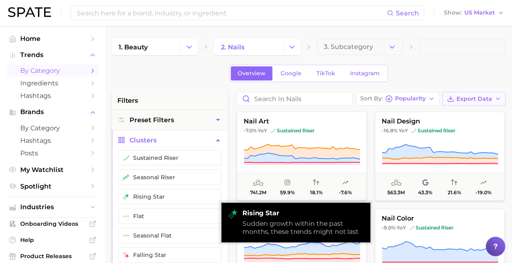
click at [474, 98] on span "Export Data" at bounding box center [474, 98] width 36 height 7
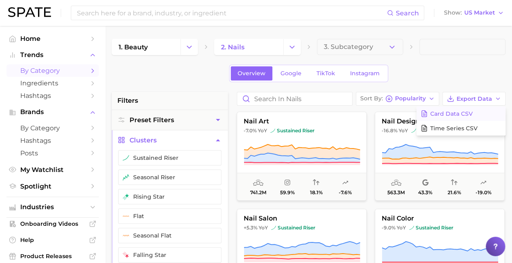
click at [461, 113] on span "Card Data CSV" at bounding box center [451, 113] width 42 height 7
click at [292, 47] on icon "Change Category" at bounding box center [292, 47] width 8 height 8
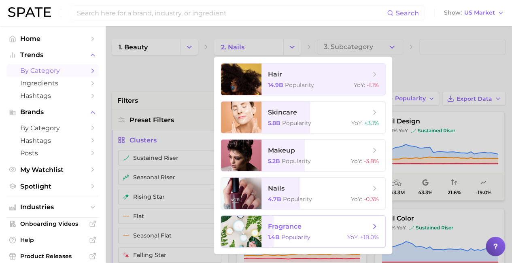
click at [319, 227] on span "fragrance" at bounding box center [319, 226] width 102 height 9
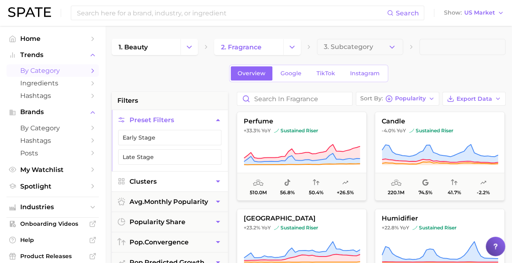
click at [169, 180] on button "Clusters" at bounding box center [170, 181] width 116 height 20
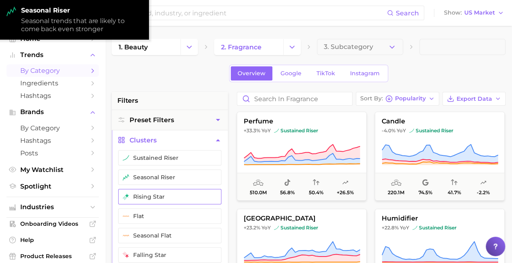
click at [169, 195] on button "rising star" at bounding box center [169, 196] width 103 height 15
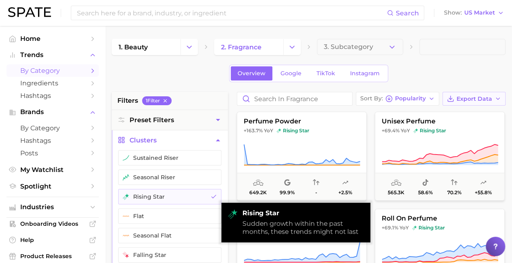
click at [474, 98] on span "Export Data" at bounding box center [474, 98] width 36 height 7
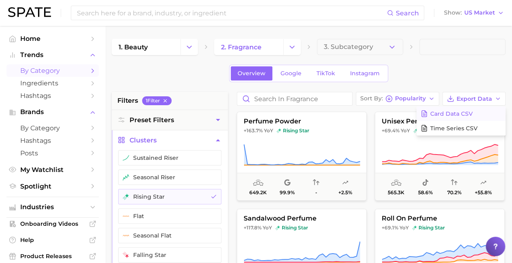
click at [461, 113] on span "Card Data CSV" at bounding box center [451, 113] width 42 height 7
click at [292, 47] on icon "Change Category" at bounding box center [292, 47] width 8 height 8
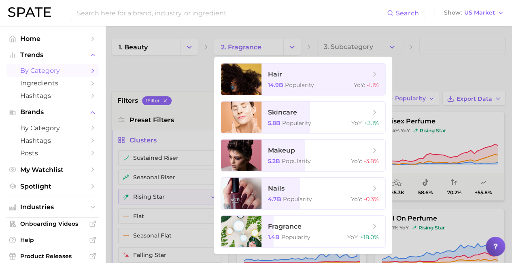
click at [292, 47] on div at bounding box center [256, 131] width 512 height 263
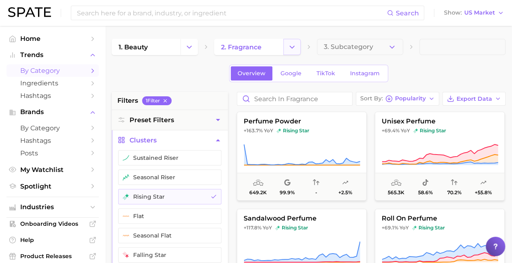
click at [292, 47] on icon "Change Category" at bounding box center [292, 47] width 8 height 8
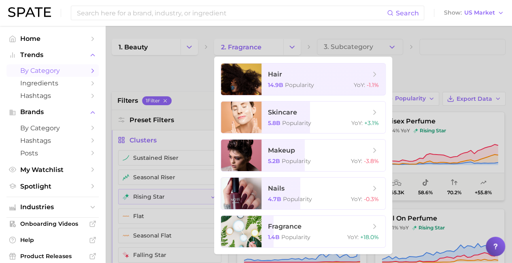
click at [292, 47] on div at bounding box center [256, 131] width 512 height 263
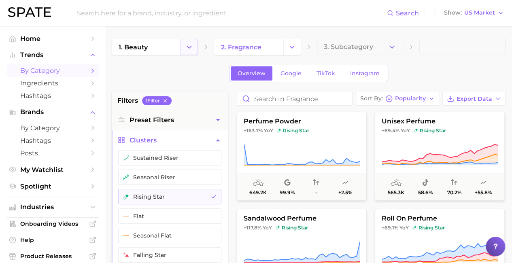
click at [189, 47] on icon "Change Category" at bounding box center [189, 47] width 8 height 8
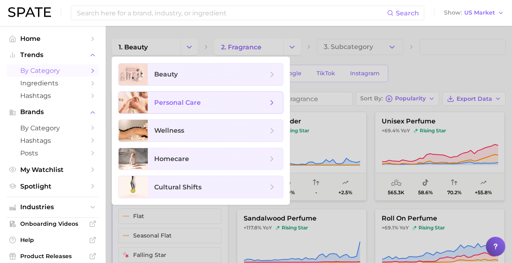
click at [215, 102] on span "personal care" at bounding box center [210, 102] width 113 height 9
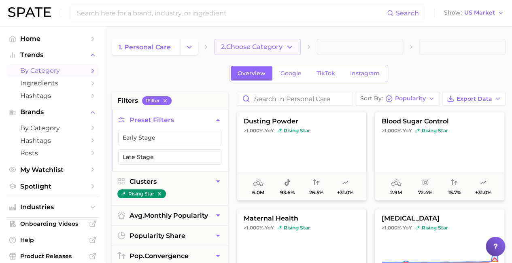
click at [258, 47] on span "2. Choose Category" at bounding box center [251, 46] width 61 height 7
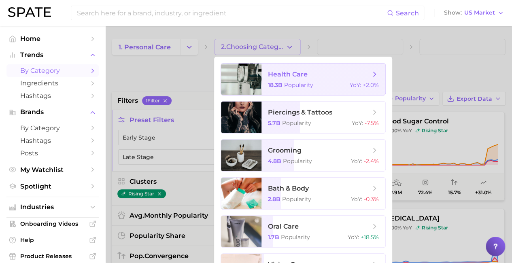
click at [319, 74] on span "health care" at bounding box center [319, 74] width 102 height 9
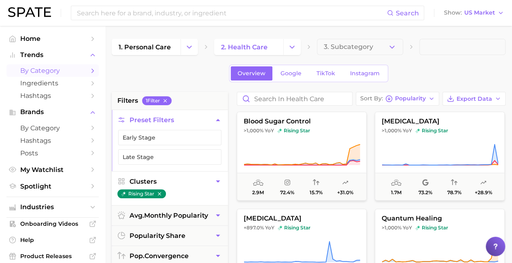
click at [169, 180] on button "Clusters" at bounding box center [170, 181] width 116 height 20
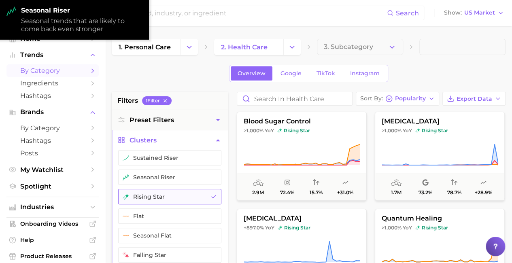
click at [169, 195] on button "rising star" at bounding box center [169, 196] width 103 height 15
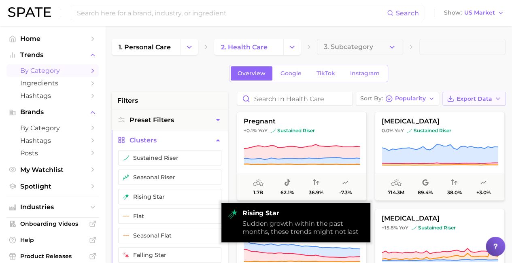
click at [474, 98] on span "Export Data" at bounding box center [474, 98] width 36 height 7
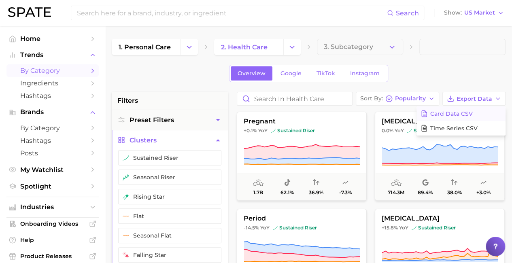
click at [461, 113] on span "Card Data CSV" at bounding box center [451, 113] width 42 height 7
click at [292, 47] on icon "Change Category" at bounding box center [292, 47] width 8 height 8
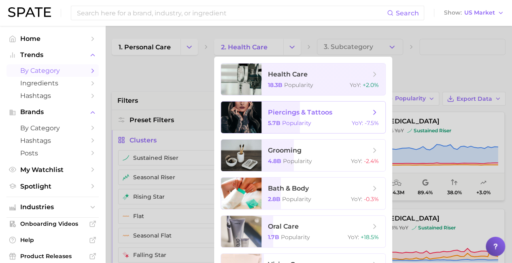
click at [259, 117] on div at bounding box center [241, 118] width 40 height 32
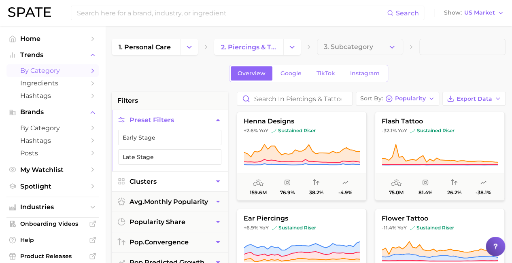
click at [169, 180] on button "Clusters" at bounding box center [170, 181] width 116 height 20
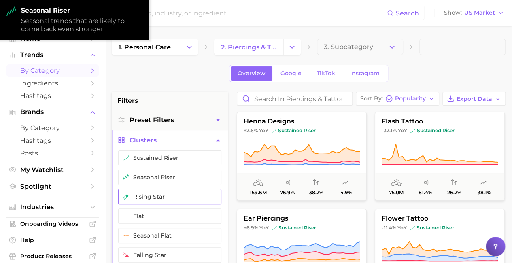
click at [169, 195] on button "rising star" at bounding box center [169, 196] width 103 height 15
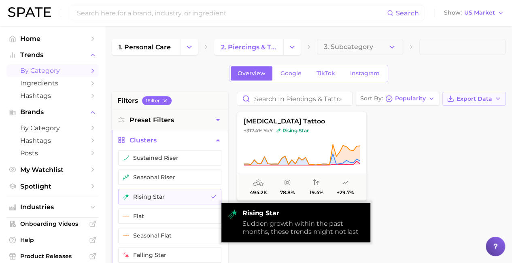
click at [474, 98] on span "Export Data" at bounding box center [474, 98] width 36 height 7
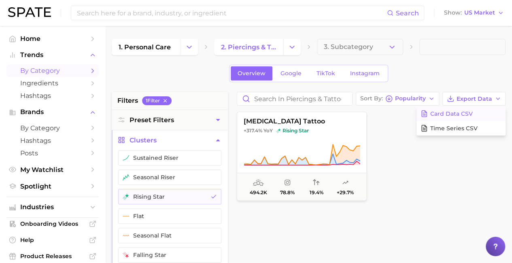
click at [461, 113] on span "Card Data CSV" at bounding box center [451, 113] width 42 height 7
click at [292, 47] on icon "Change Category" at bounding box center [292, 47] width 8 height 8
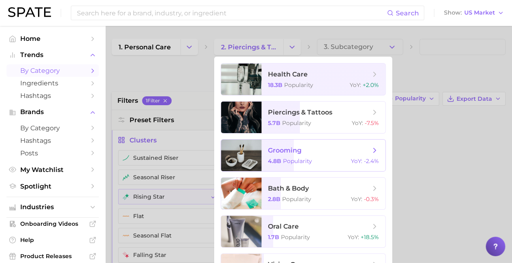
click at [319, 150] on span "grooming" at bounding box center [319, 150] width 102 height 9
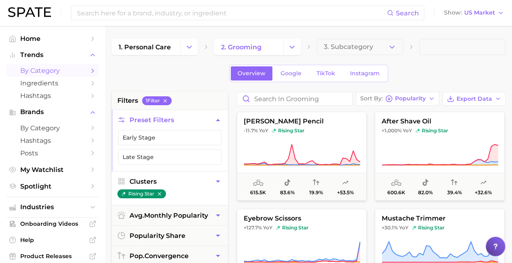
click at [169, 180] on button "Clusters" at bounding box center [170, 181] width 116 height 20
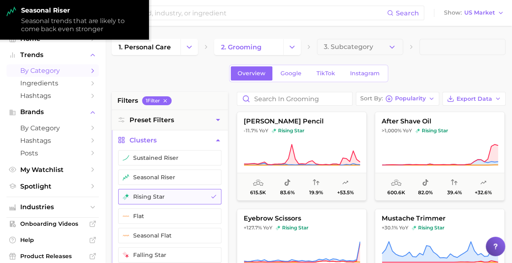
click at [169, 195] on button "rising star" at bounding box center [169, 196] width 103 height 15
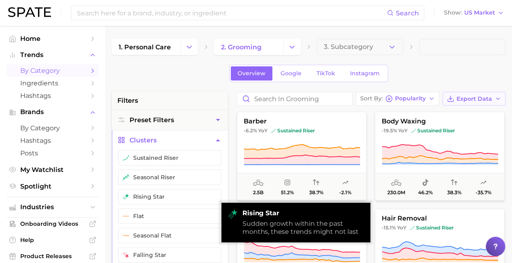
click at [474, 98] on span "Export Data" at bounding box center [474, 98] width 36 height 7
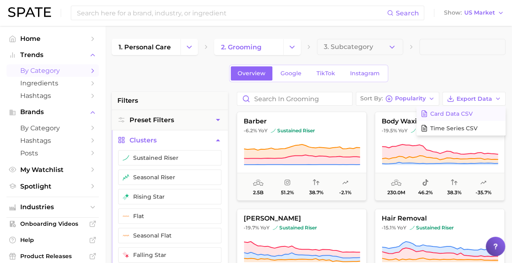
click at [461, 113] on span "Card Data CSV" at bounding box center [451, 113] width 42 height 7
click at [292, 47] on icon "Change Category" at bounding box center [292, 47] width 8 height 8
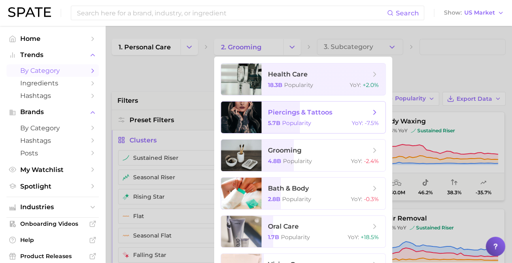
click at [259, 117] on div at bounding box center [241, 118] width 40 height 32
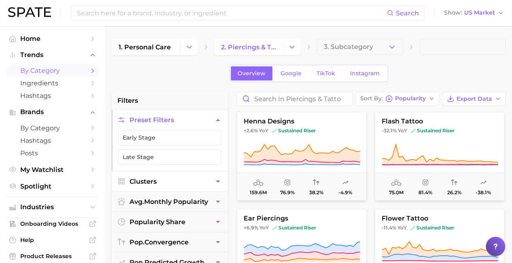
click at [169, 180] on button "Clusters" at bounding box center [170, 181] width 116 height 20
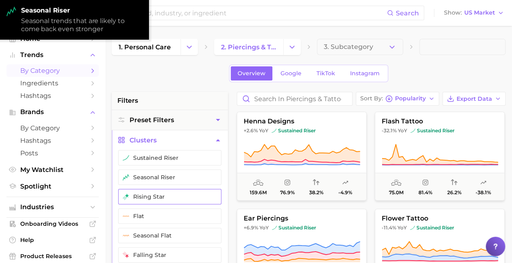
click at [169, 195] on button "rising star" at bounding box center [169, 196] width 103 height 15
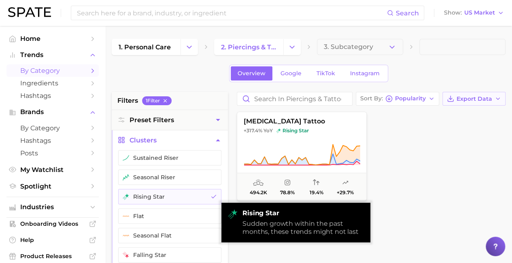
click at [474, 98] on span "Export Data" at bounding box center [474, 98] width 36 height 7
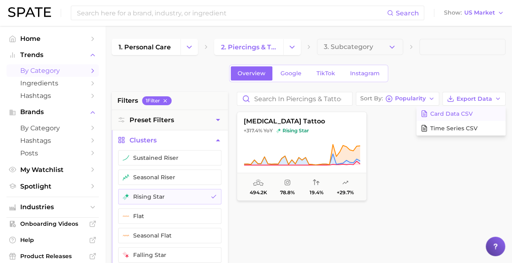
click at [461, 113] on span "Card Data CSV" at bounding box center [451, 113] width 42 height 7
click at [292, 47] on icon "Change Category" at bounding box center [292, 47] width 8 height 8
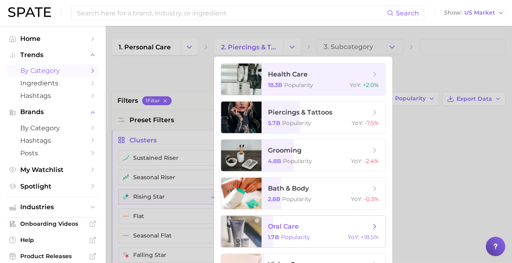
click at [319, 227] on span "oral care" at bounding box center [319, 226] width 102 height 9
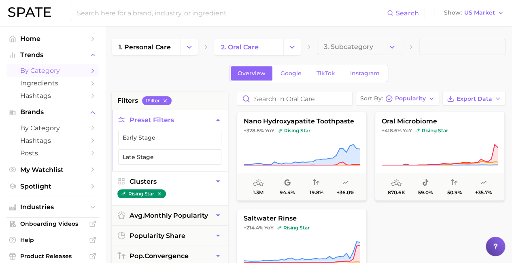
click at [169, 180] on button "Clusters" at bounding box center [170, 181] width 116 height 20
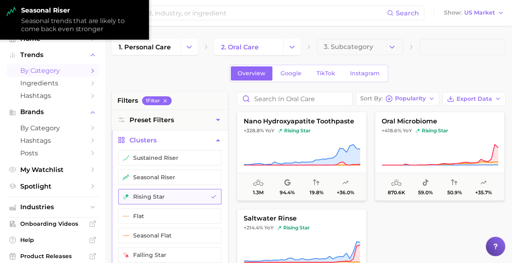
click at [169, 195] on button "rising star" at bounding box center [169, 196] width 103 height 15
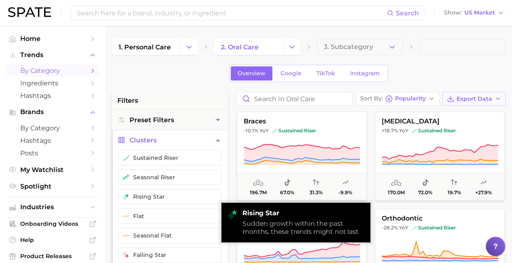
click at [474, 98] on span "Export Data" at bounding box center [474, 98] width 36 height 7
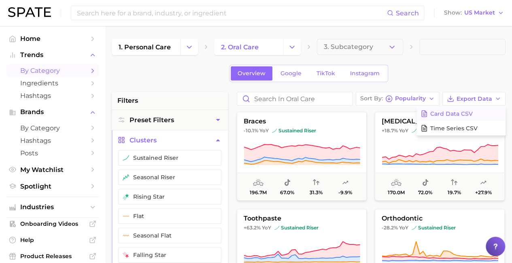
click at [461, 113] on span "Card Data CSV" at bounding box center [451, 113] width 42 height 7
click at [292, 47] on icon "Change Category" at bounding box center [292, 47] width 8 height 8
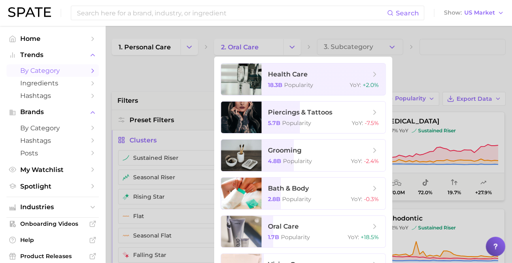
click at [169, 131] on div at bounding box center [256, 131] width 512 height 263
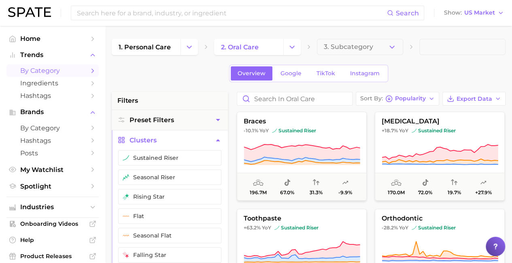
scroll to position [8, 0]
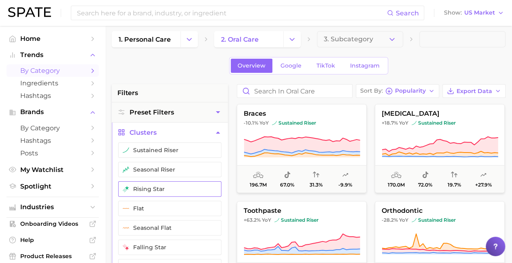
click at [169, 188] on button "rising star" at bounding box center [169, 188] width 103 height 15
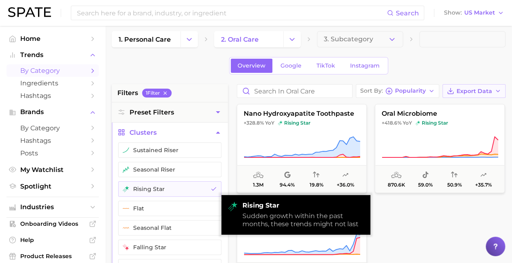
click at [474, 91] on span "Export Data" at bounding box center [474, 91] width 36 height 7
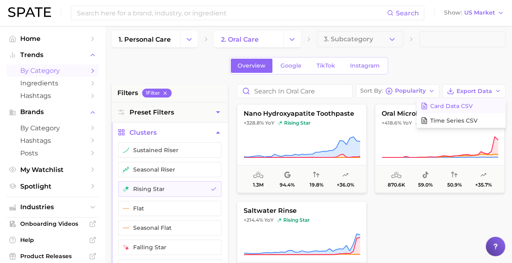
click at [461, 106] on span "Card Data CSV" at bounding box center [451, 106] width 42 height 7
click at [292, 39] on icon "Change Category" at bounding box center [292, 39] width 8 height 8
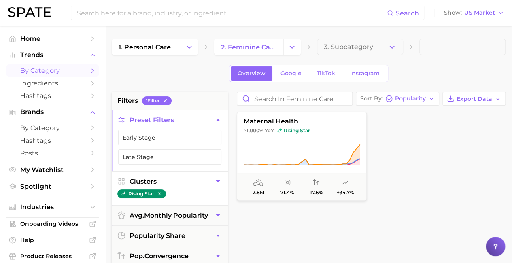
click at [169, 180] on button "Clusters" at bounding box center [170, 181] width 116 height 20
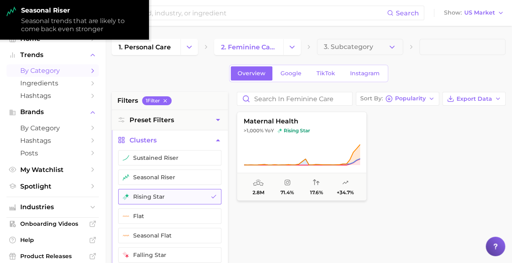
click at [169, 195] on button "rising star" at bounding box center [169, 196] width 103 height 15
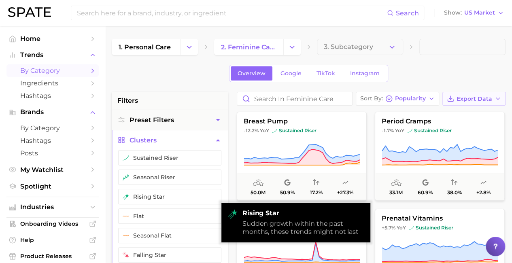
click at [474, 98] on span "Export Data" at bounding box center [474, 98] width 36 height 7
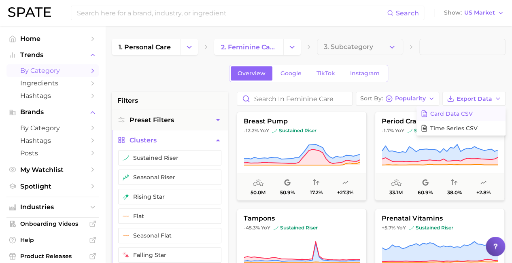
click at [461, 113] on span "Card Data CSV" at bounding box center [451, 113] width 42 height 7
click at [292, 47] on icon "Change Category" at bounding box center [292, 47] width 8 height 8
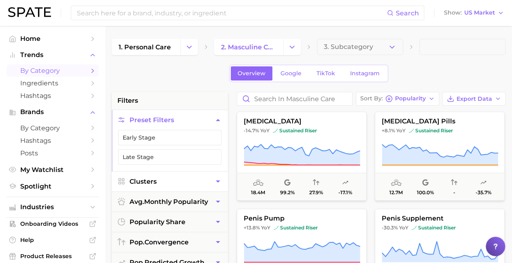
click at [169, 180] on button "Clusters" at bounding box center [170, 181] width 116 height 20
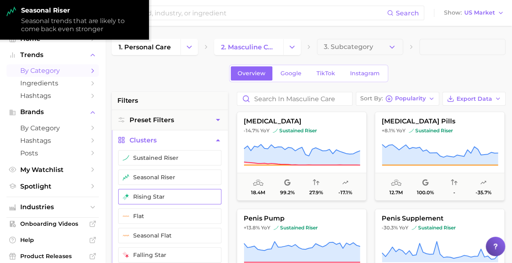
click at [169, 195] on button "rising star" at bounding box center [169, 196] width 103 height 15
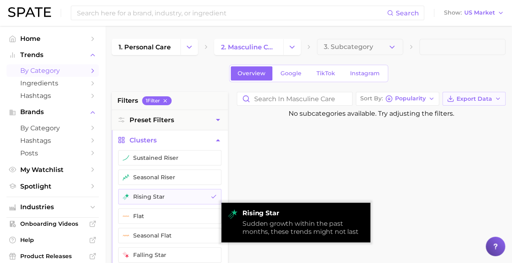
click at [474, 98] on span "Export Data" at bounding box center [474, 98] width 36 height 7
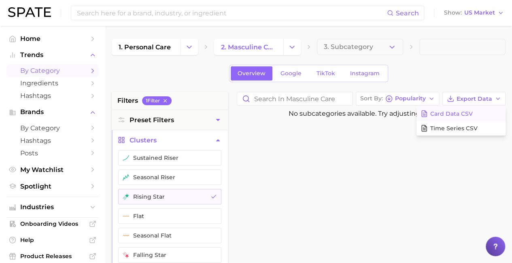
click at [461, 113] on span "Card Data CSV" at bounding box center [451, 113] width 42 height 7
click at [292, 47] on icon "Change Category" at bounding box center [292, 47] width 8 height 8
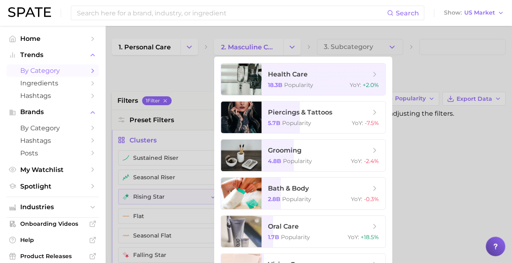
click at [189, 47] on div at bounding box center [256, 131] width 512 height 263
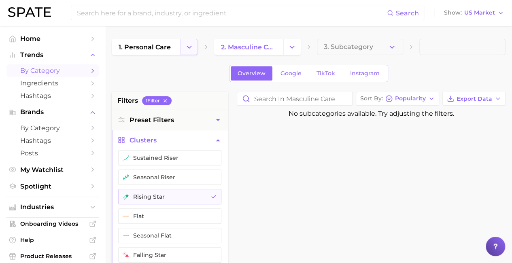
click at [189, 48] on polyline "Change Category" at bounding box center [189, 47] width 4 height 2
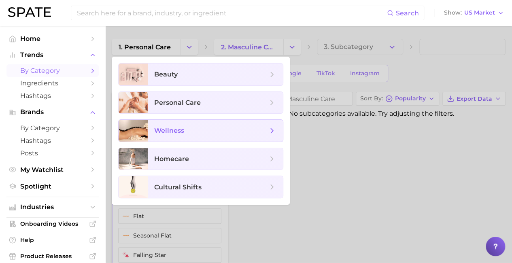
click at [215, 130] on span "wellness" at bounding box center [210, 130] width 113 height 9
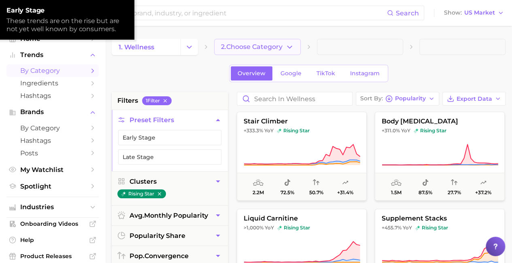
click at [258, 47] on span "2. Choose Category" at bounding box center [251, 46] width 61 height 7
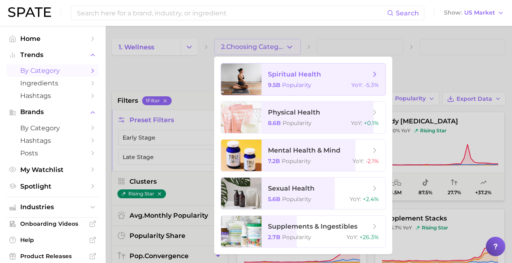
click at [319, 74] on span "spiritual health" at bounding box center [294, 74] width 53 height 8
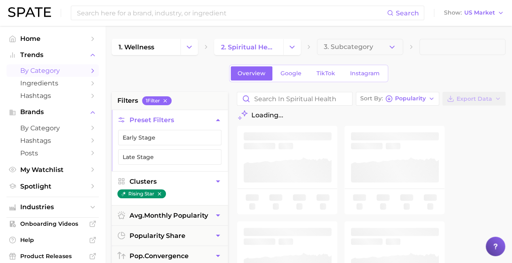
click at [169, 180] on button "Clusters" at bounding box center [170, 181] width 116 height 20
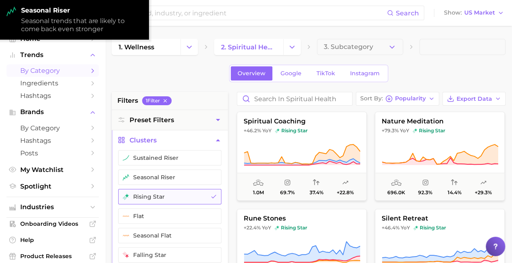
click at [169, 195] on button "rising star" at bounding box center [169, 196] width 103 height 15
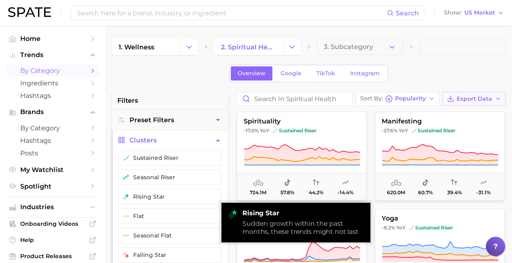
click at [474, 98] on span "Export Data" at bounding box center [474, 98] width 36 height 7
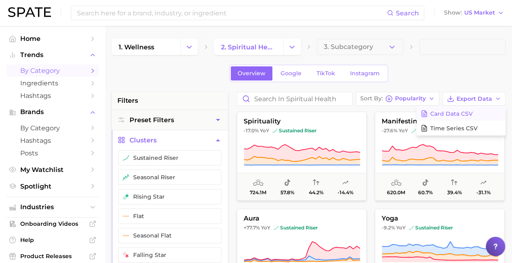
click at [461, 113] on span "Card Data CSV" at bounding box center [451, 113] width 42 height 7
click at [292, 47] on icon "Change Category" at bounding box center [292, 47] width 8 height 8
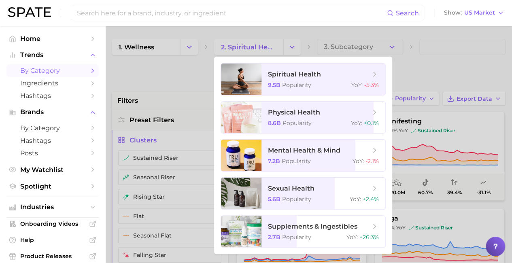
click at [168, 76] on div at bounding box center [256, 131] width 512 height 263
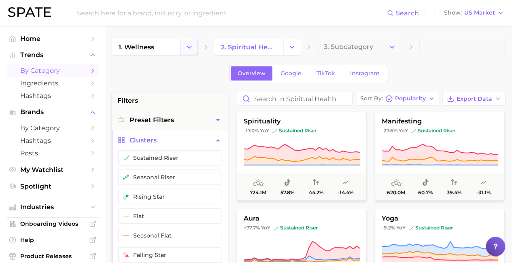
click at [188, 43] on icon "Change Category" at bounding box center [189, 47] width 8 height 8
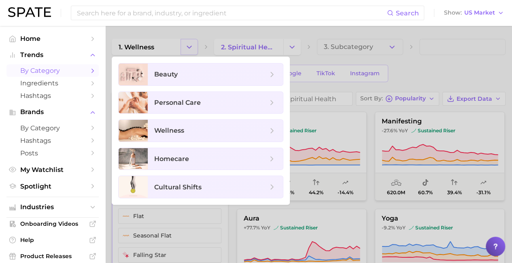
click at [188, 43] on div at bounding box center [256, 131] width 512 height 263
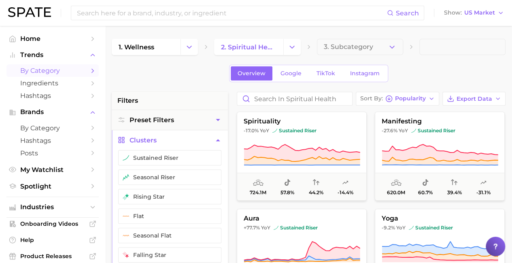
click at [291, 49] on icon "Change Category" at bounding box center [292, 47] width 8 height 8
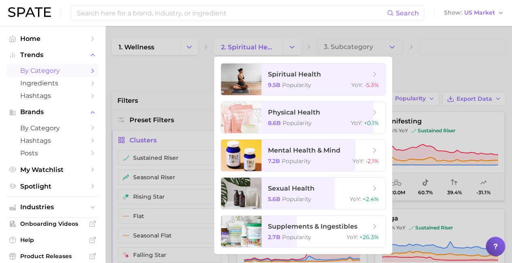
click at [193, 46] on div at bounding box center [256, 131] width 512 height 263
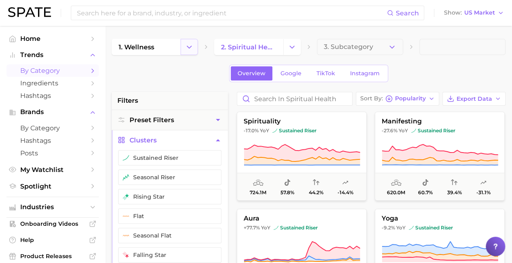
click at [191, 47] on polyline "Change Category" at bounding box center [189, 47] width 4 height 2
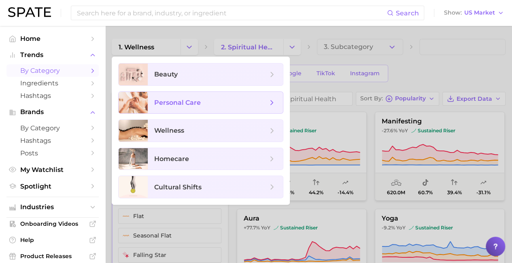
click at [190, 104] on span "personal care" at bounding box center [177, 103] width 47 height 8
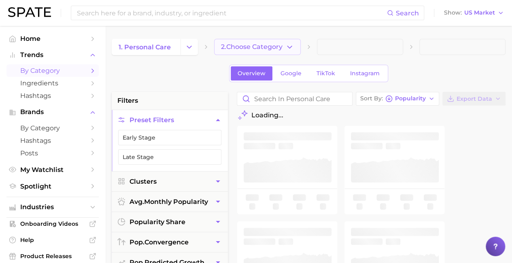
click at [287, 47] on icon "button" at bounding box center [289, 47] width 8 height 8
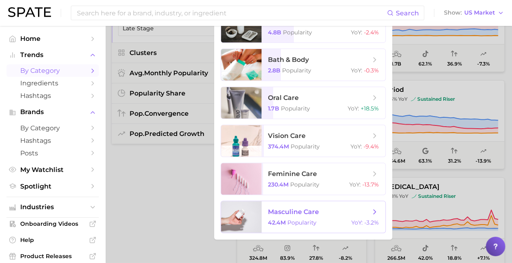
scroll to position [162, 0]
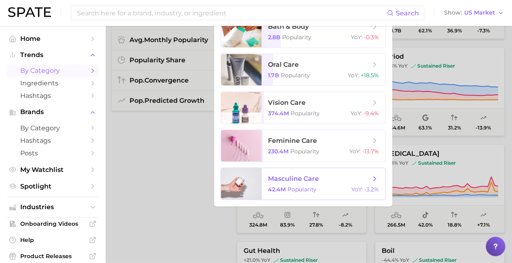
click at [306, 177] on span "masculine care" at bounding box center [293, 179] width 51 height 8
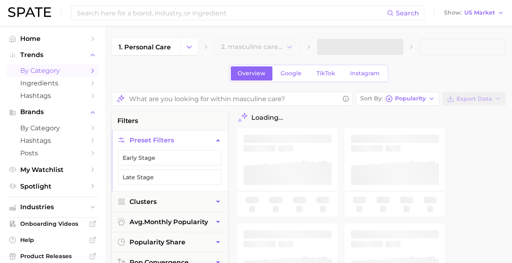
click at [41, 72] on span "by Category" at bounding box center [52, 71] width 65 height 8
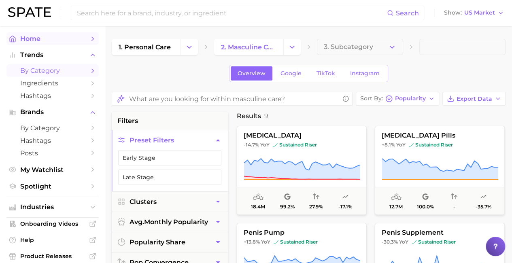
click at [37, 40] on span "Home" at bounding box center [52, 39] width 65 height 8
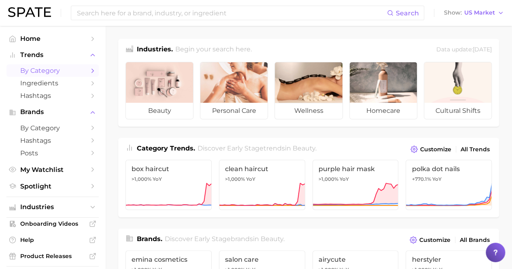
click at [40, 72] on span "by Category" at bounding box center [52, 71] width 65 height 8
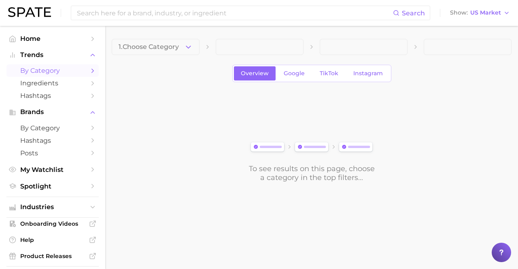
click at [40, 72] on span "by Category" at bounding box center [52, 71] width 65 height 8
click at [507, 13] on icon "button" at bounding box center [506, 13] width 6 height 6
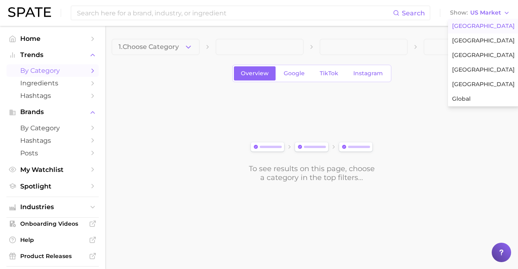
click at [473, 27] on span "[GEOGRAPHIC_DATA]" at bounding box center [483, 26] width 63 height 7
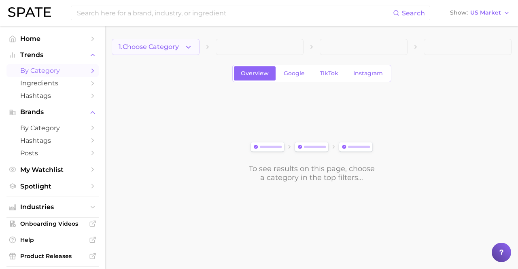
click at [156, 47] on span "1. Choose Category" at bounding box center [149, 46] width 60 height 7
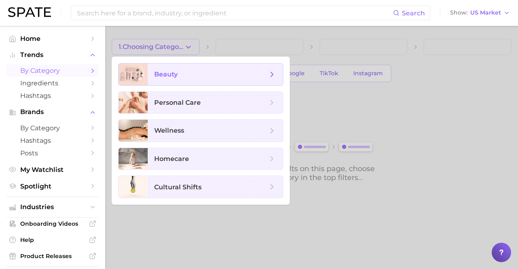
click at [215, 74] on span "beauty" at bounding box center [210, 74] width 113 height 9
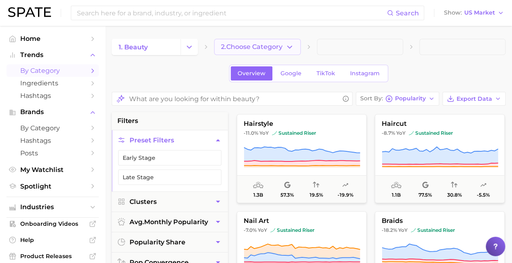
click at [258, 47] on span "2. Choose Category" at bounding box center [251, 46] width 61 height 7
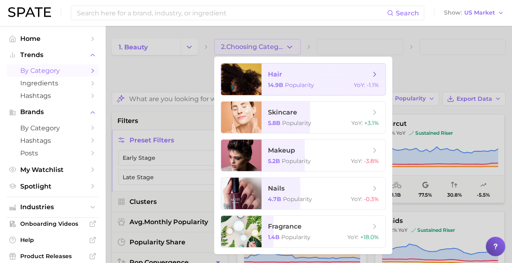
click at [319, 74] on span "hair" at bounding box center [319, 74] width 102 height 9
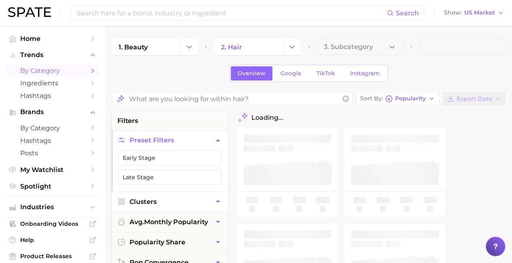
click at [169, 200] on button "Clusters" at bounding box center [170, 202] width 116 height 20
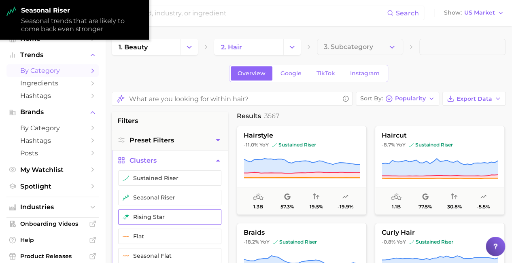
click at [169, 216] on button "rising star" at bounding box center [169, 216] width 103 height 15
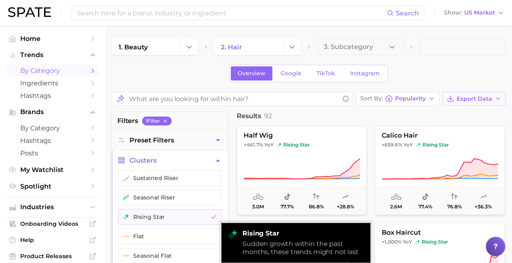
click at [474, 98] on span "Export Data" at bounding box center [474, 98] width 36 height 7
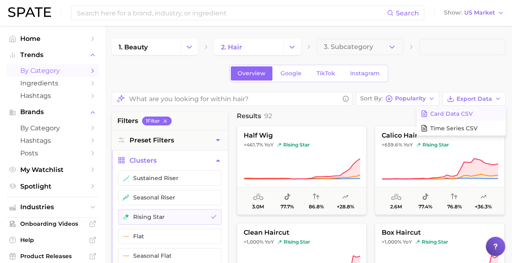
click at [461, 113] on span "Card Data CSV" at bounding box center [451, 113] width 42 height 7
click at [292, 47] on icon "Change Category" at bounding box center [292, 47] width 8 height 8
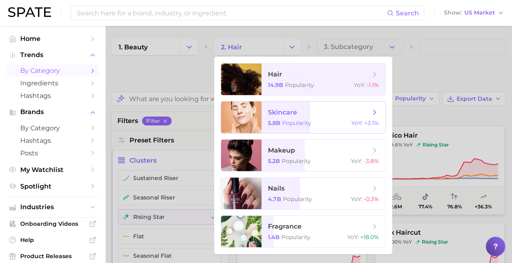
click at [319, 112] on span "skincare" at bounding box center [319, 112] width 102 height 9
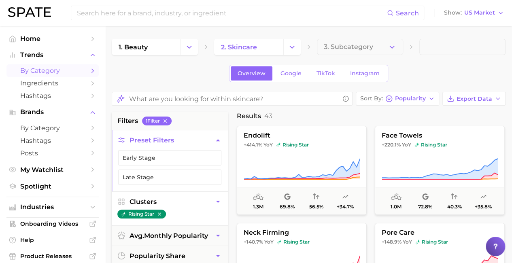
click at [169, 200] on button "Clusters" at bounding box center [170, 202] width 116 height 20
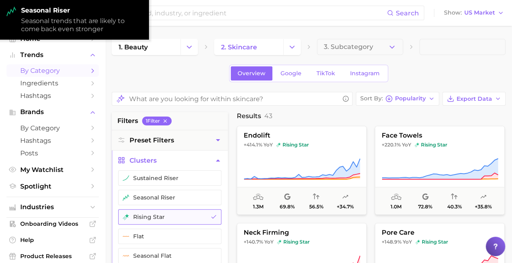
click at [169, 216] on button "rising star" at bounding box center [169, 216] width 103 height 15
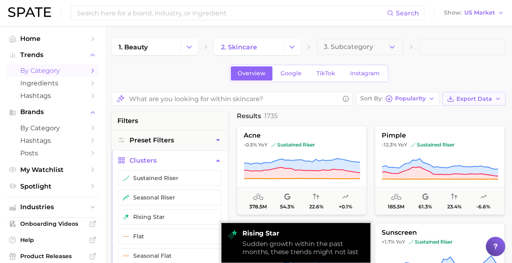
click at [474, 98] on span "Export Data" at bounding box center [474, 98] width 36 height 7
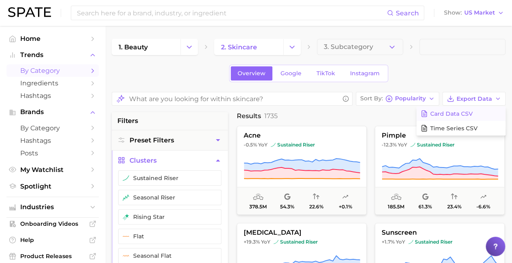
click at [461, 113] on span "Card Data CSV" at bounding box center [451, 113] width 42 height 7
click at [292, 47] on icon "Change Category" at bounding box center [292, 47] width 8 height 8
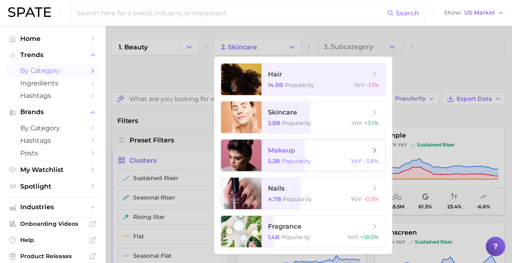
click at [319, 150] on span "makeup" at bounding box center [319, 150] width 102 height 9
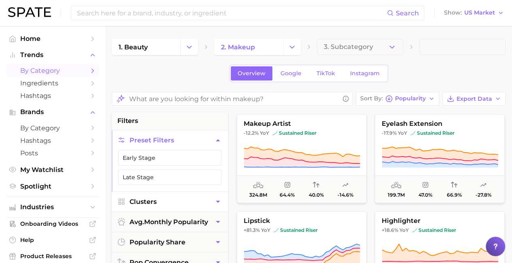
click at [169, 200] on button "Clusters" at bounding box center [170, 202] width 116 height 20
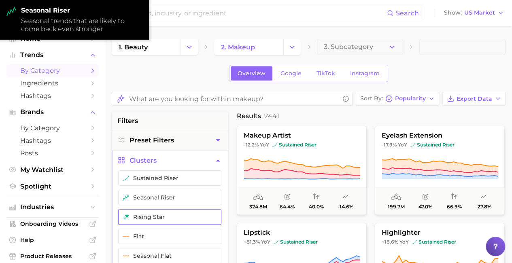
click at [169, 216] on button "rising star" at bounding box center [169, 216] width 103 height 15
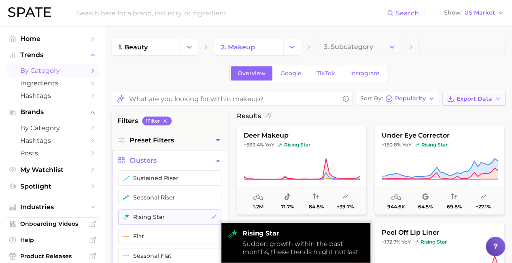
click at [474, 98] on span "Export Data" at bounding box center [474, 98] width 36 height 7
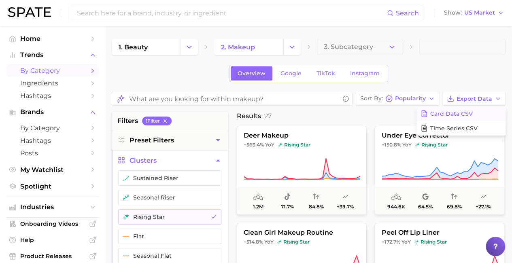
click at [461, 113] on span "Card Data CSV" at bounding box center [451, 113] width 42 height 7
click at [292, 47] on icon "Change Category" at bounding box center [292, 47] width 8 height 8
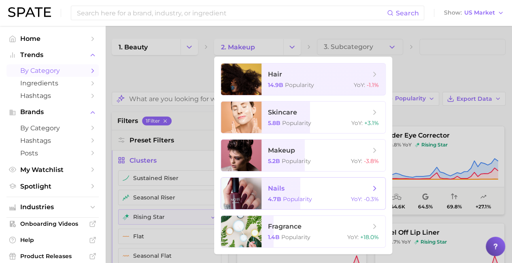
click at [319, 188] on span "nails" at bounding box center [319, 188] width 102 height 9
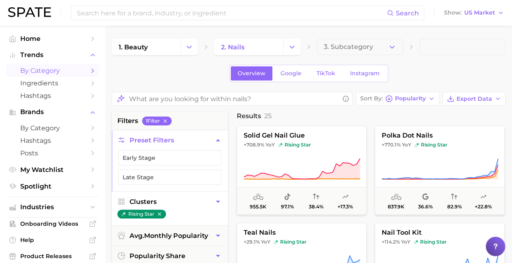
click at [169, 200] on button "Clusters" at bounding box center [170, 202] width 116 height 20
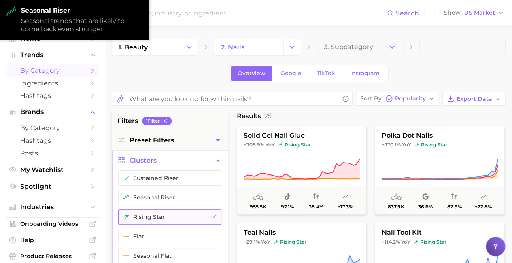
click at [169, 216] on button "rising star" at bounding box center [169, 216] width 103 height 15
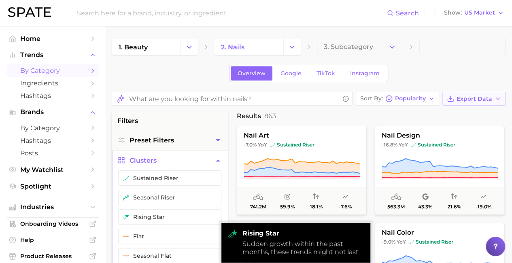
click at [474, 98] on span "Export Data" at bounding box center [474, 98] width 36 height 7
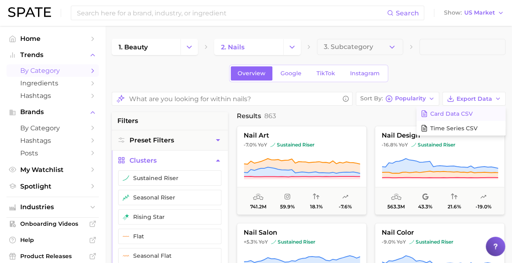
click at [461, 113] on span "Card Data CSV" at bounding box center [451, 113] width 42 height 7
click at [292, 47] on icon "Change Category" at bounding box center [292, 47] width 8 height 8
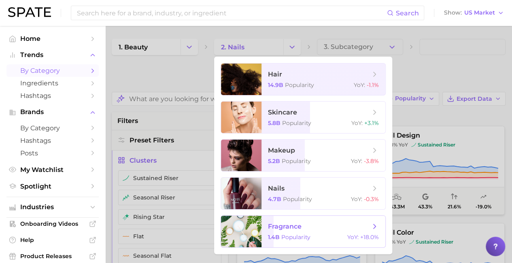
click at [319, 227] on span "fragrance" at bounding box center [319, 226] width 102 height 9
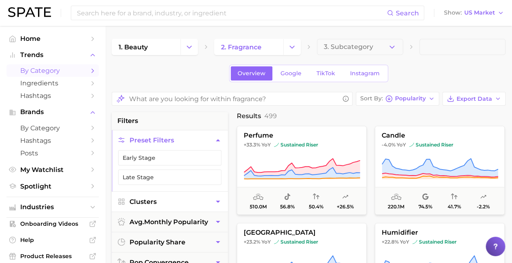
click at [169, 200] on button "Clusters" at bounding box center [170, 202] width 116 height 20
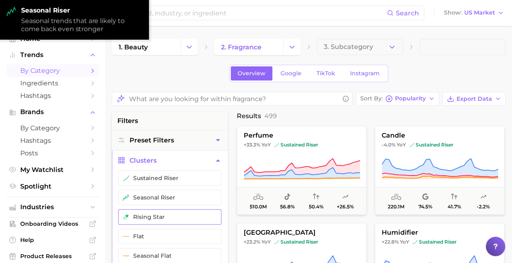
click at [169, 216] on button "rising star" at bounding box center [169, 216] width 103 height 15
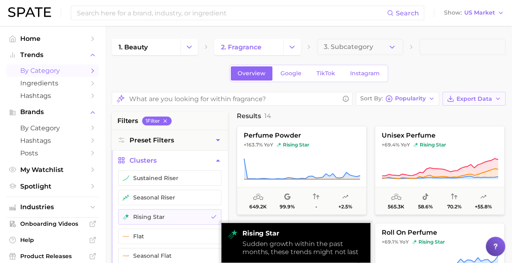
click at [474, 98] on span "Export Data" at bounding box center [474, 98] width 36 height 7
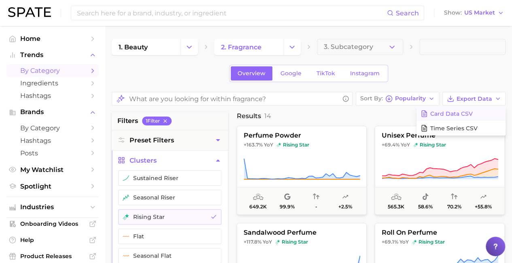
click at [461, 113] on span "Card Data CSV" at bounding box center [451, 113] width 42 height 7
click at [292, 47] on icon "Change Category" at bounding box center [292, 47] width 8 height 8
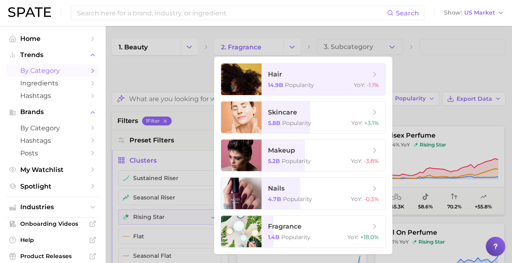
click at [292, 47] on div at bounding box center [256, 131] width 512 height 263
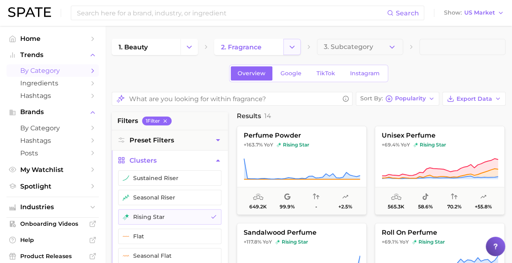
click at [292, 47] on icon "Change Category" at bounding box center [292, 47] width 8 height 8
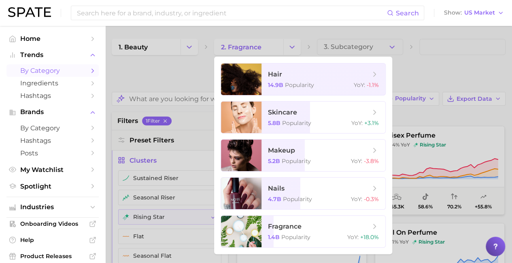
click at [292, 47] on div at bounding box center [256, 131] width 512 height 263
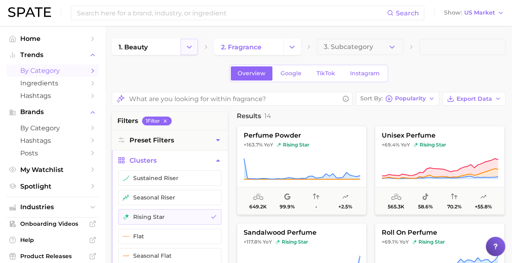
click at [189, 47] on icon "Change Category" at bounding box center [189, 47] width 8 height 8
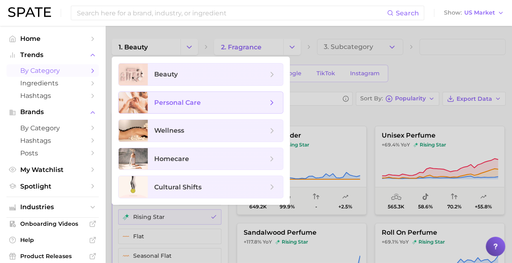
click at [215, 102] on span "personal care" at bounding box center [210, 102] width 113 height 9
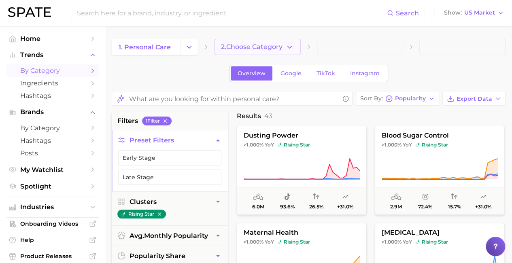
click at [258, 47] on span "2. Choose Category" at bounding box center [251, 46] width 61 height 7
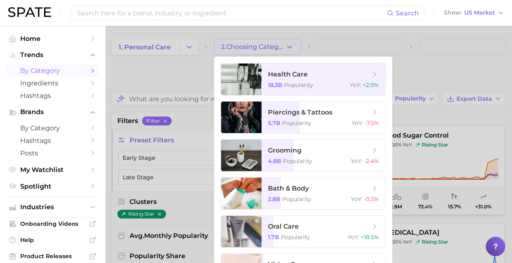
click at [417, 61] on div at bounding box center [256, 131] width 512 height 263
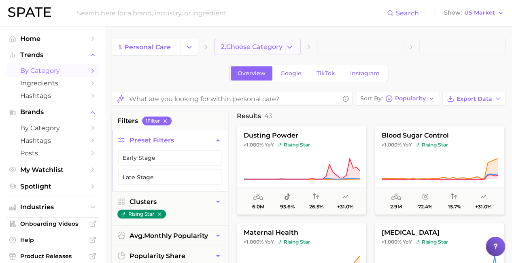
click at [261, 46] on span "2. Choose Category" at bounding box center [251, 46] width 61 height 7
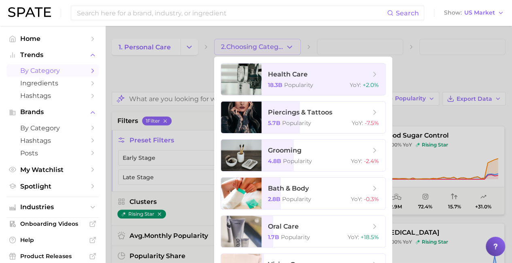
drag, startPoint x: 418, startPoint y: 67, endPoint x: 368, endPoint y: 70, distance: 49.5
click at [418, 67] on div at bounding box center [256, 131] width 512 height 263
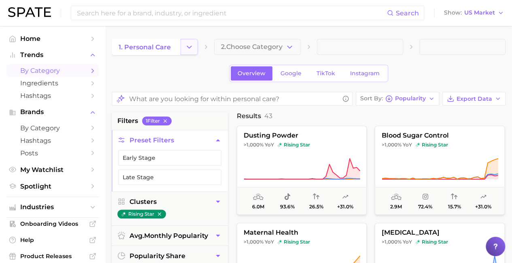
click at [193, 47] on icon "Change Category" at bounding box center [189, 47] width 8 height 8
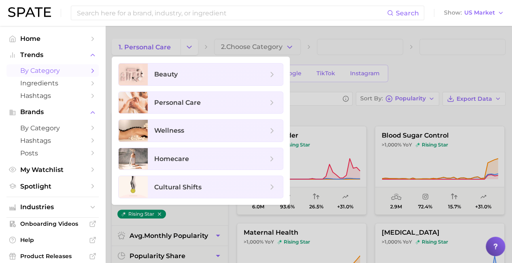
click at [40, 72] on span "by Category" at bounding box center [52, 71] width 65 height 8
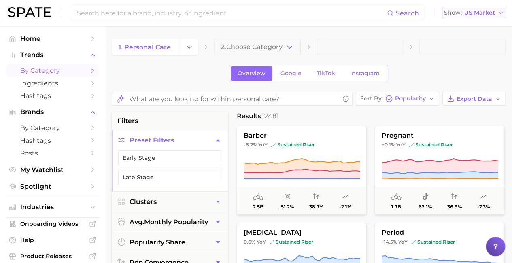
click at [500, 13] on icon "button" at bounding box center [500, 13] width 6 height 6
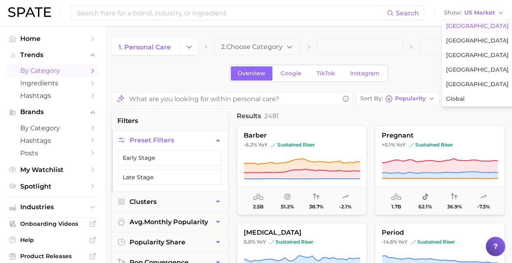
click at [466, 27] on span "[GEOGRAPHIC_DATA]" at bounding box center [477, 26] width 63 height 7
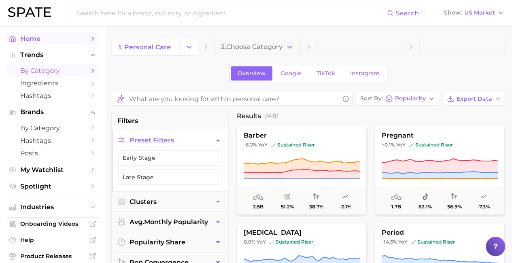
click at [53, 43] on link "Home" at bounding box center [52, 38] width 92 height 13
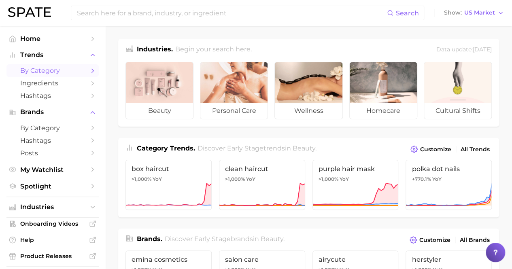
click at [40, 69] on span "by Category" at bounding box center [52, 71] width 65 height 8
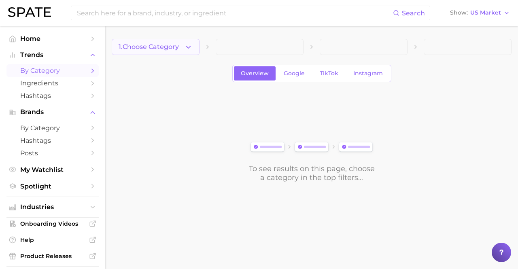
click at [156, 47] on span "1. Choose Category" at bounding box center [149, 46] width 60 height 7
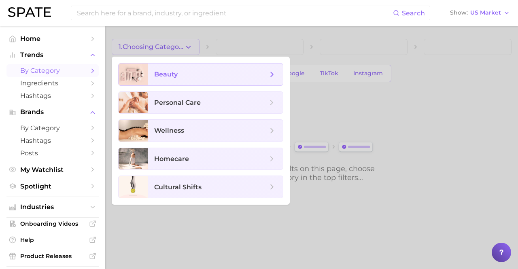
click at [215, 74] on span "beauty" at bounding box center [210, 74] width 113 height 9
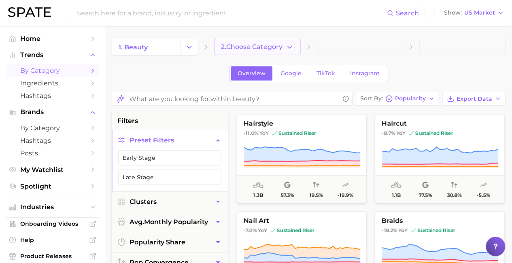
click at [258, 47] on span "2. Choose Category" at bounding box center [251, 46] width 61 height 7
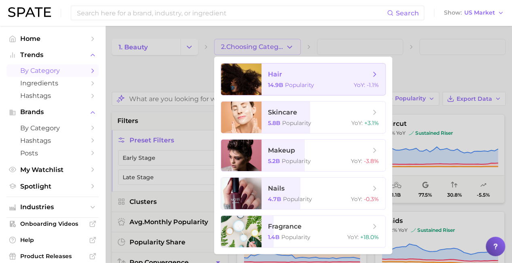
click at [319, 74] on span "hair" at bounding box center [319, 74] width 102 height 9
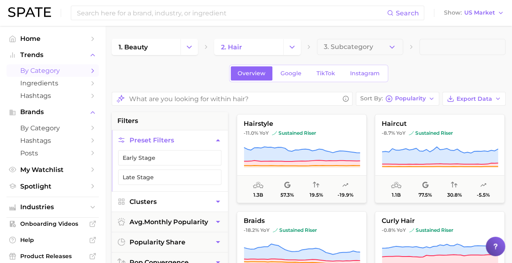
click at [169, 200] on button "Clusters" at bounding box center [170, 202] width 116 height 20
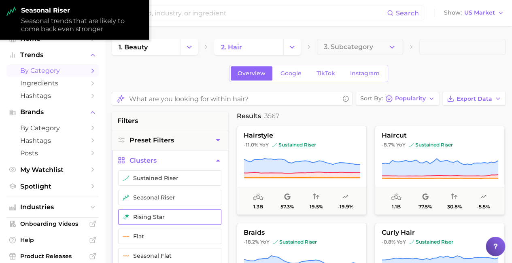
click at [169, 216] on button "rising star" at bounding box center [169, 216] width 103 height 15
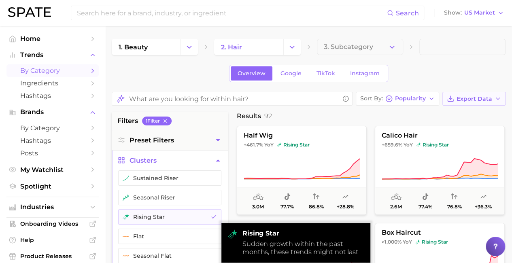
click at [474, 98] on span "Export Data" at bounding box center [474, 98] width 36 height 7
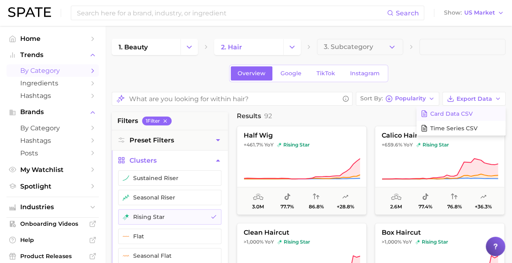
click at [461, 113] on span "Card Data CSV" at bounding box center [451, 113] width 42 height 7
click at [292, 47] on icon "Change Category" at bounding box center [292, 47] width 8 height 8
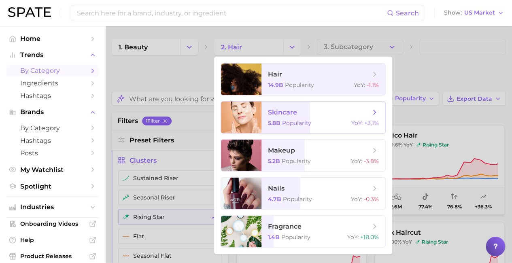
click at [319, 112] on span "skincare" at bounding box center [319, 112] width 102 height 9
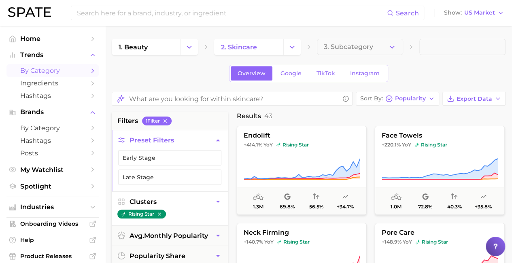
click at [169, 200] on button "Clusters" at bounding box center [170, 202] width 116 height 20
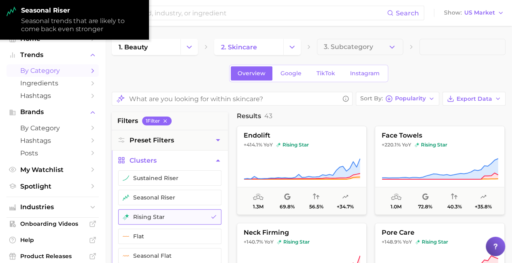
click at [169, 216] on button "rising star" at bounding box center [169, 216] width 103 height 15
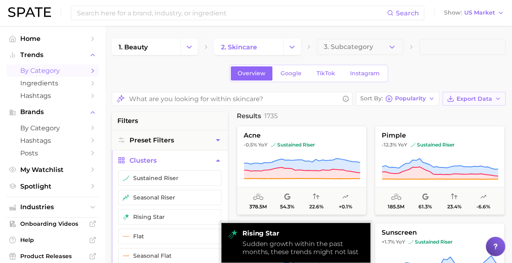
click at [474, 98] on span "Export Data" at bounding box center [474, 98] width 36 height 7
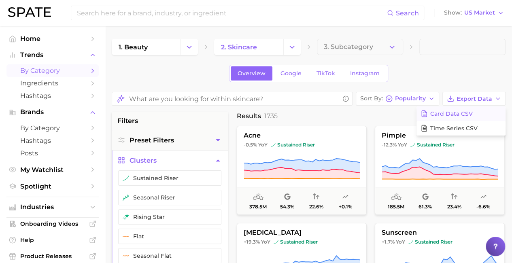
click at [461, 113] on span "Card Data CSV" at bounding box center [451, 113] width 42 height 7
click at [292, 47] on icon "Change Category" at bounding box center [292, 47] width 8 height 8
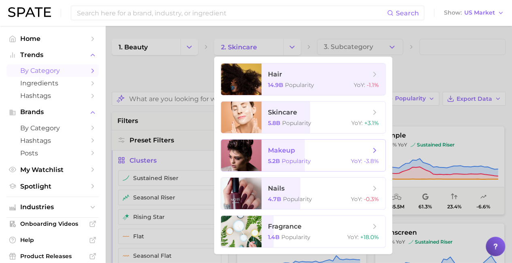
click at [319, 150] on span "makeup" at bounding box center [319, 150] width 102 height 9
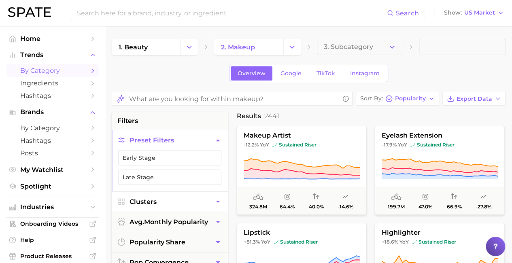
click at [169, 200] on button "Clusters" at bounding box center [170, 202] width 116 height 20
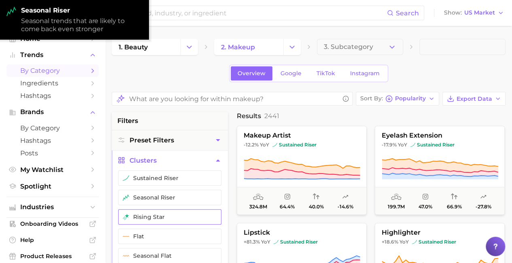
click at [169, 216] on button "rising star" at bounding box center [169, 216] width 103 height 15
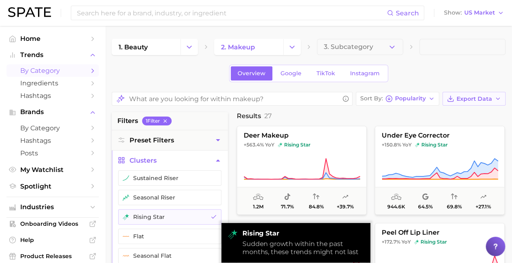
click at [474, 98] on span "Export Data" at bounding box center [474, 98] width 36 height 7
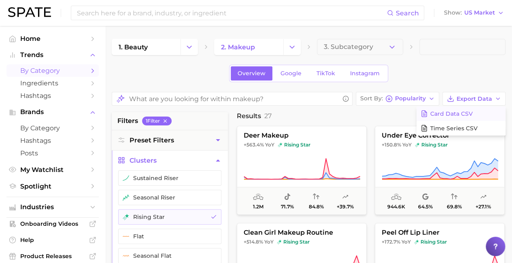
click at [461, 113] on span "Card Data CSV" at bounding box center [451, 113] width 42 height 7
click at [292, 47] on icon "Change Category" at bounding box center [292, 47] width 8 height 8
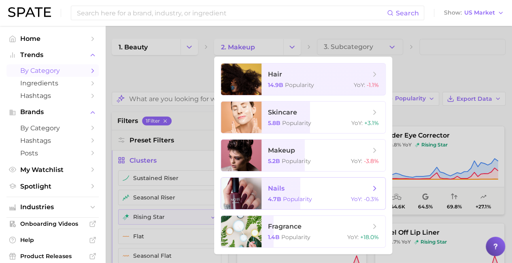
click at [319, 188] on span "nails" at bounding box center [319, 188] width 102 height 9
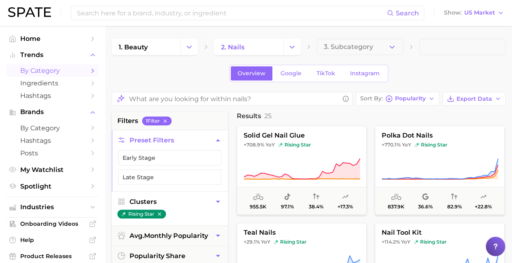
click at [169, 200] on button "Clusters" at bounding box center [170, 202] width 116 height 20
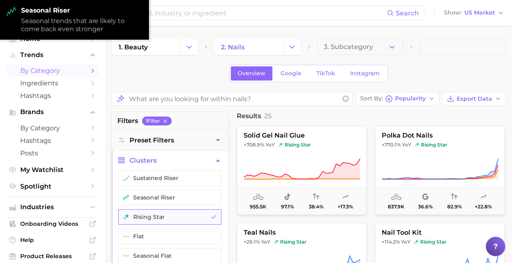
click at [169, 216] on button "rising star" at bounding box center [169, 216] width 103 height 15
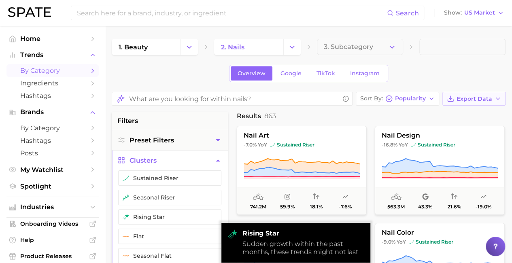
click at [474, 98] on span "Export Data" at bounding box center [474, 98] width 36 height 7
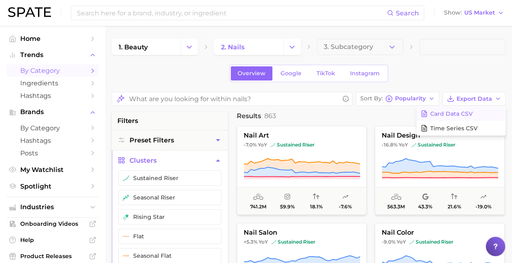
click at [461, 113] on span "Card Data CSV" at bounding box center [451, 113] width 42 height 7
click at [292, 47] on icon "Change Category" at bounding box center [292, 47] width 8 height 8
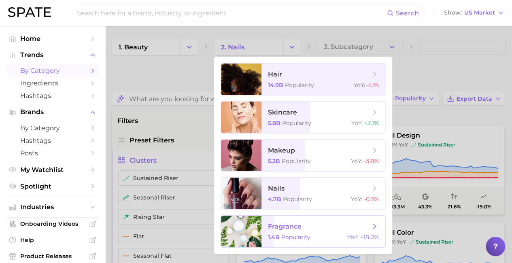
click at [319, 227] on span "fragrance" at bounding box center [319, 226] width 102 height 9
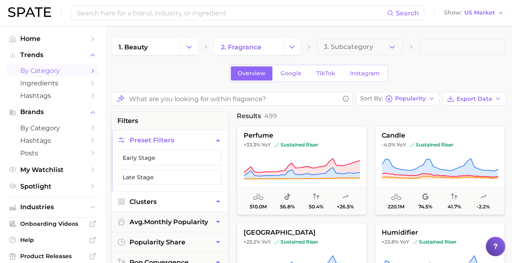
click at [169, 200] on button "Clusters" at bounding box center [170, 202] width 116 height 20
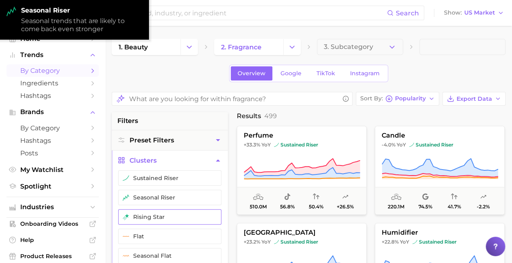
click at [169, 216] on button "rising star" at bounding box center [169, 216] width 103 height 15
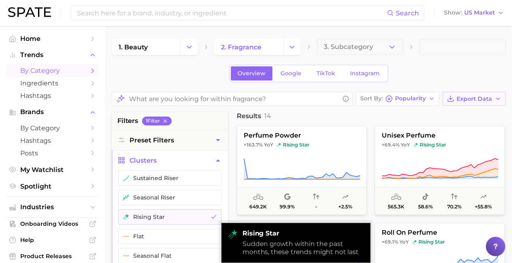
click at [474, 98] on span "Export Data" at bounding box center [474, 98] width 36 height 7
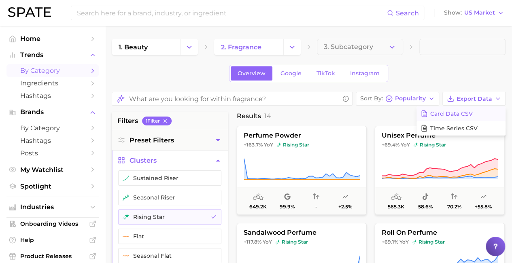
click at [461, 113] on span "Card Data CSV" at bounding box center [451, 113] width 42 height 7
click at [292, 47] on icon "Change Category" at bounding box center [292, 47] width 8 height 8
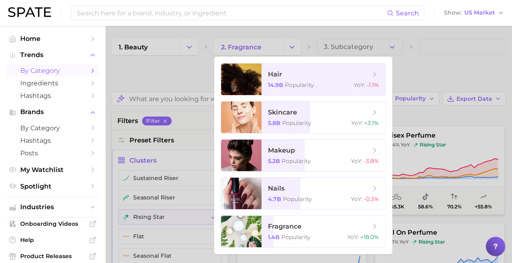
click at [292, 47] on div at bounding box center [256, 131] width 512 height 263
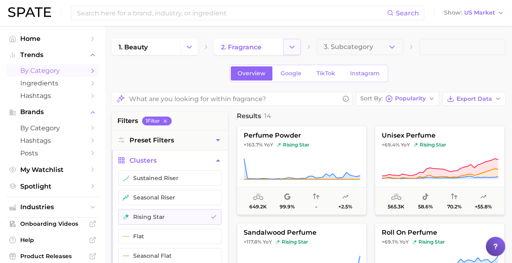
click at [292, 47] on icon "Change Category" at bounding box center [292, 47] width 8 height 8
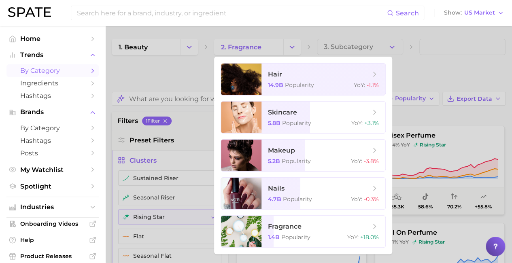
click at [292, 47] on div at bounding box center [256, 131] width 512 height 263
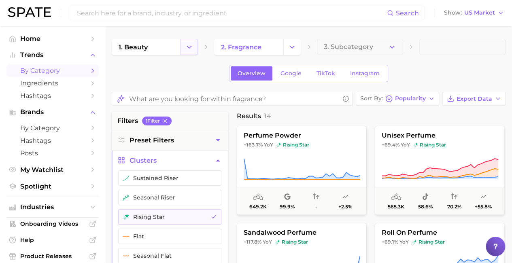
click at [189, 47] on icon "Change Category" at bounding box center [189, 47] width 8 height 8
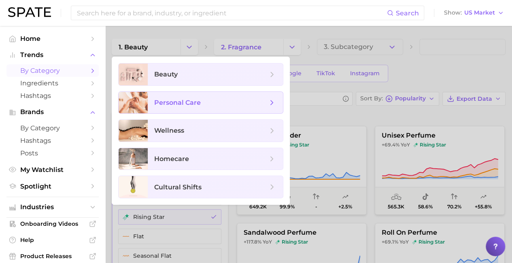
click at [215, 102] on span "personal care" at bounding box center [210, 102] width 113 height 9
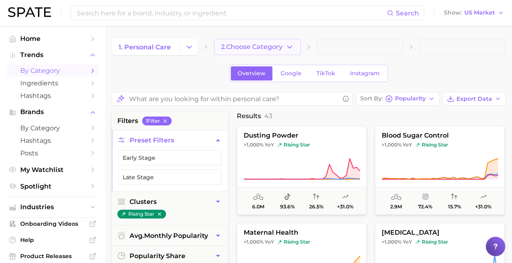
click at [258, 47] on span "2. Choose Category" at bounding box center [251, 46] width 61 height 7
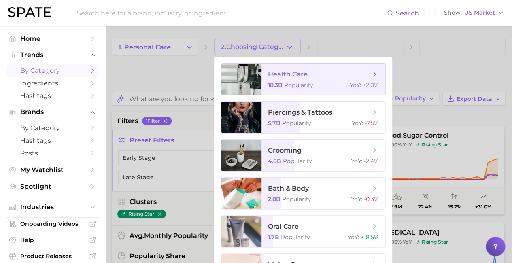
click at [319, 74] on span "health care" at bounding box center [319, 74] width 102 height 9
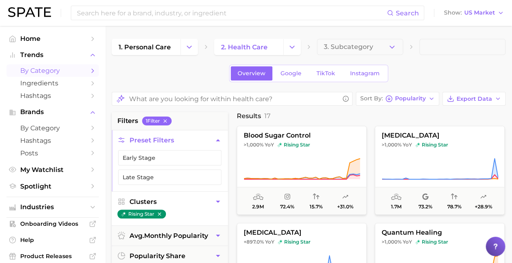
click at [169, 200] on button "Clusters" at bounding box center [170, 202] width 116 height 20
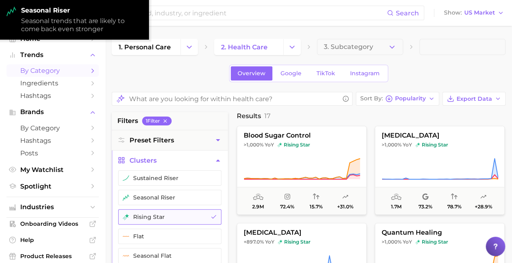
click at [169, 216] on button "rising star" at bounding box center [169, 216] width 103 height 15
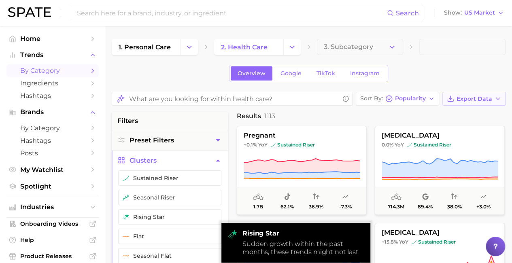
click at [474, 98] on span "Export Data" at bounding box center [474, 98] width 36 height 7
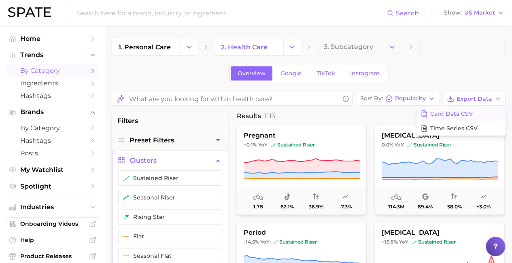
click at [461, 113] on span "Card Data CSV" at bounding box center [451, 113] width 42 height 7
click at [292, 47] on icon "Change Category" at bounding box center [292, 47] width 8 height 8
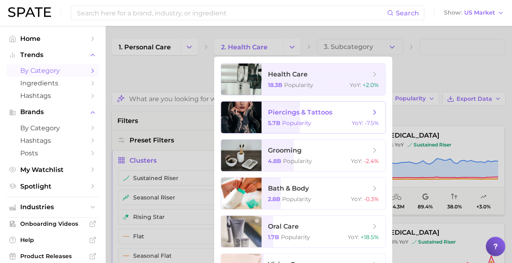
click at [259, 117] on div at bounding box center [241, 118] width 40 height 32
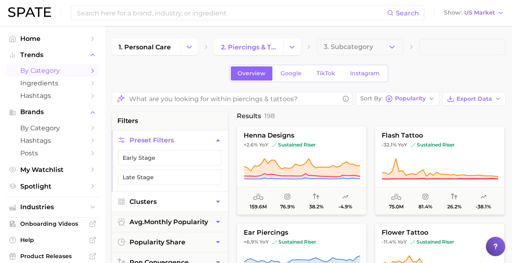
click at [169, 200] on button "Clusters" at bounding box center [170, 202] width 116 height 20
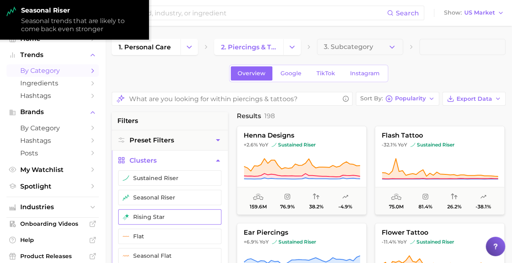
click at [169, 216] on button "rising star" at bounding box center [169, 216] width 103 height 15
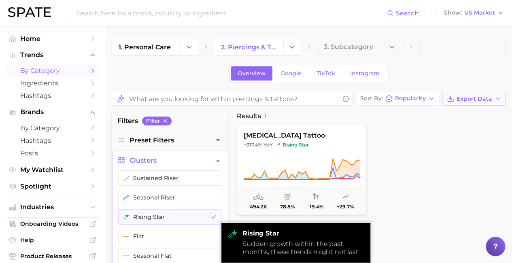
click at [474, 98] on span "Export Data" at bounding box center [474, 98] width 36 height 7
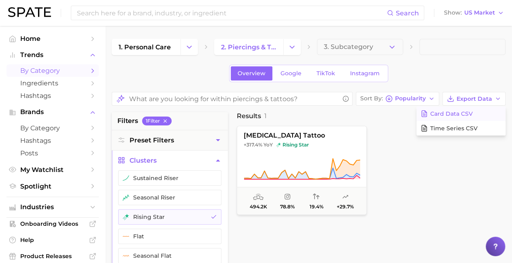
click at [461, 113] on span "Card Data CSV" at bounding box center [451, 113] width 42 height 7
click at [292, 47] on icon "Change Category" at bounding box center [292, 47] width 8 height 8
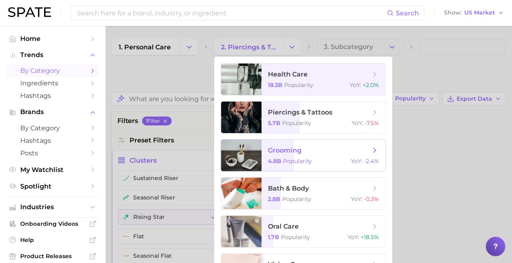
click at [319, 150] on span "grooming" at bounding box center [319, 150] width 102 height 9
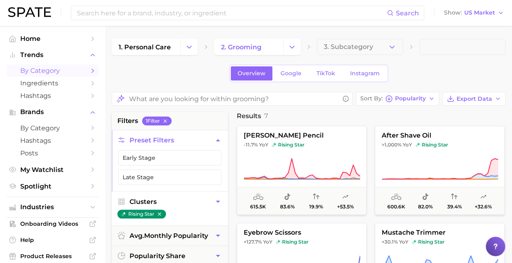
click at [169, 200] on button "Clusters" at bounding box center [170, 202] width 116 height 20
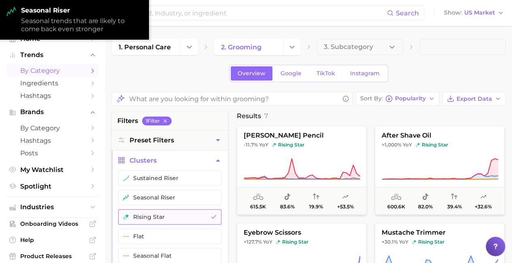
click at [169, 216] on button "rising star" at bounding box center [169, 216] width 103 height 15
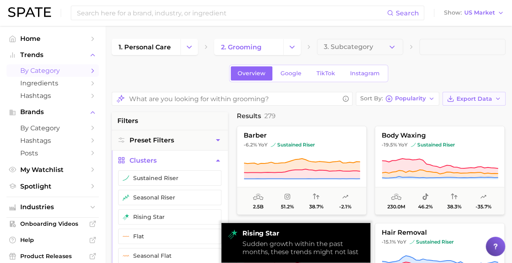
click at [474, 98] on span "Export Data" at bounding box center [474, 98] width 36 height 7
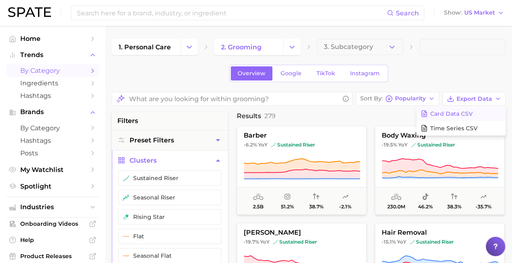
click at [461, 113] on span "Card Data CSV" at bounding box center [451, 113] width 42 height 7
click at [292, 47] on icon "Change Category" at bounding box center [292, 47] width 8 height 8
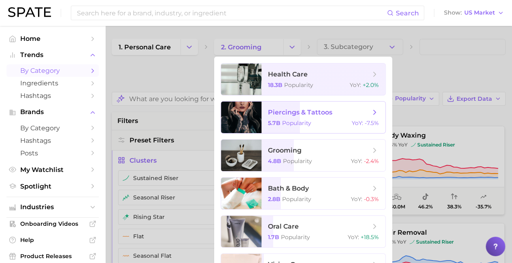
click at [259, 117] on div at bounding box center [241, 118] width 40 height 32
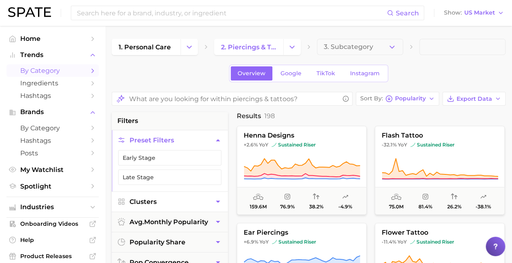
click at [169, 200] on button "Clusters" at bounding box center [170, 202] width 116 height 20
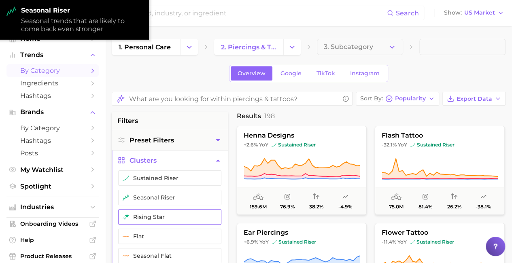
click at [169, 216] on button "rising star" at bounding box center [169, 216] width 103 height 15
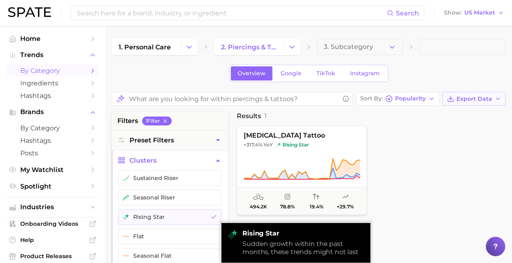
click at [474, 98] on span "Export Data" at bounding box center [474, 98] width 36 height 7
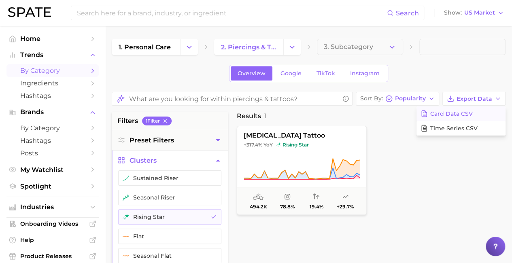
click at [461, 113] on span "Card Data CSV" at bounding box center [451, 113] width 42 height 7
click at [292, 47] on icon "Change Category" at bounding box center [292, 47] width 8 height 8
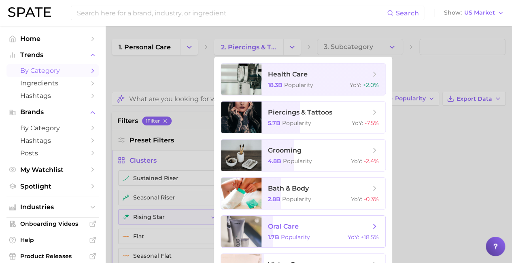
click at [319, 227] on span "oral care" at bounding box center [319, 226] width 102 height 9
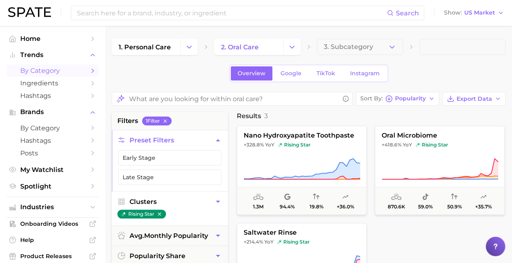
click at [169, 200] on button "Clusters" at bounding box center [170, 202] width 116 height 20
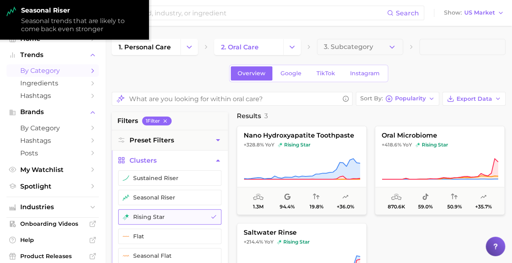
click at [169, 216] on button "rising star" at bounding box center [169, 216] width 103 height 15
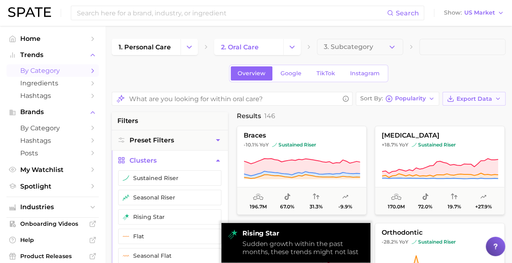
click at [474, 98] on span "Export Data" at bounding box center [474, 98] width 36 height 7
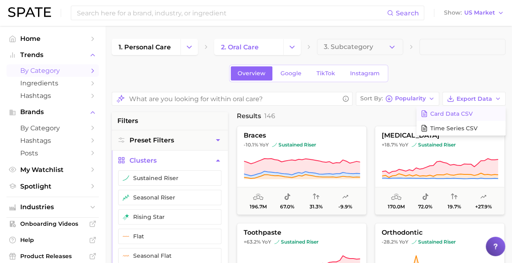
click at [461, 113] on span "Card Data CSV" at bounding box center [451, 113] width 42 height 7
click at [292, 47] on icon "Change Category" at bounding box center [292, 47] width 8 height 8
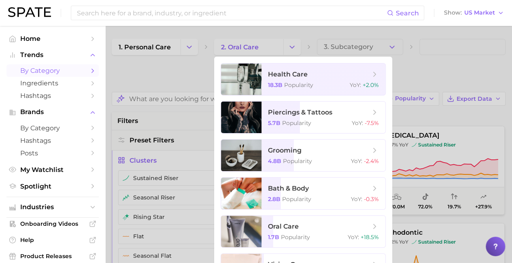
click at [169, 131] on div at bounding box center [256, 131] width 512 height 263
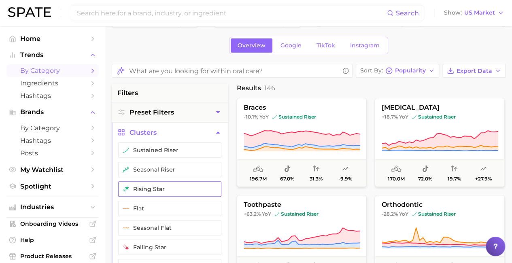
click at [169, 188] on button "rising star" at bounding box center [169, 188] width 103 height 15
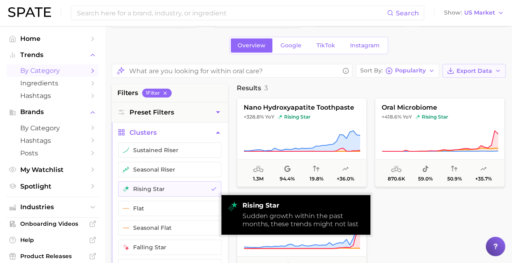
click at [474, 70] on span "Export Data" at bounding box center [474, 71] width 36 height 7
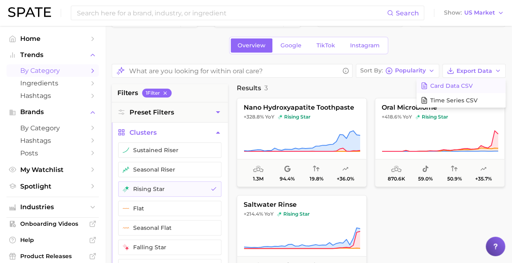
click at [461, 85] on span "Card Data CSV" at bounding box center [451, 86] width 42 height 7
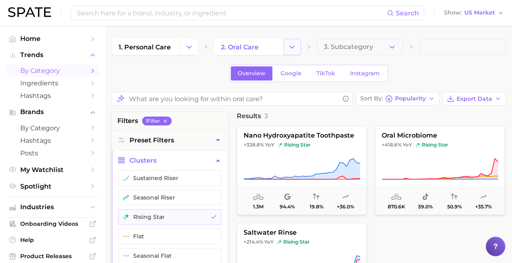
click at [292, 47] on icon "Change Category" at bounding box center [292, 47] width 8 height 8
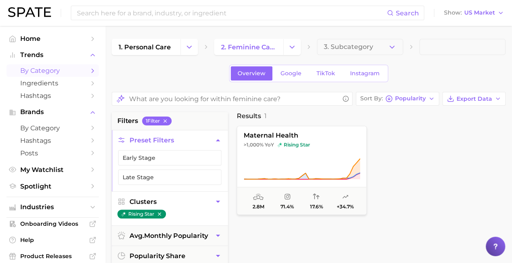
click at [169, 200] on button "Clusters" at bounding box center [170, 202] width 116 height 20
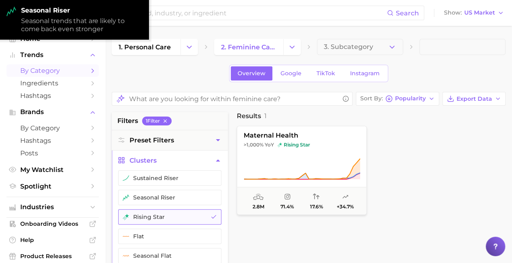
click at [169, 216] on button "rising star" at bounding box center [169, 216] width 103 height 15
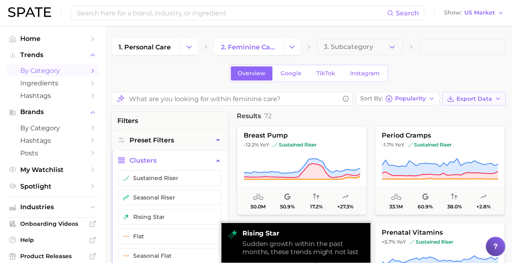
click at [474, 98] on span "Export Data" at bounding box center [474, 98] width 36 height 7
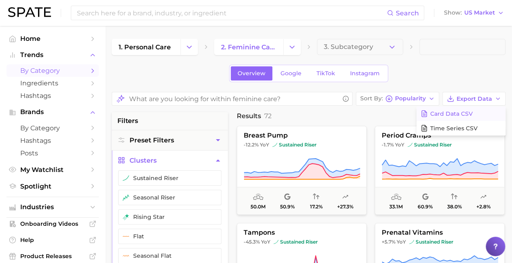
click at [461, 113] on span "Card Data CSV" at bounding box center [451, 113] width 42 height 7
click at [292, 47] on icon "Change Category" at bounding box center [292, 47] width 8 height 8
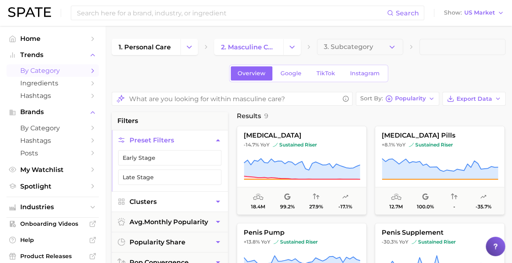
click at [169, 200] on button "Clusters" at bounding box center [170, 202] width 116 height 20
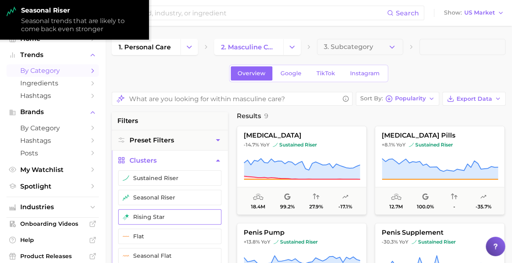
click at [169, 216] on button "rising star" at bounding box center [169, 216] width 103 height 15
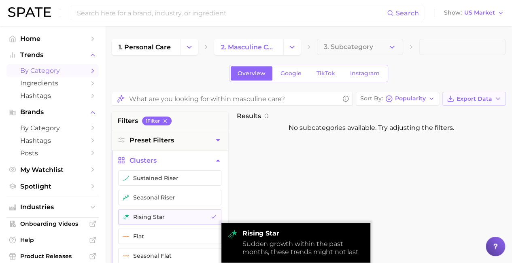
click at [474, 98] on span "Export Data" at bounding box center [474, 98] width 36 height 7
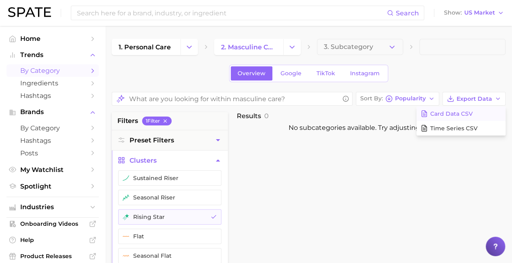
click at [461, 113] on span "Card Data CSV" at bounding box center [451, 113] width 42 height 7
click at [292, 47] on icon "Change Category" at bounding box center [292, 47] width 8 height 8
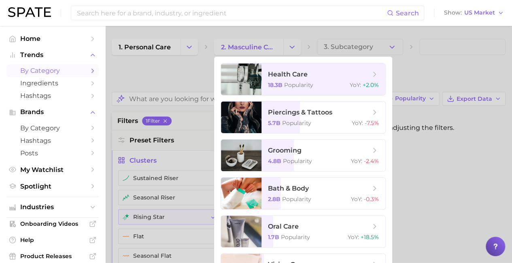
click at [189, 47] on div at bounding box center [256, 131] width 512 height 263
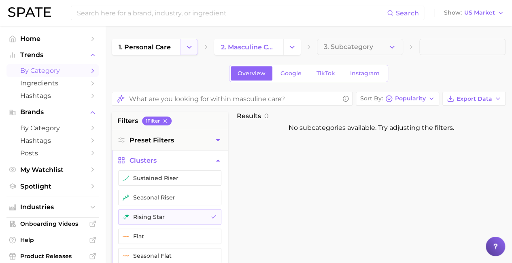
click at [192, 51] on icon "Change Category" at bounding box center [189, 47] width 8 height 8
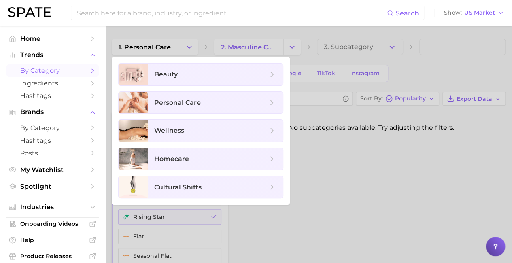
click at [191, 41] on div at bounding box center [256, 131] width 512 height 263
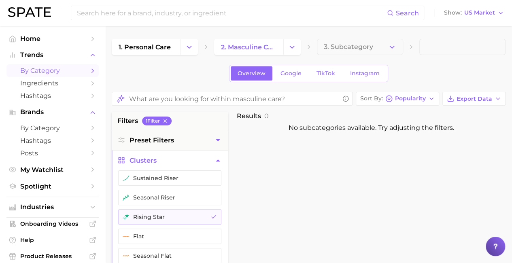
click at [194, 51] on button "Change Category" at bounding box center [188, 47] width 17 height 16
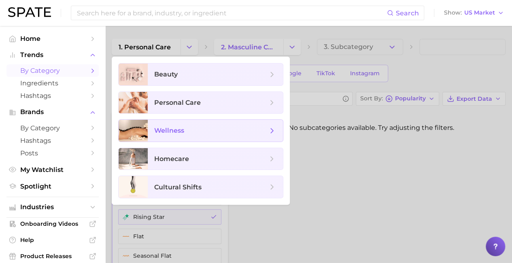
click at [215, 130] on span "wellness" at bounding box center [210, 130] width 113 height 9
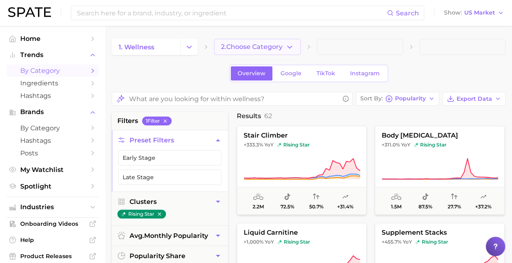
click at [258, 47] on span "2. Choose Category" at bounding box center [251, 46] width 61 height 7
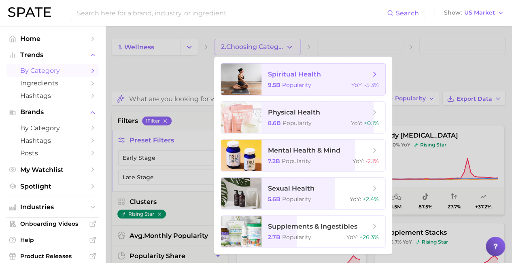
click at [319, 74] on span "spiritual health" at bounding box center [294, 74] width 53 height 8
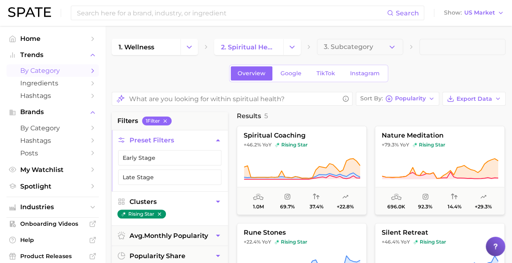
click at [169, 200] on button "Clusters" at bounding box center [170, 202] width 116 height 20
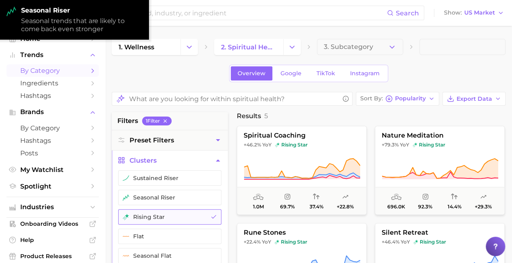
click at [169, 216] on button "rising star" at bounding box center [169, 216] width 103 height 15
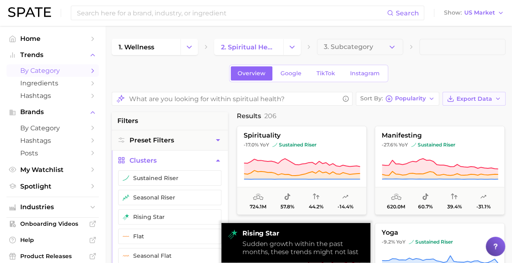
click at [474, 98] on span "Export Data" at bounding box center [474, 98] width 36 height 7
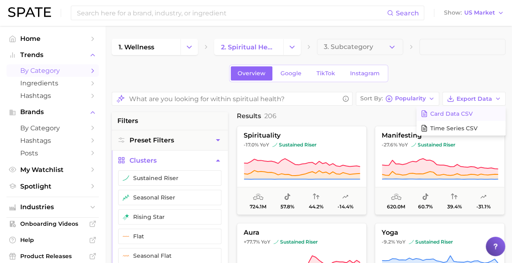
click at [461, 113] on span "Card Data CSV" at bounding box center [451, 113] width 42 height 7
click at [292, 47] on icon "Change Category" at bounding box center [292, 47] width 8 height 8
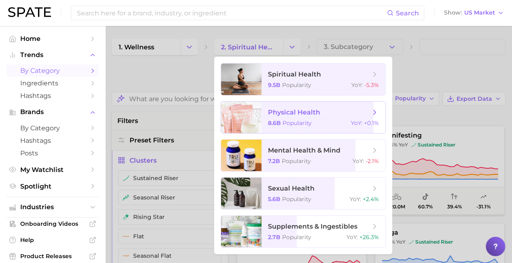
click at [319, 112] on span "physical health" at bounding box center [294, 112] width 52 height 8
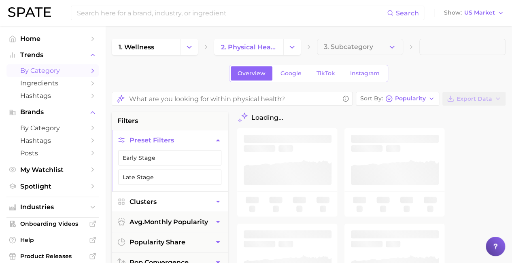
click at [169, 200] on button "Clusters" at bounding box center [170, 202] width 116 height 20
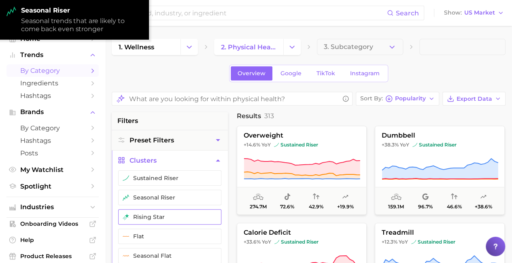
click at [169, 216] on button "rising star" at bounding box center [169, 216] width 103 height 15
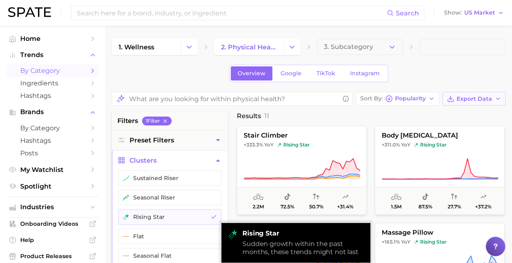
click at [474, 98] on span "Export Data" at bounding box center [474, 98] width 36 height 7
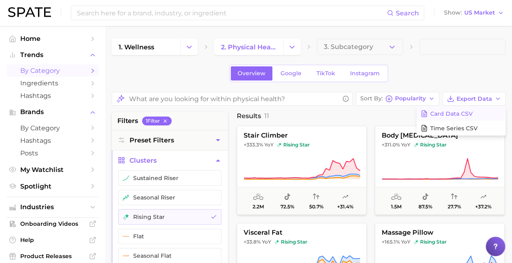
click at [461, 113] on span "Card Data CSV" at bounding box center [451, 113] width 42 height 7
click at [292, 47] on icon "Change Category" at bounding box center [292, 47] width 8 height 8
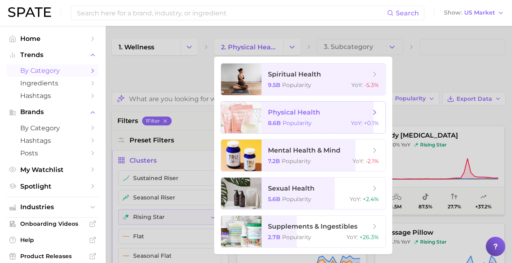
click at [259, 117] on div at bounding box center [241, 118] width 40 height 32
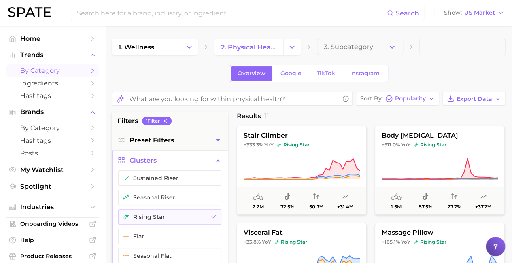
click at [169, 159] on button "Clusters" at bounding box center [170, 160] width 116 height 20
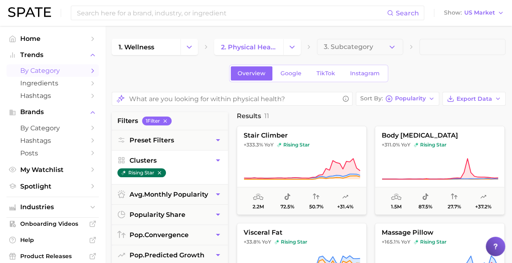
click at [162, 171] on icon "button" at bounding box center [160, 173] width 6 height 6
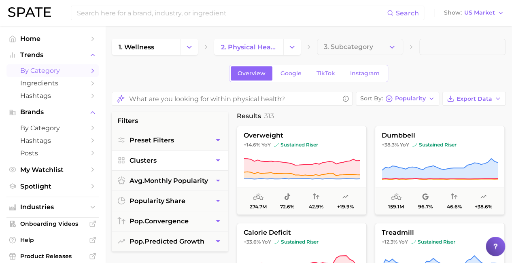
click at [218, 161] on icon "button" at bounding box center [218, 160] width 8 height 8
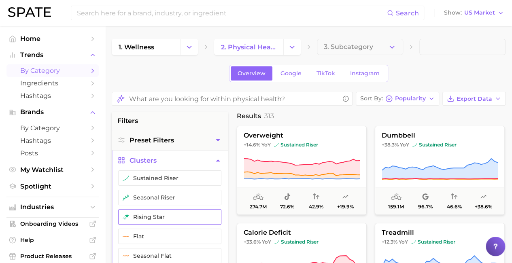
click at [169, 216] on button "rising star" at bounding box center [169, 216] width 103 height 15
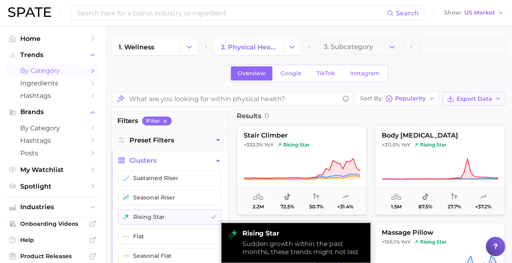
click at [474, 98] on span "Export Data" at bounding box center [474, 98] width 36 height 7
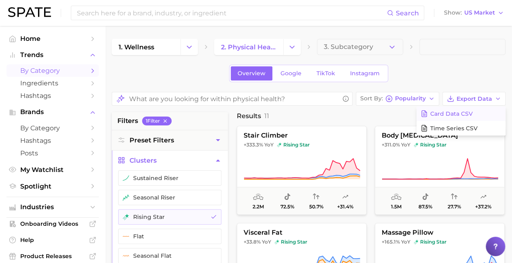
click at [461, 113] on span "Card Data CSV" at bounding box center [451, 113] width 42 height 7
click at [292, 47] on icon "Change Category" at bounding box center [292, 47] width 8 height 8
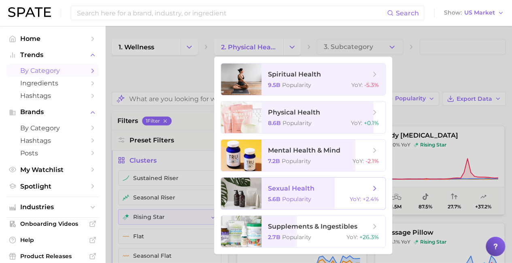
click at [319, 188] on span "sexual health" at bounding box center [319, 188] width 102 height 9
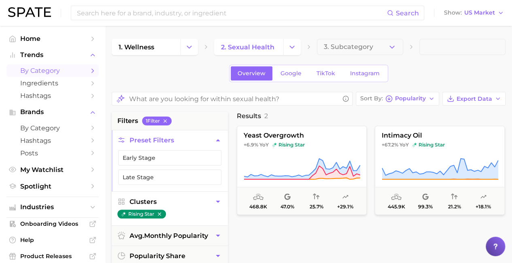
click at [169, 200] on button "Clusters" at bounding box center [170, 202] width 116 height 20
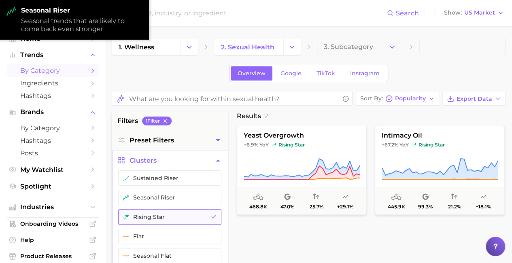
click at [169, 216] on button "rising star" at bounding box center [169, 216] width 103 height 15
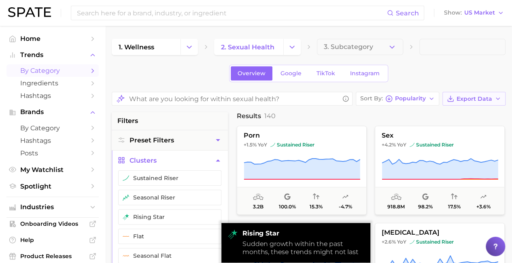
click at [474, 98] on span "Export Data" at bounding box center [474, 98] width 36 height 7
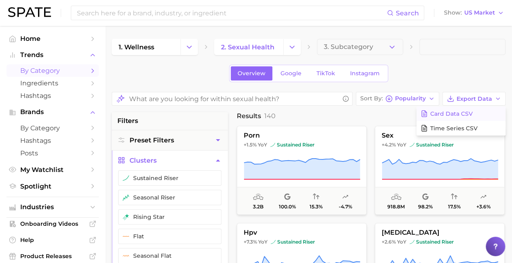
click at [461, 113] on span "Card Data CSV" at bounding box center [451, 113] width 42 height 7
click at [292, 47] on icon "Change Category" at bounding box center [292, 47] width 8 height 8
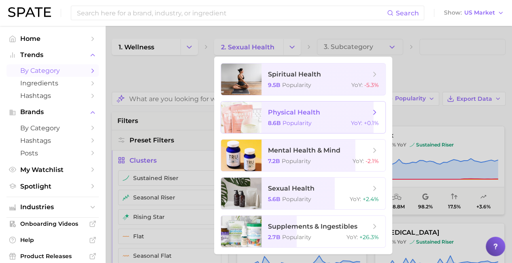
click at [259, 117] on div at bounding box center [241, 118] width 40 height 32
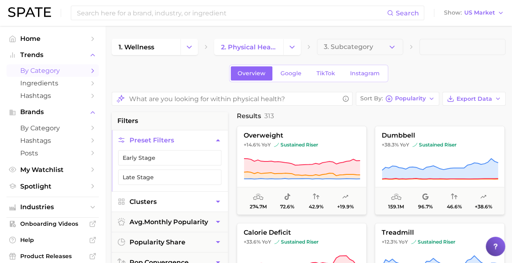
click at [169, 200] on button "Clusters" at bounding box center [170, 202] width 116 height 20
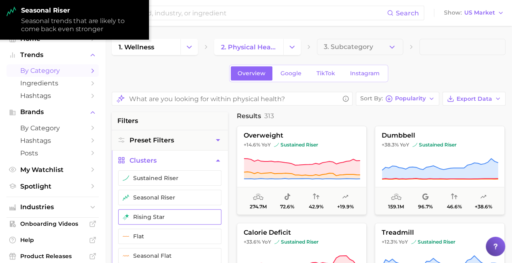
click at [169, 216] on button "rising star" at bounding box center [169, 216] width 103 height 15
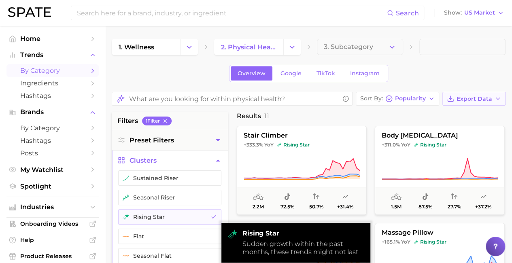
click at [474, 98] on span "Export Data" at bounding box center [474, 98] width 36 height 7
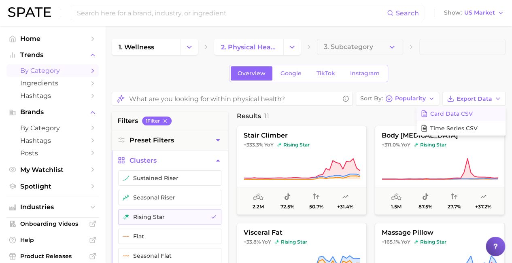
click at [461, 113] on span "Card Data CSV" at bounding box center [451, 113] width 42 height 7
click at [292, 47] on icon "Change Category" at bounding box center [292, 47] width 8 height 8
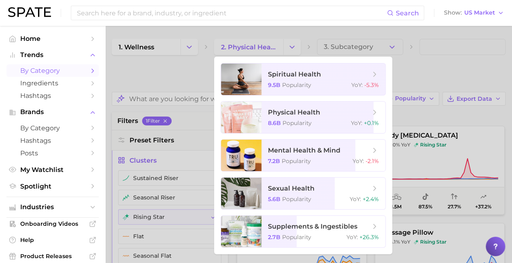
click at [292, 47] on div at bounding box center [256, 131] width 512 height 263
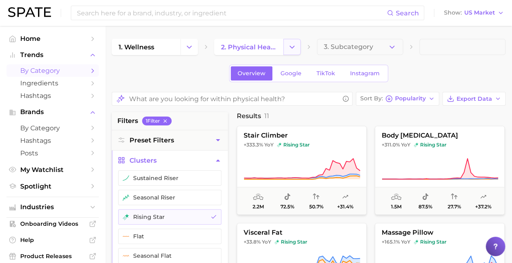
click at [292, 47] on icon "Change Category" at bounding box center [292, 47] width 8 height 8
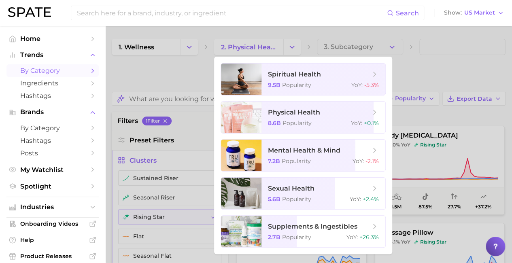
click at [292, 47] on div at bounding box center [256, 131] width 512 height 263
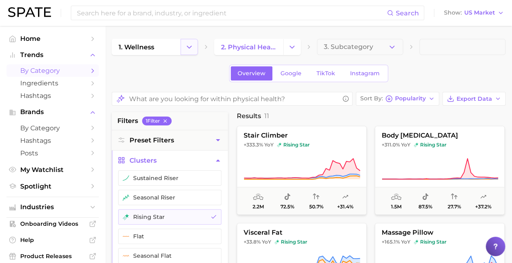
click at [189, 47] on icon "Change Category" at bounding box center [189, 47] width 8 height 8
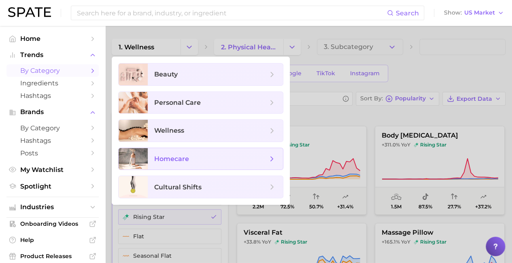
click at [215, 158] on span "homecare" at bounding box center [210, 159] width 113 height 9
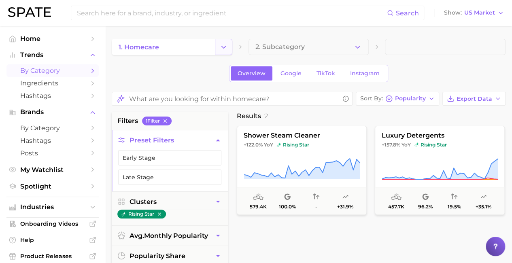
click at [226, 49] on icon "Change Category" at bounding box center [223, 47] width 8 height 8
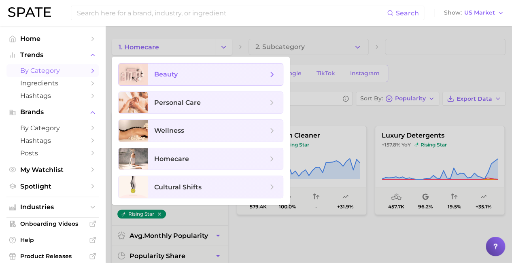
click at [170, 72] on span "beauty" at bounding box center [165, 74] width 23 height 8
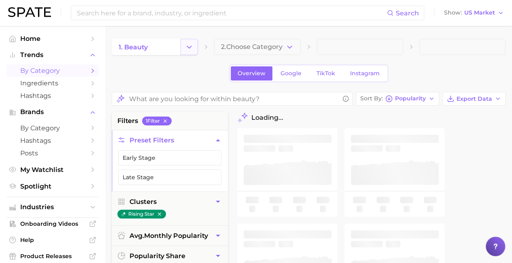
click at [191, 43] on icon "Change Category" at bounding box center [189, 47] width 8 height 8
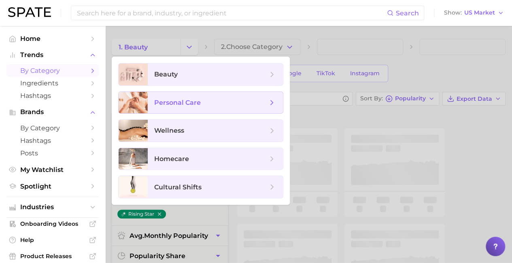
click at [168, 95] on span "personal care" at bounding box center [215, 103] width 135 height 22
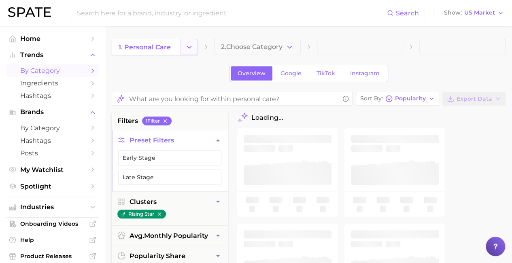
click at [189, 49] on icon "Change Category" at bounding box center [189, 47] width 8 height 8
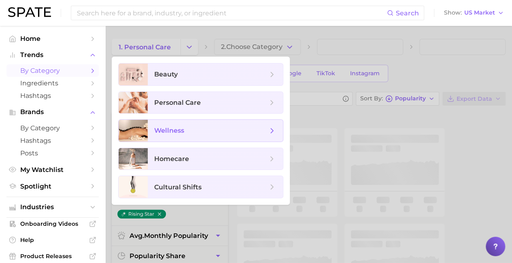
click at [172, 127] on span "wellness" at bounding box center [169, 131] width 30 height 8
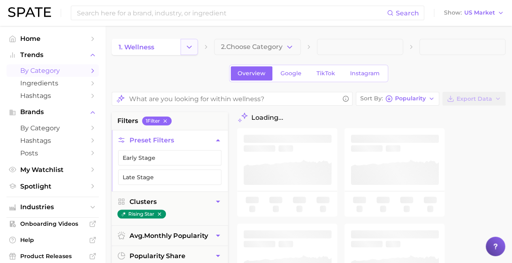
click at [190, 47] on icon "Change Category" at bounding box center [189, 47] width 8 height 8
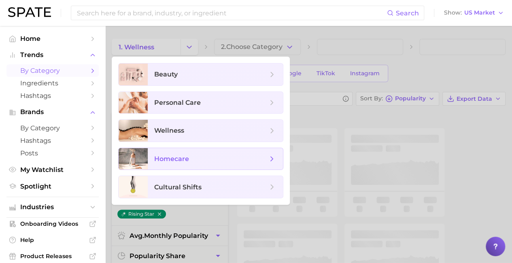
click at [188, 155] on span "homecare" at bounding box center [171, 159] width 35 height 8
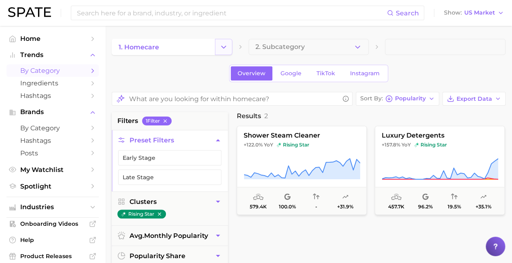
click at [222, 48] on icon "Change Category" at bounding box center [223, 47] width 8 height 8
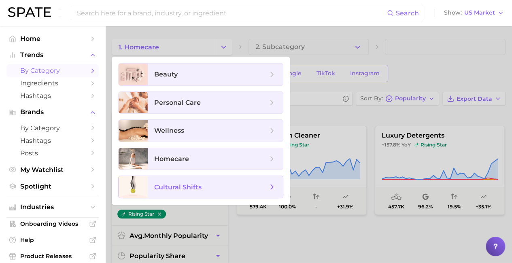
click at [184, 184] on span "cultural shifts" at bounding box center [177, 187] width 47 height 8
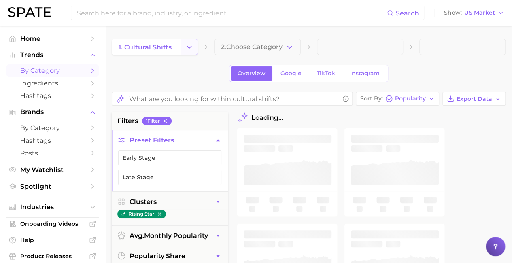
click at [194, 46] on button "Change Category" at bounding box center [188, 47] width 17 height 16
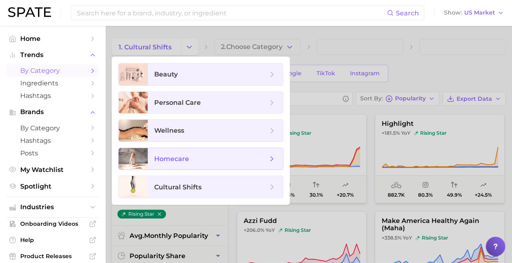
click at [199, 157] on span "homecare" at bounding box center [210, 159] width 113 height 9
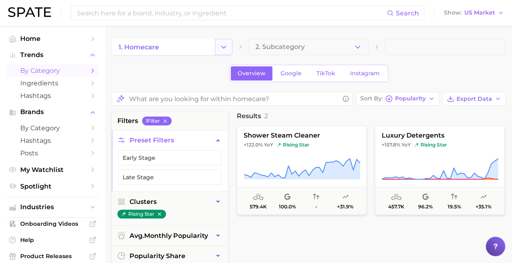
click at [225, 53] on button "Change Category" at bounding box center [223, 47] width 17 height 16
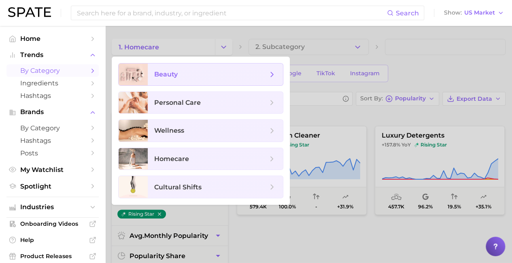
click at [193, 70] on span "beauty" at bounding box center [210, 74] width 113 height 9
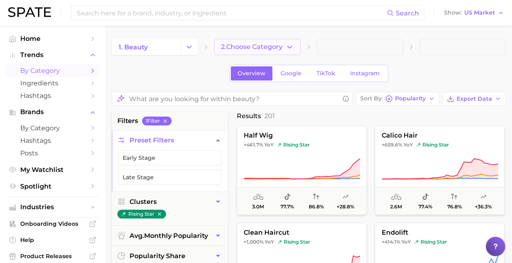
click at [289, 47] on icon "button" at bounding box center [289, 47] width 8 height 8
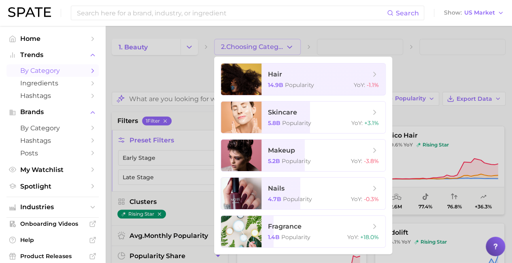
drag, startPoint x: 176, startPoint y: 53, endPoint x: 176, endPoint y: 47, distance: 6.1
click at [176, 53] on div at bounding box center [256, 131] width 512 height 263
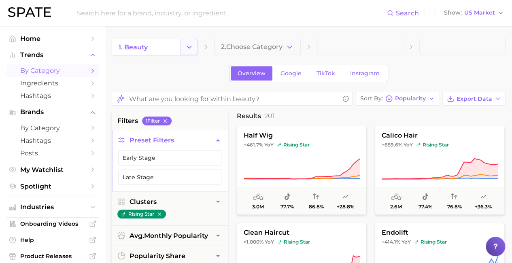
click at [187, 50] on icon "Change Category" at bounding box center [189, 47] width 8 height 8
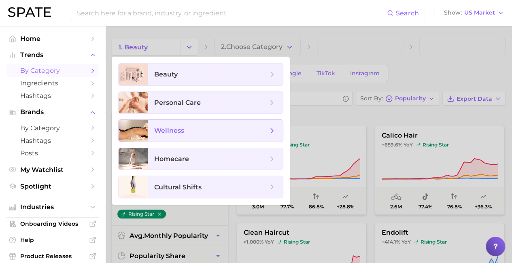
click at [169, 122] on span "wellness" at bounding box center [215, 131] width 135 height 22
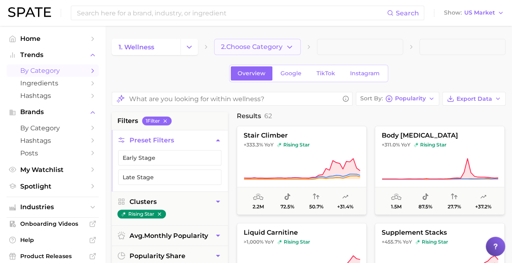
click at [288, 47] on polyline "button" at bounding box center [289, 47] width 4 height 2
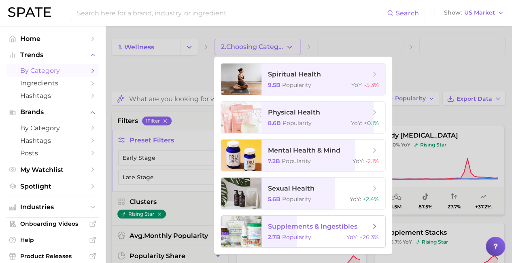
click at [307, 227] on span "supplements & ingestibles" at bounding box center [312, 226] width 89 height 8
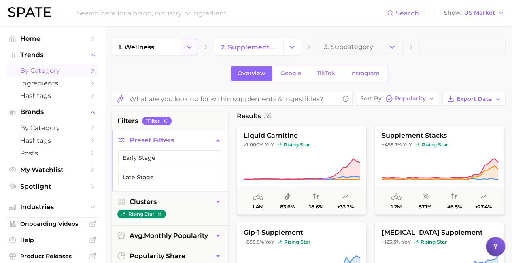
click at [185, 45] on icon "Change Category" at bounding box center [189, 47] width 8 height 8
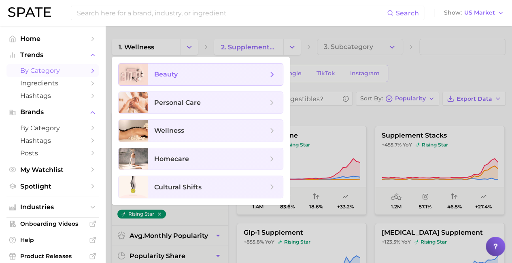
click at [159, 69] on span "beauty" at bounding box center [215, 75] width 135 height 22
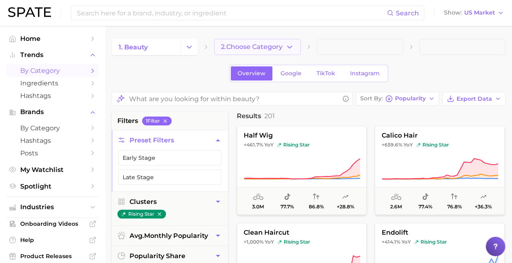
click at [293, 45] on icon "button" at bounding box center [289, 47] width 8 height 8
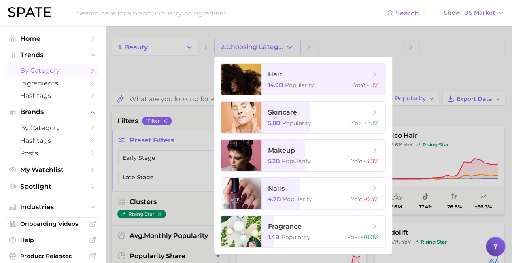
click at [191, 44] on div at bounding box center [256, 131] width 512 height 263
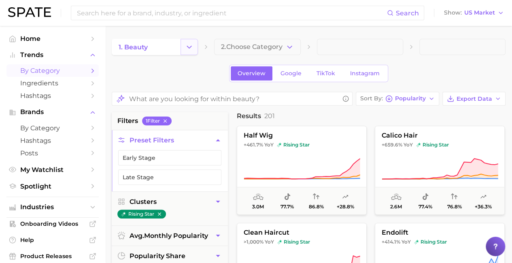
click at [191, 44] on icon "Change Category" at bounding box center [189, 47] width 8 height 8
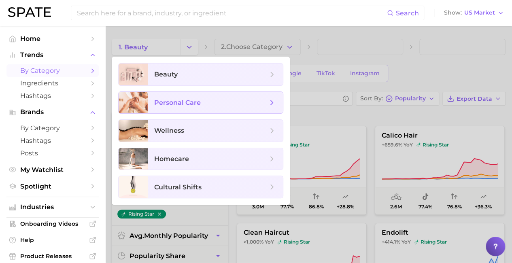
click at [175, 99] on span "personal care" at bounding box center [177, 103] width 47 height 8
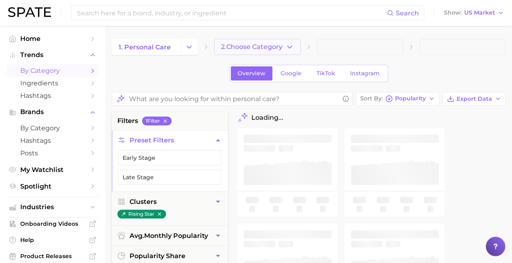
click at [292, 47] on icon "button" at bounding box center [289, 47] width 8 height 8
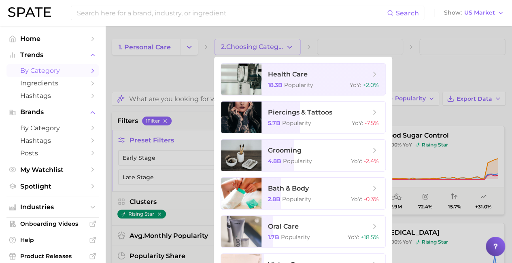
click at [289, 45] on div at bounding box center [256, 131] width 512 height 263
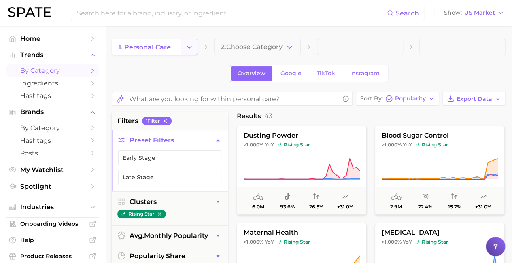
click at [191, 49] on icon "Change Category" at bounding box center [189, 47] width 8 height 8
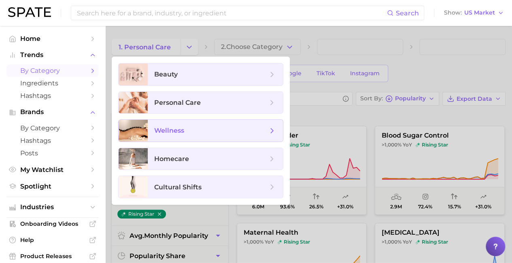
click at [169, 121] on span "wellness" at bounding box center [215, 131] width 135 height 22
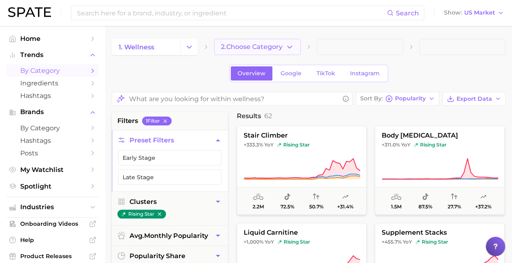
click at [294, 49] on button "2. Choose Category" at bounding box center [257, 47] width 86 height 16
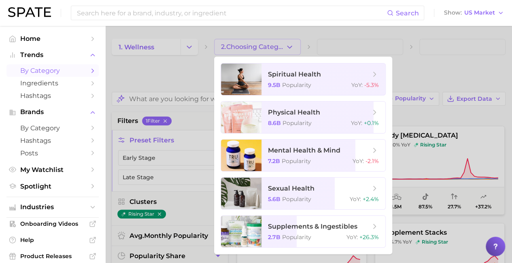
click at [189, 49] on div at bounding box center [256, 131] width 512 height 263
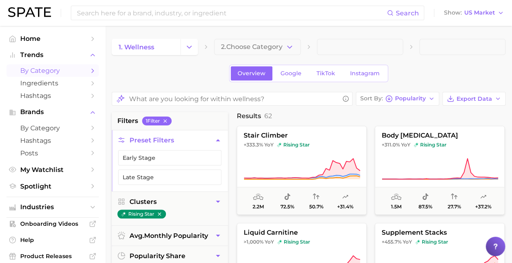
click at [189, 49] on icon "Change Category" at bounding box center [189, 47] width 8 height 8
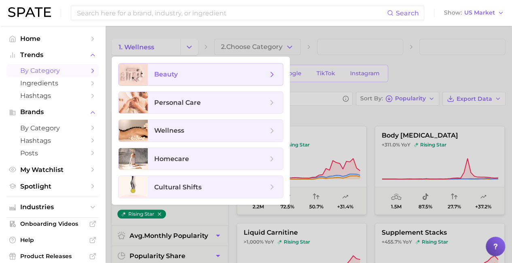
click at [171, 72] on span "beauty" at bounding box center [165, 74] width 23 height 8
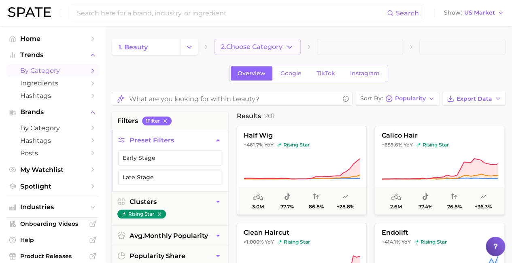
click at [290, 44] on icon "button" at bounding box center [289, 47] width 8 height 8
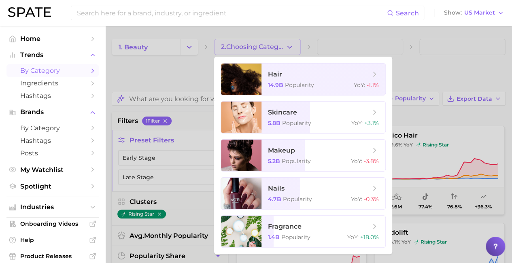
click at [195, 47] on div at bounding box center [256, 131] width 512 height 263
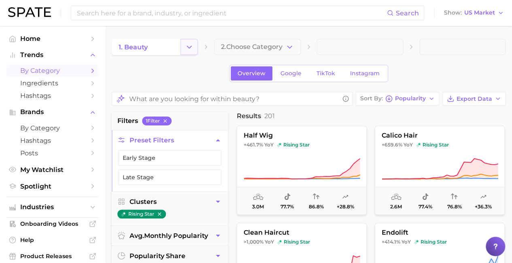
click at [189, 47] on polyline "Change Category" at bounding box center [189, 47] width 4 height 2
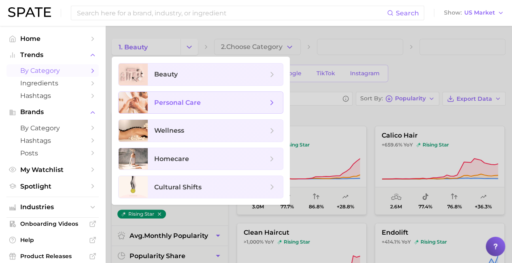
click at [180, 98] on span "personal care" at bounding box center [210, 102] width 113 height 9
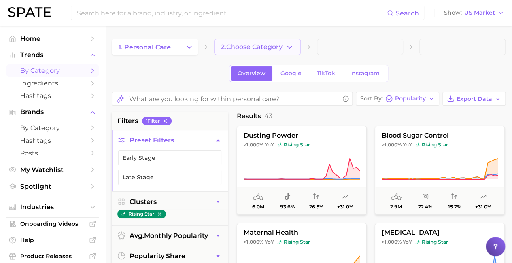
click at [290, 46] on icon "button" at bounding box center [289, 47] width 8 height 8
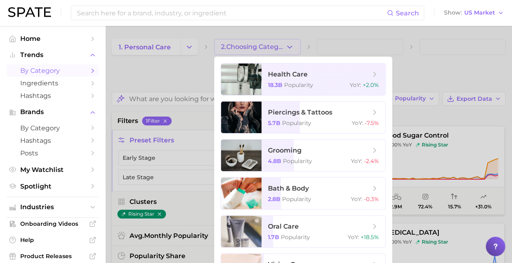
drag, startPoint x: 188, startPoint y: 61, endPoint x: 189, endPoint y: 56, distance: 5.5
click at [187, 60] on div at bounding box center [256, 131] width 512 height 263
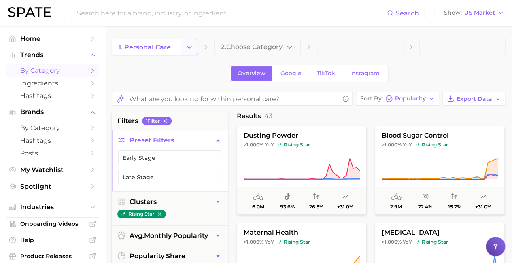
click at [191, 49] on icon "Change Category" at bounding box center [189, 47] width 8 height 8
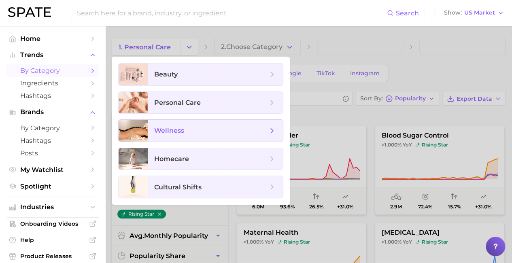
click at [172, 135] on span "wellness" at bounding box center [215, 131] width 135 height 22
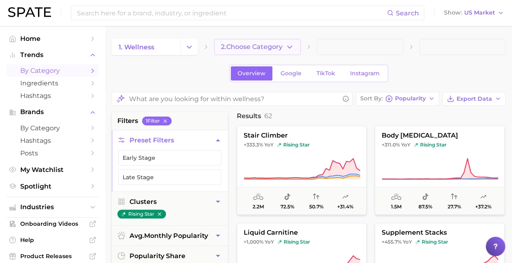
click at [288, 47] on polyline "button" at bounding box center [289, 47] width 4 height 2
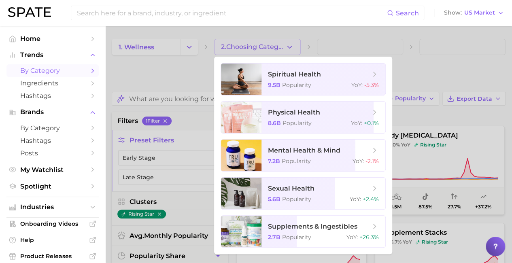
click at [158, 84] on div at bounding box center [256, 131] width 512 height 263
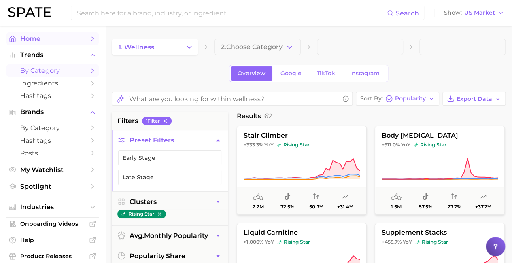
click at [32, 44] on link "Home" at bounding box center [52, 38] width 92 height 13
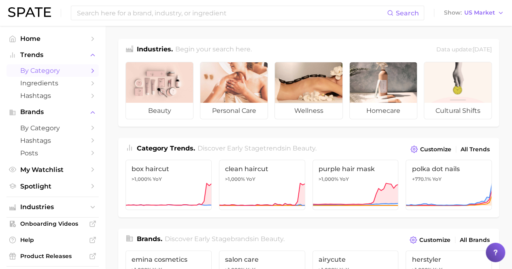
click at [40, 72] on span "by Category" at bounding box center [52, 71] width 65 height 8
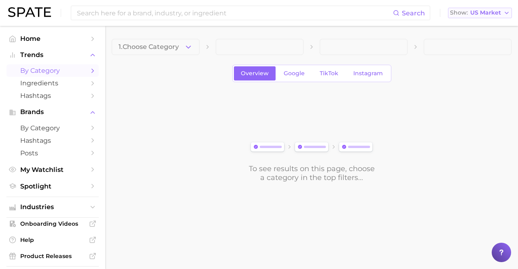
click at [507, 13] on icon "button" at bounding box center [506, 13] width 6 height 6
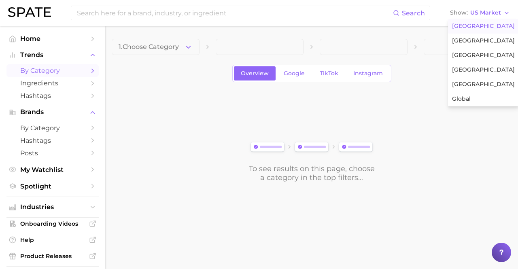
click at [473, 27] on span "[GEOGRAPHIC_DATA]" at bounding box center [483, 26] width 63 height 7
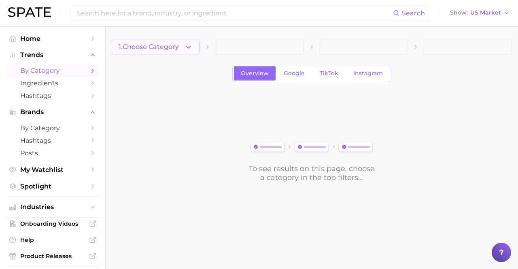
click at [156, 47] on span "1. Choose Category" at bounding box center [149, 46] width 60 height 7
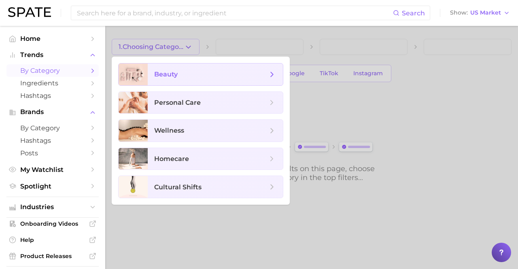
click at [215, 74] on span "beauty" at bounding box center [210, 74] width 113 height 9
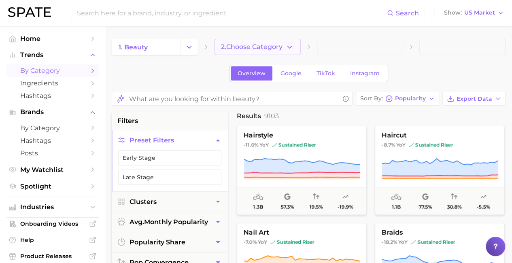
click at [290, 47] on polyline "button" at bounding box center [289, 47] width 4 height 2
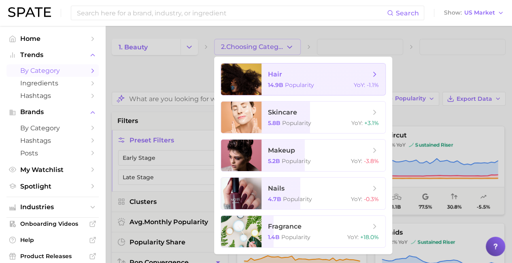
click at [319, 74] on span "hair" at bounding box center [319, 74] width 102 height 9
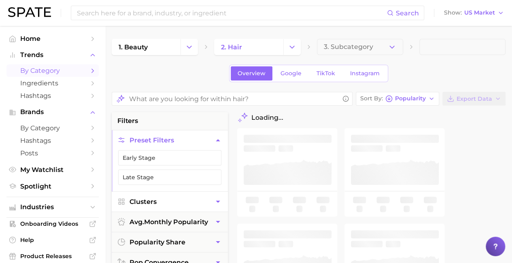
click at [169, 200] on button "Clusters" at bounding box center [170, 202] width 116 height 20
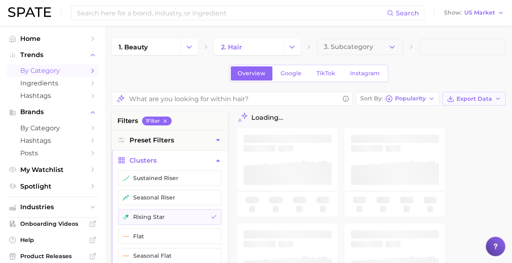
click at [474, 98] on span "Export Data" at bounding box center [474, 98] width 36 height 7
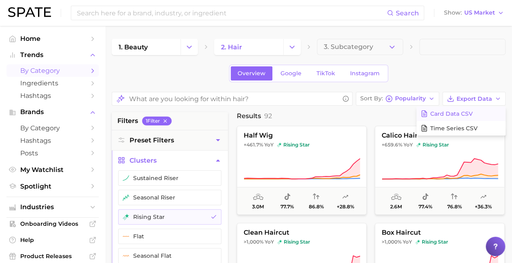
click at [461, 113] on span "Card Data CSV" at bounding box center [451, 113] width 42 height 7
click at [35, 39] on span "Home" at bounding box center [52, 39] width 65 height 8
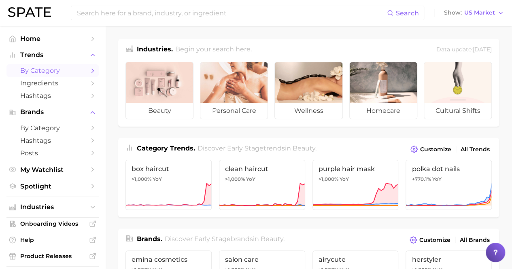
click at [40, 72] on span "by Category" at bounding box center [52, 71] width 65 height 8
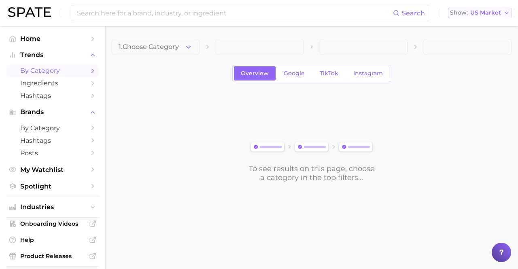
click at [506, 13] on icon "button" at bounding box center [506, 13] width 6 height 6
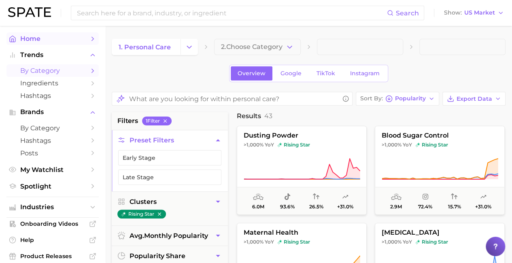
click at [38, 41] on span "Home" at bounding box center [52, 39] width 65 height 8
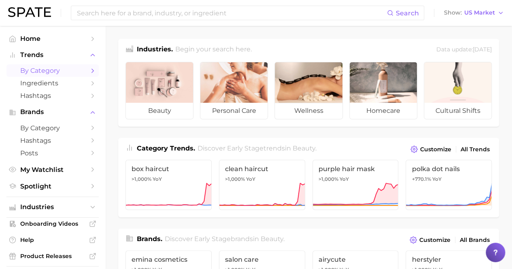
click at [40, 72] on span "by Category" at bounding box center [52, 71] width 65 height 8
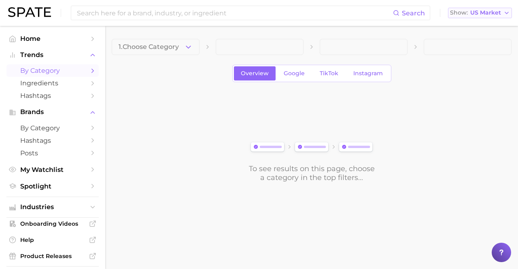
click at [506, 13] on icon "button" at bounding box center [506, 13] width 6 height 6
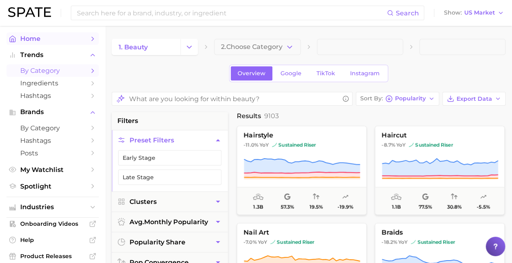
click at [36, 35] on span "Home" at bounding box center [52, 39] width 65 height 8
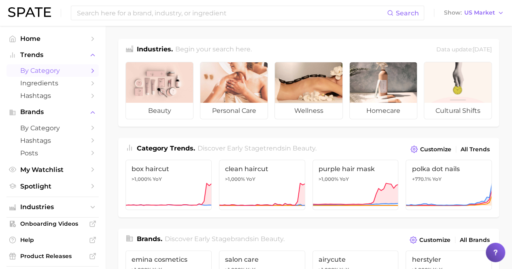
click at [40, 72] on span "by Category" at bounding box center [52, 71] width 65 height 8
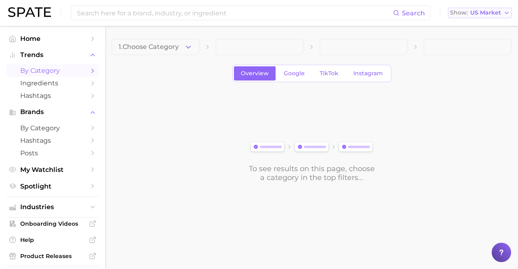
click at [507, 13] on icon "button" at bounding box center [506, 13] width 6 height 6
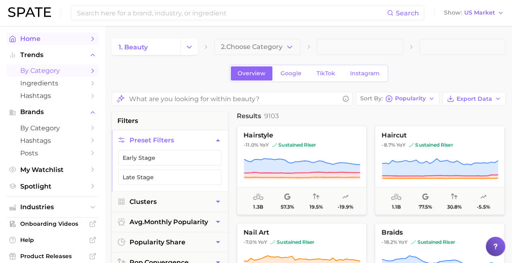
click at [44, 40] on span "Home" at bounding box center [52, 39] width 65 height 8
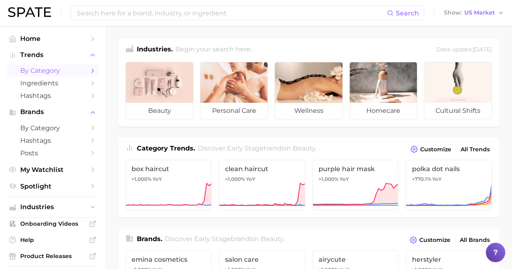
click at [40, 72] on span "by Category" at bounding box center [52, 71] width 65 height 8
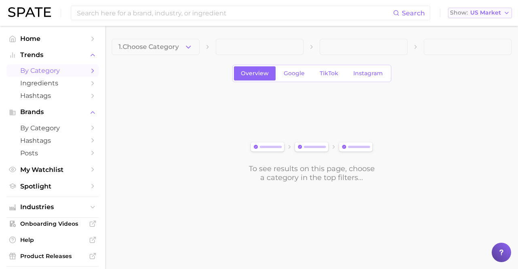
click at [507, 13] on icon "button" at bounding box center [506, 13] width 6 height 6
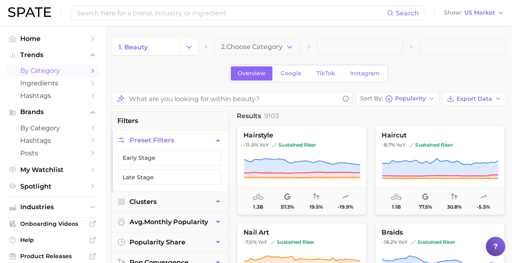
click at [40, 72] on span "by Category" at bounding box center [52, 71] width 65 height 8
click at [501, 13] on icon "button" at bounding box center [500, 13] width 6 height 6
click at [44, 40] on span "Home" at bounding box center [52, 39] width 65 height 8
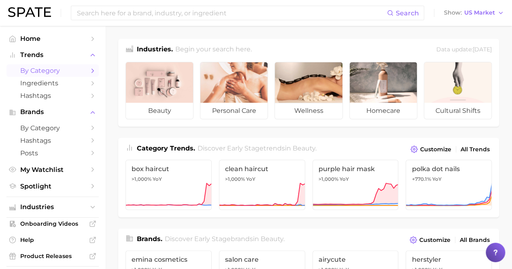
click at [40, 72] on span "by Category" at bounding box center [52, 71] width 65 height 8
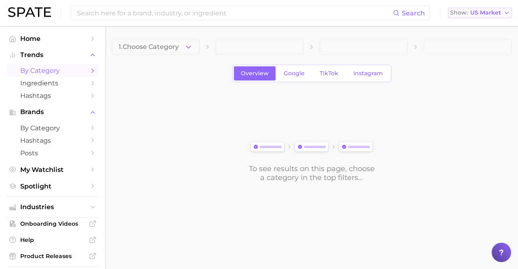
click at [507, 13] on icon "button" at bounding box center [506, 13] width 6 height 6
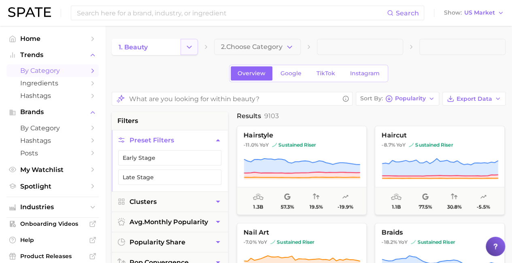
click at [190, 47] on icon "Change Category" at bounding box center [189, 47] width 8 height 8
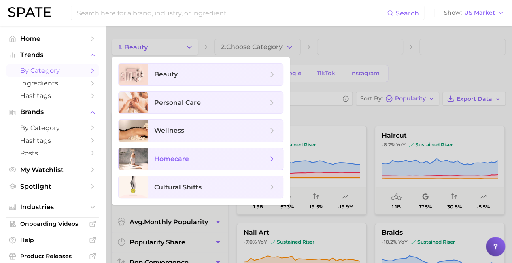
click at [171, 152] on span "homecare" at bounding box center [215, 159] width 135 height 22
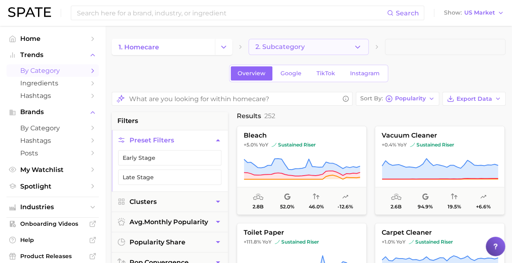
click at [326, 51] on button "2. Subcategory" at bounding box center [308, 47] width 121 height 16
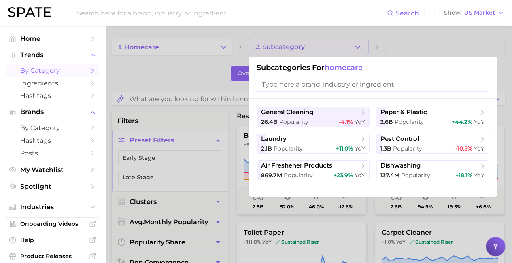
click at [222, 44] on div at bounding box center [256, 131] width 512 height 263
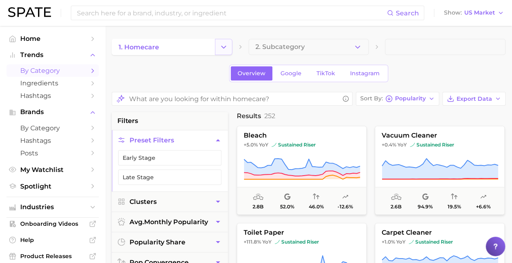
click at [222, 47] on polyline "Change Category" at bounding box center [223, 47] width 4 height 2
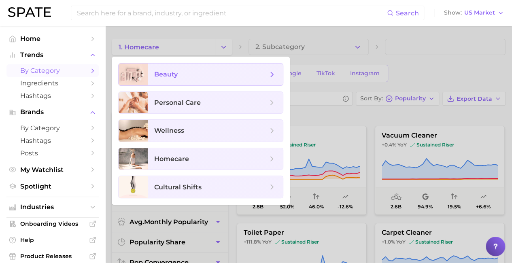
click at [193, 73] on span "beauty" at bounding box center [210, 74] width 113 height 9
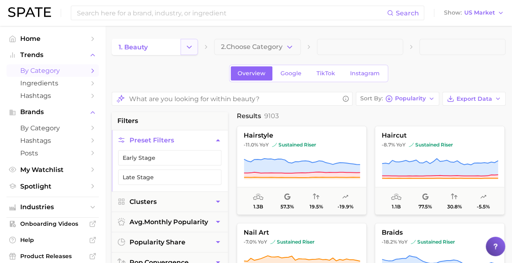
click at [197, 44] on button "Change Category" at bounding box center [188, 47] width 17 height 16
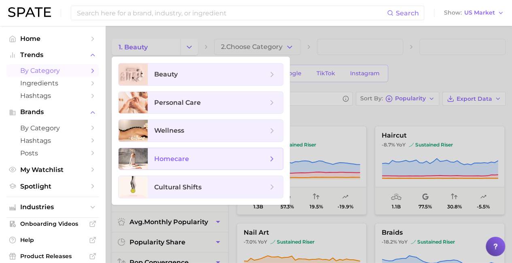
click at [174, 156] on span "homecare" at bounding box center [171, 159] width 35 height 8
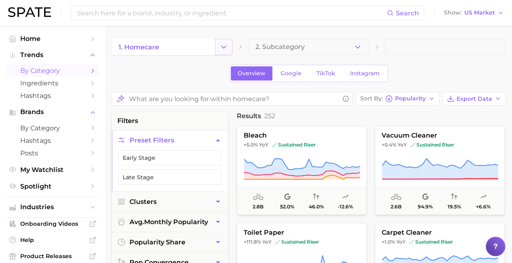
click at [220, 45] on icon "Change Category" at bounding box center [223, 47] width 8 height 8
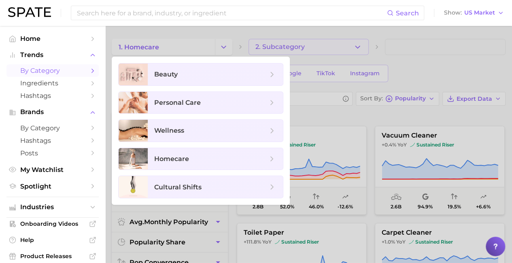
click at [352, 50] on div at bounding box center [256, 131] width 512 height 263
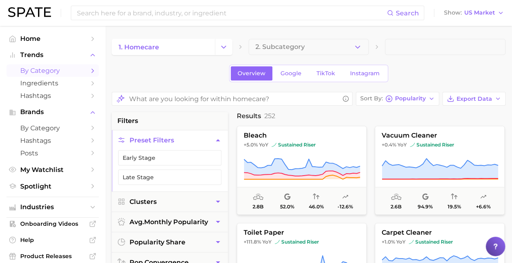
click at [215, 43] on button "Change Category" at bounding box center [223, 47] width 17 height 16
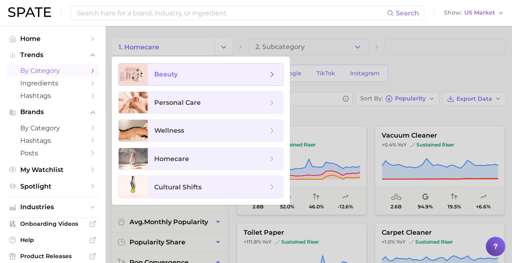
click at [191, 74] on span "beauty" at bounding box center [210, 74] width 113 height 9
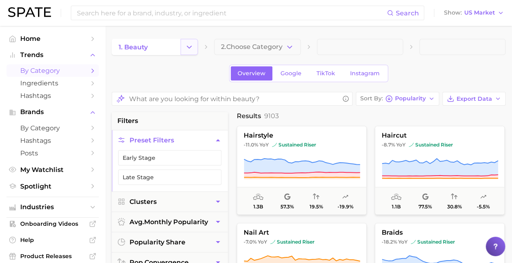
click at [185, 51] on icon "Change Category" at bounding box center [189, 47] width 8 height 8
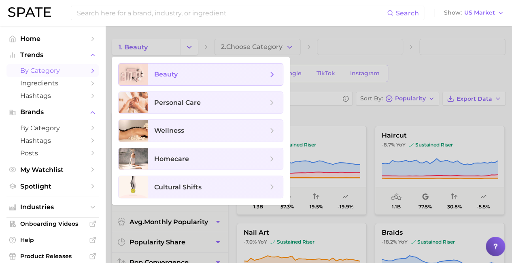
click at [182, 77] on span "beauty" at bounding box center [210, 74] width 113 height 9
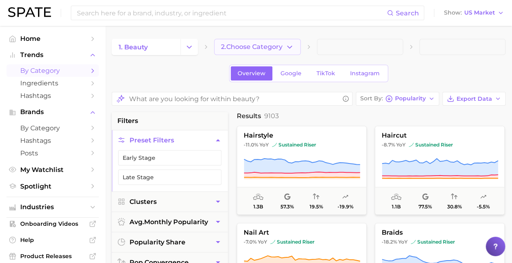
click at [290, 45] on icon "button" at bounding box center [289, 47] width 8 height 8
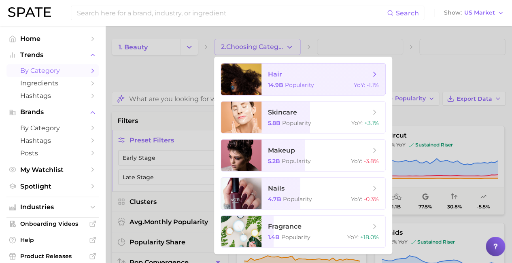
click at [285, 76] on span "hair" at bounding box center [319, 74] width 102 height 9
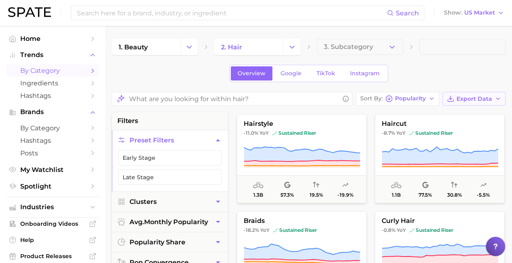
click at [495, 100] on icon "button" at bounding box center [497, 98] width 6 height 6
click at [458, 114] on span "Card Data CSV" at bounding box center [451, 113] width 42 height 7
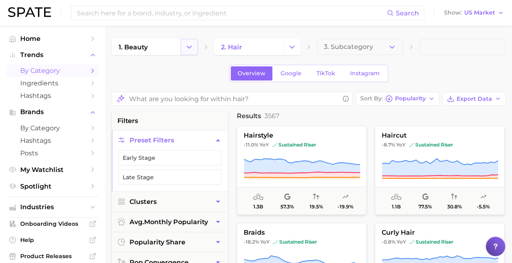
click at [185, 48] on icon "Change Category" at bounding box center [189, 47] width 8 height 8
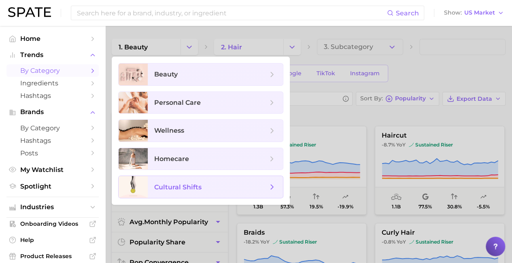
click at [179, 184] on span "cultural shifts" at bounding box center [177, 187] width 47 height 8
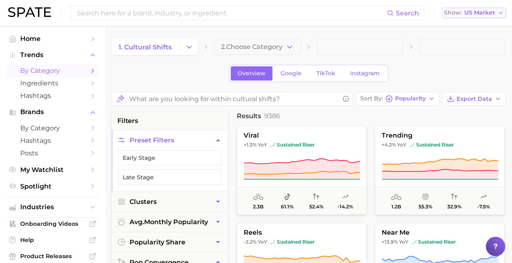
click at [491, 11] on span "US Market" at bounding box center [479, 13] width 31 height 4
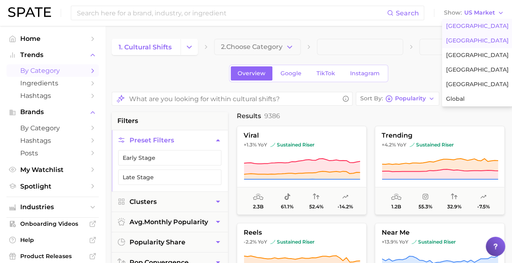
click at [477, 40] on span "[GEOGRAPHIC_DATA]" at bounding box center [477, 40] width 63 height 7
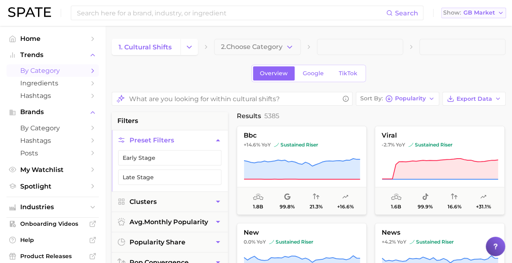
click at [497, 11] on icon "button" at bounding box center [500, 13] width 6 height 6
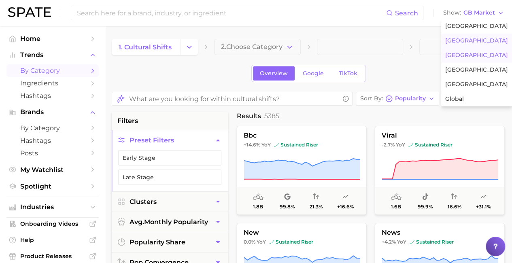
click at [474, 56] on button "[GEOGRAPHIC_DATA]" at bounding box center [476, 55] width 71 height 15
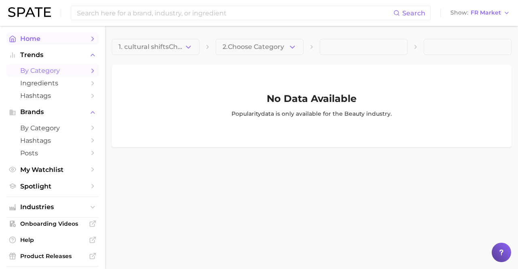
click at [47, 34] on link "Home" at bounding box center [52, 38] width 92 height 13
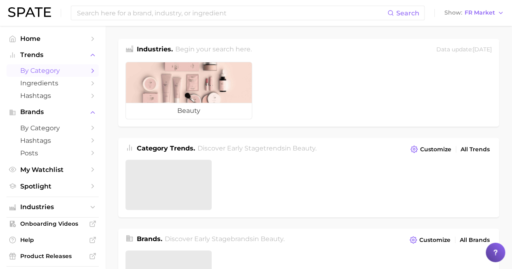
click at [41, 72] on span "by Category" at bounding box center [52, 71] width 65 height 8
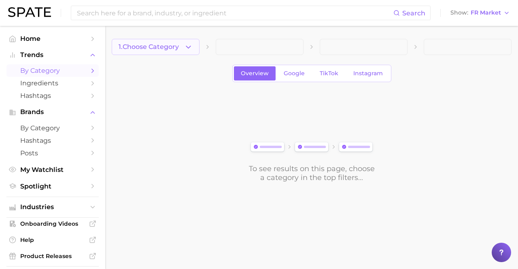
click at [185, 50] on icon "button" at bounding box center [188, 47] width 8 height 8
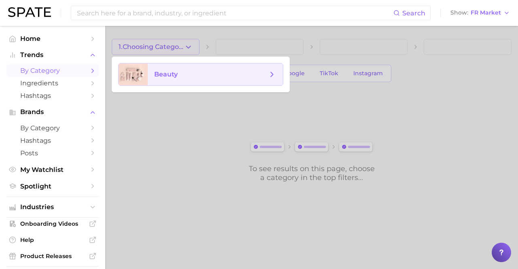
click at [168, 74] on span "beauty" at bounding box center [165, 74] width 23 height 8
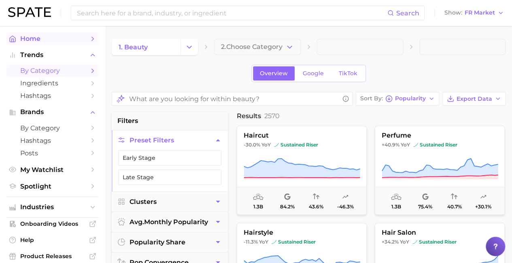
click at [55, 39] on span "Home" at bounding box center [52, 39] width 65 height 8
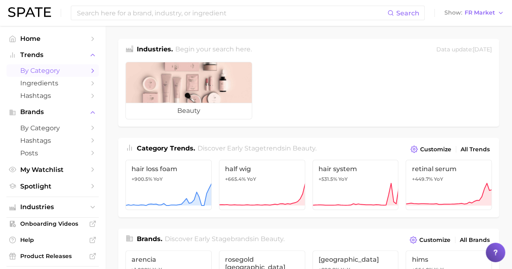
click at [40, 72] on span "by Category" at bounding box center [52, 71] width 65 height 8
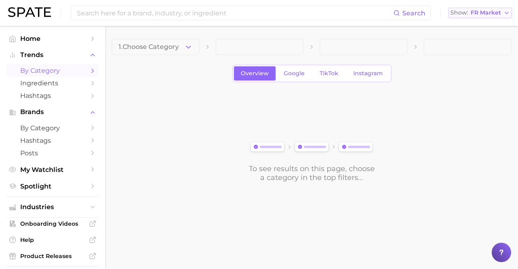
click at [507, 13] on icon "button" at bounding box center [506, 13] width 6 height 6
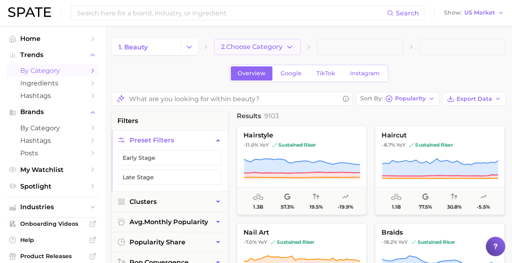
click at [257, 47] on span "2. Choose Category" at bounding box center [251, 46] width 61 height 7
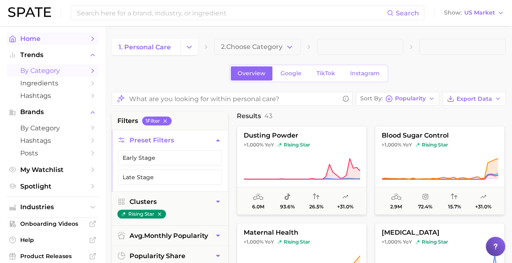
click at [57, 38] on span "Home" at bounding box center [52, 39] width 65 height 8
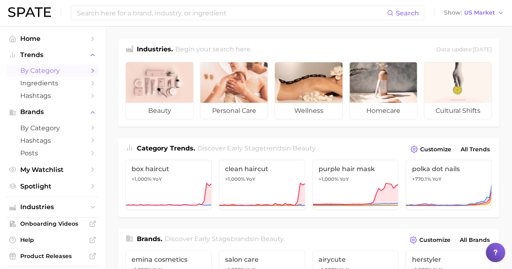
click at [40, 72] on span "by Category" at bounding box center [52, 71] width 65 height 8
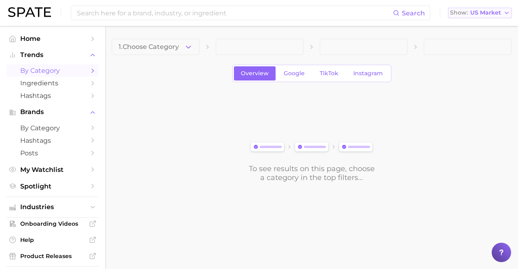
click at [507, 13] on icon "button" at bounding box center [506, 13] width 6 height 6
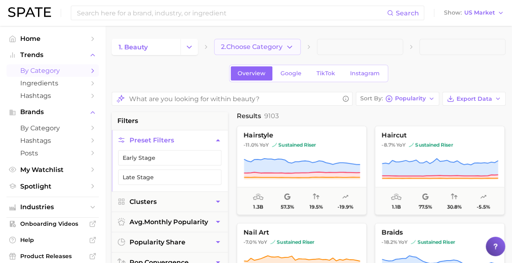
click at [257, 47] on span "2. Choose Category" at bounding box center [251, 46] width 61 height 7
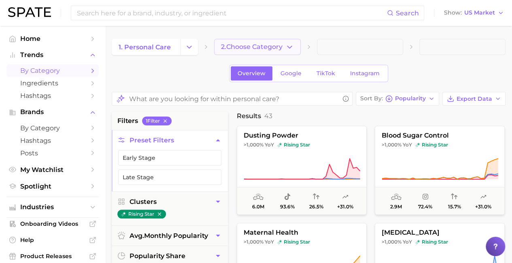
click at [257, 47] on span "2. Choose Category" at bounding box center [251, 46] width 61 height 7
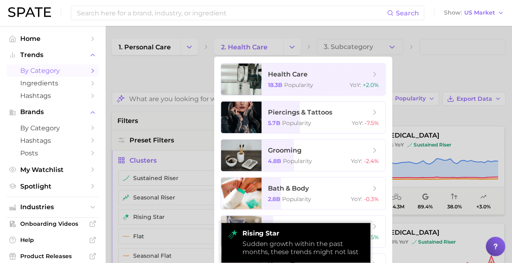
click at [133, 56] on div at bounding box center [256, 131] width 512 height 263
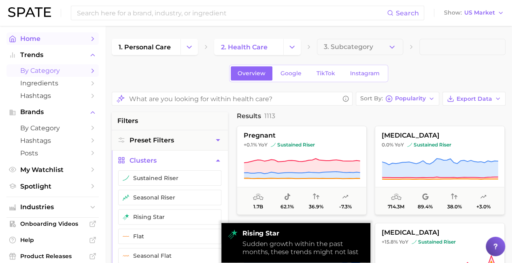
click at [40, 41] on span "Home" at bounding box center [52, 39] width 65 height 8
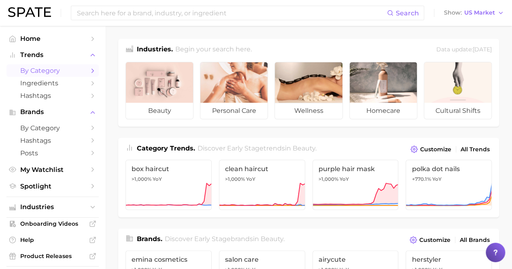
click at [40, 72] on span "by Category" at bounding box center [52, 71] width 65 height 8
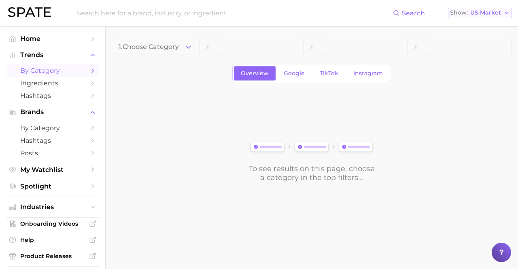
click at [507, 13] on icon "button" at bounding box center [506, 13] width 6 height 6
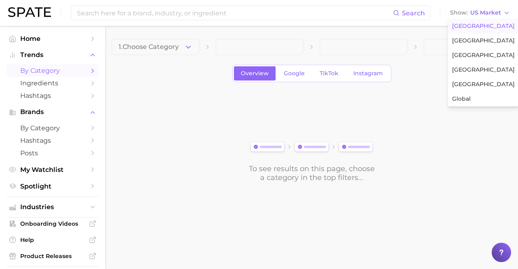
click at [473, 27] on span "[GEOGRAPHIC_DATA]" at bounding box center [483, 26] width 63 height 7
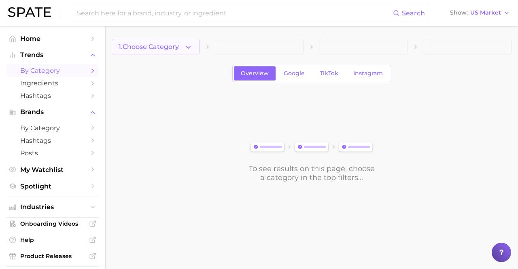
click at [156, 47] on span "1. Choose Category" at bounding box center [149, 46] width 60 height 7
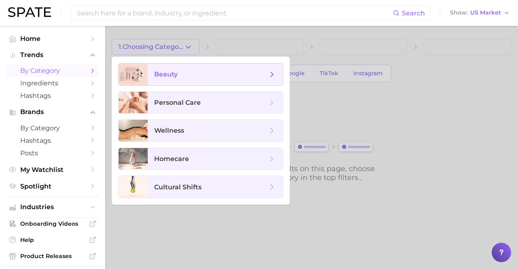
click at [215, 74] on span "beauty" at bounding box center [210, 74] width 113 height 9
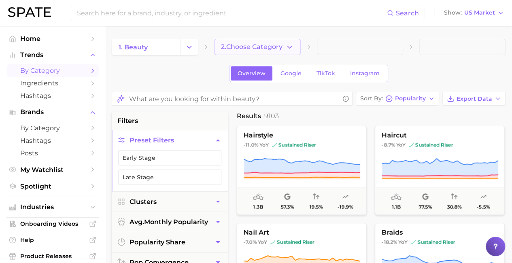
click at [257, 47] on span "2. Choose Category" at bounding box center [251, 46] width 61 height 7
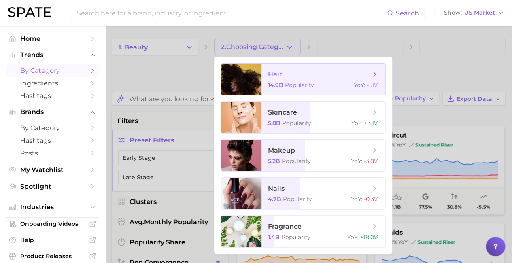
click at [319, 74] on span "hair" at bounding box center [319, 74] width 102 height 9
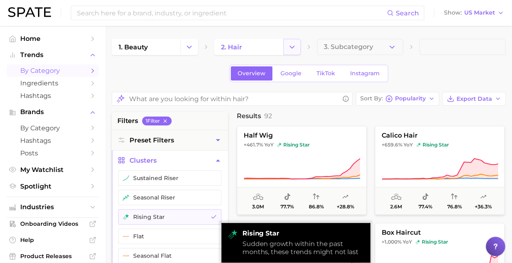
click at [292, 47] on icon "Change Category" at bounding box center [292, 47] width 8 height 8
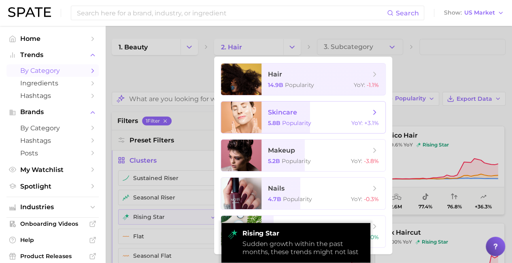
click at [319, 112] on span "skincare" at bounding box center [319, 112] width 102 height 9
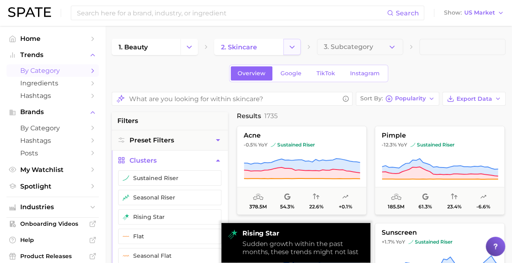
click at [292, 47] on icon "Change Category" at bounding box center [292, 47] width 8 height 8
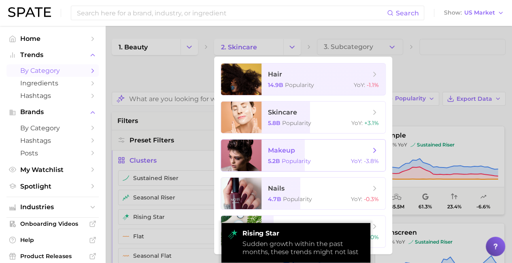
click at [319, 150] on span "makeup" at bounding box center [319, 150] width 102 height 9
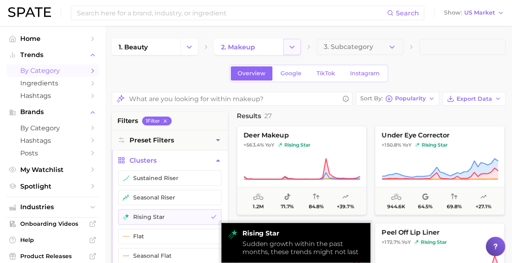
click at [292, 47] on icon "Change Category" at bounding box center [292, 47] width 8 height 8
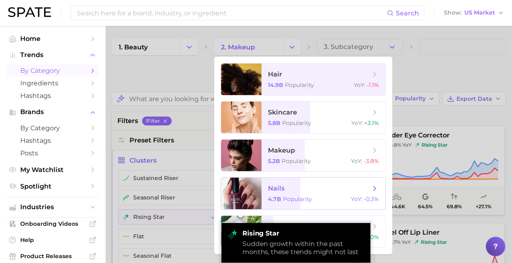
click at [319, 188] on span "nails" at bounding box center [319, 188] width 102 height 9
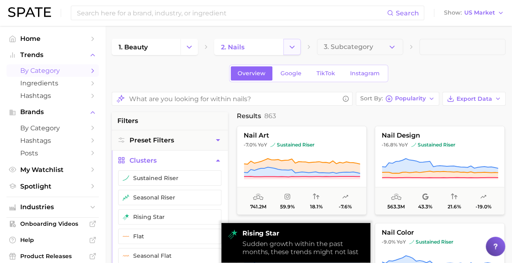
click at [292, 47] on icon "Change Category" at bounding box center [292, 47] width 8 height 8
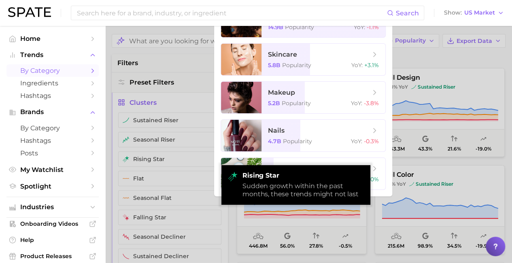
click at [319, 165] on div "rising star Sudden growth within the past months, these trends might not last" at bounding box center [295, 185] width 149 height 40
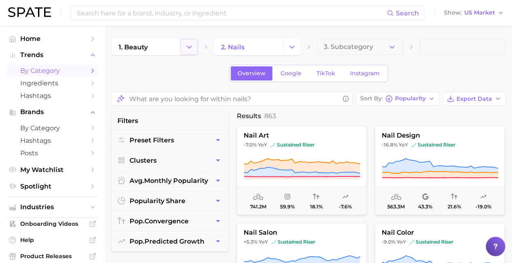
click at [186, 46] on icon "Change Category" at bounding box center [189, 47] width 8 height 8
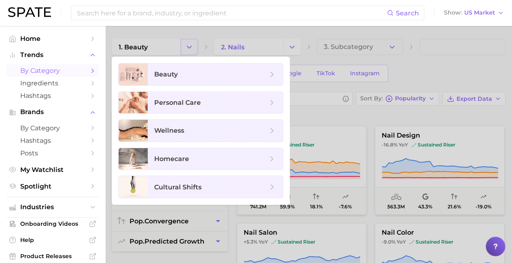
click at [186, 46] on div at bounding box center [256, 131] width 512 height 263
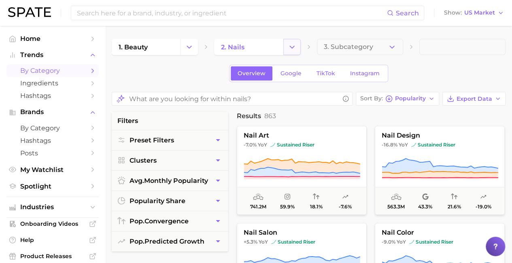
click at [294, 53] on button "Change Category" at bounding box center [291, 47] width 17 height 16
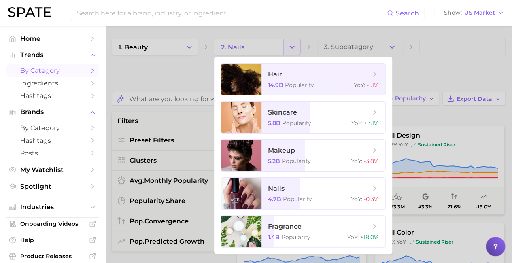
click at [294, 53] on div at bounding box center [256, 131] width 512 height 263
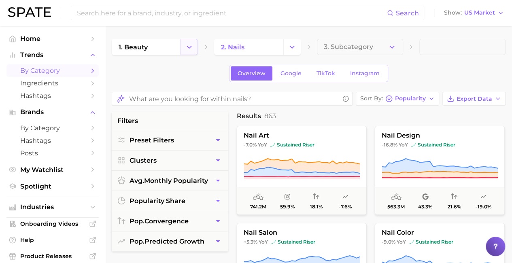
click at [189, 43] on icon "Change Category" at bounding box center [189, 47] width 8 height 8
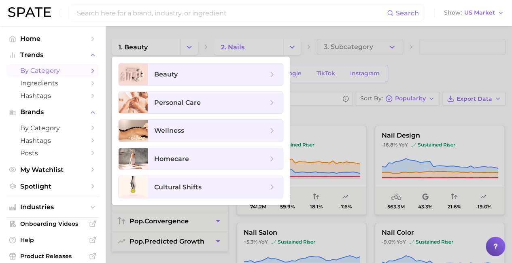
click at [190, 43] on div at bounding box center [256, 131] width 512 height 263
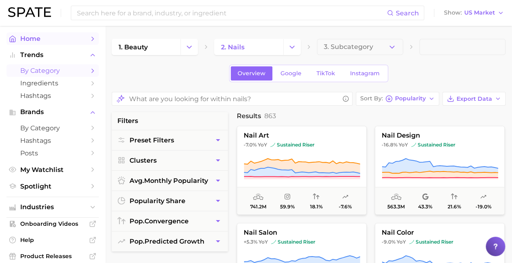
click at [55, 40] on span "Home" at bounding box center [52, 39] width 65 height 8
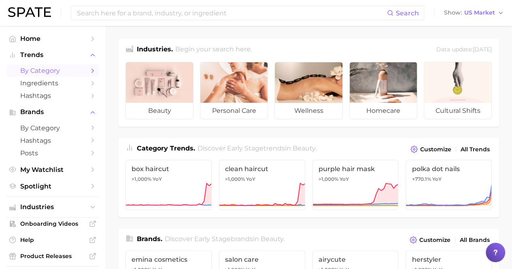
click at [40, 72] on span "by Category" at bounding box center [52, 71] width 65 height 8
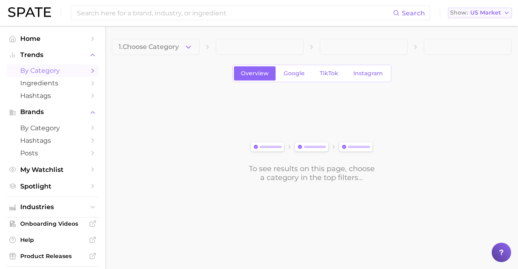
click at [507, 13] on icon "button" at bounding box center [506, 13] width 6 height 6
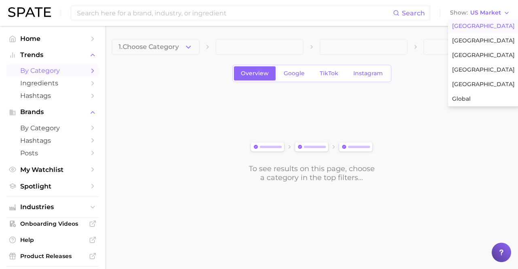
click at [473, 27] on span "[GEOGRAPHIC_DATA]" at bounding box center [483, 26] width 63 height 7
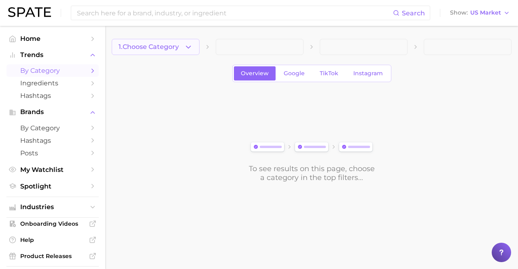
click at [156, 47] on span "1. Choose Category" at bounding box center [149, 46] width 60 height 7
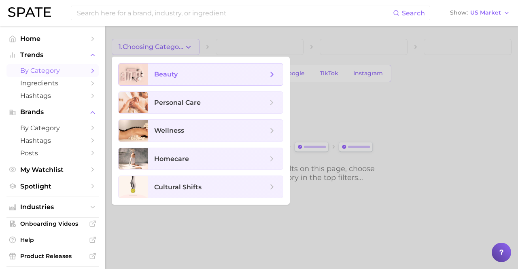
click at [215, 74] on span "beauty" at bounding box center [210, 74] width 113 height 9
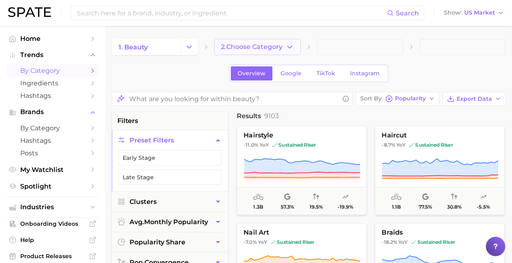
click at [257, 47] on span "2. Choose Category" at bounding box center [251, 46] width 61 height 7
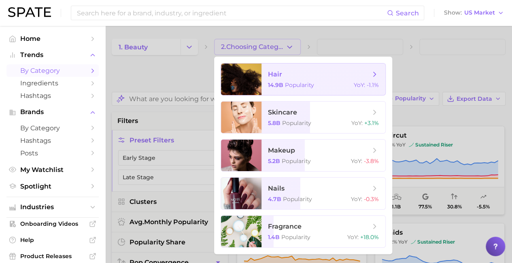
click at [319, 74] on span "hair" at bounding box center [319, 74] width 102 height 9
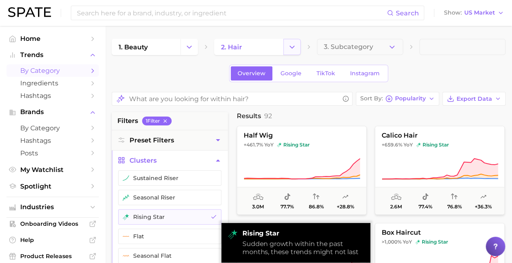
click at [292, 47] on icon "Change Category" at bounding box center [292, 47] width 8 height 8
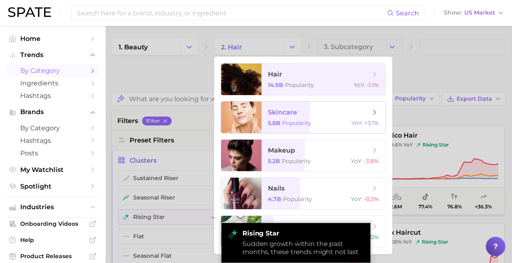
click at [319, 112] on span "skincare" at bounding box center [319, 112] width 102 height 9
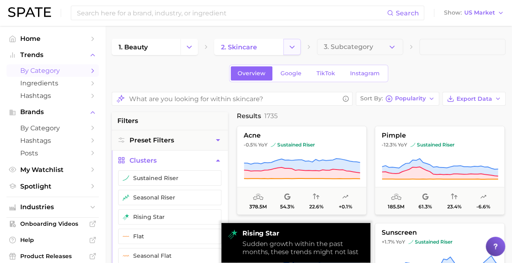
click at [292, 47] on icon "Change Category" at bounding box center [292, 47] width 8 height 8
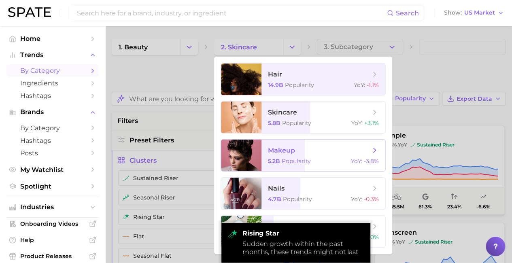
click at [319, 150] on span "makeup" at bounding box center [319, 150] width 102 height 9
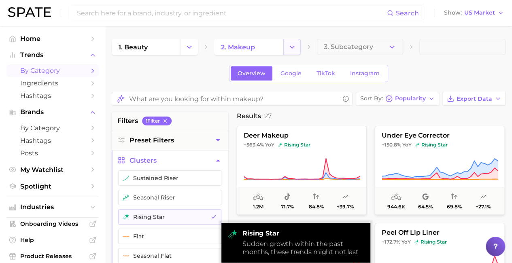
click at [292, 47] on icon "Change Category" at bounding box center [292, 47] width 8 height 8
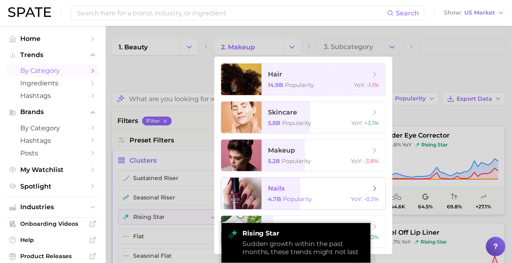
click at [319, 188] on span "nails" at bounding box center [319, 188] width 102 height 9
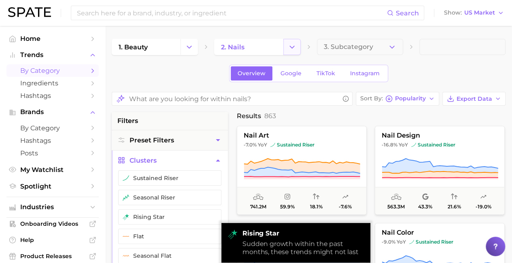
click at [292, 47] on icon "Change Category" at bounding box center [292, 47] width 8 height 8
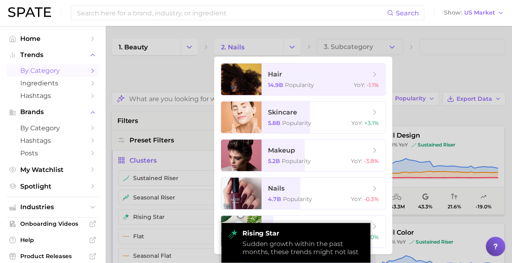
click at [319, 223] on div "rising star Sudden growth within the past months, these trends might not last" at bounding box center [295, 243] width 149 height 40
